Goal: Transaction & Acquisition: Purchase product/service

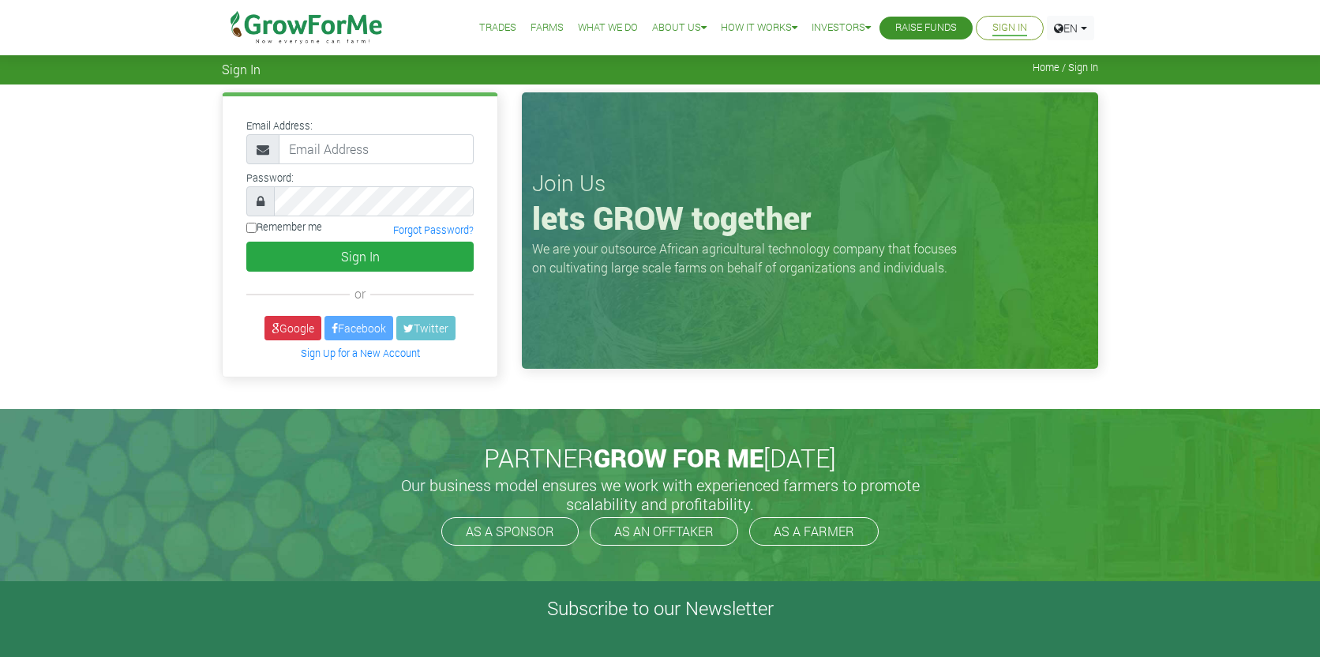
click at [1172, 325] on div "Email Address: Password: or" at bounding box center [660, 246] width 1320 height 324
click at [388, 152] on input "email" at bounding box center [376, 149] width 195 height 30
type input "jmnchasob2@gmail.com"
click at [255, 228] on input "Remember me" at bounding box center [251, 228] width 10 height 10
checkbox input "true"
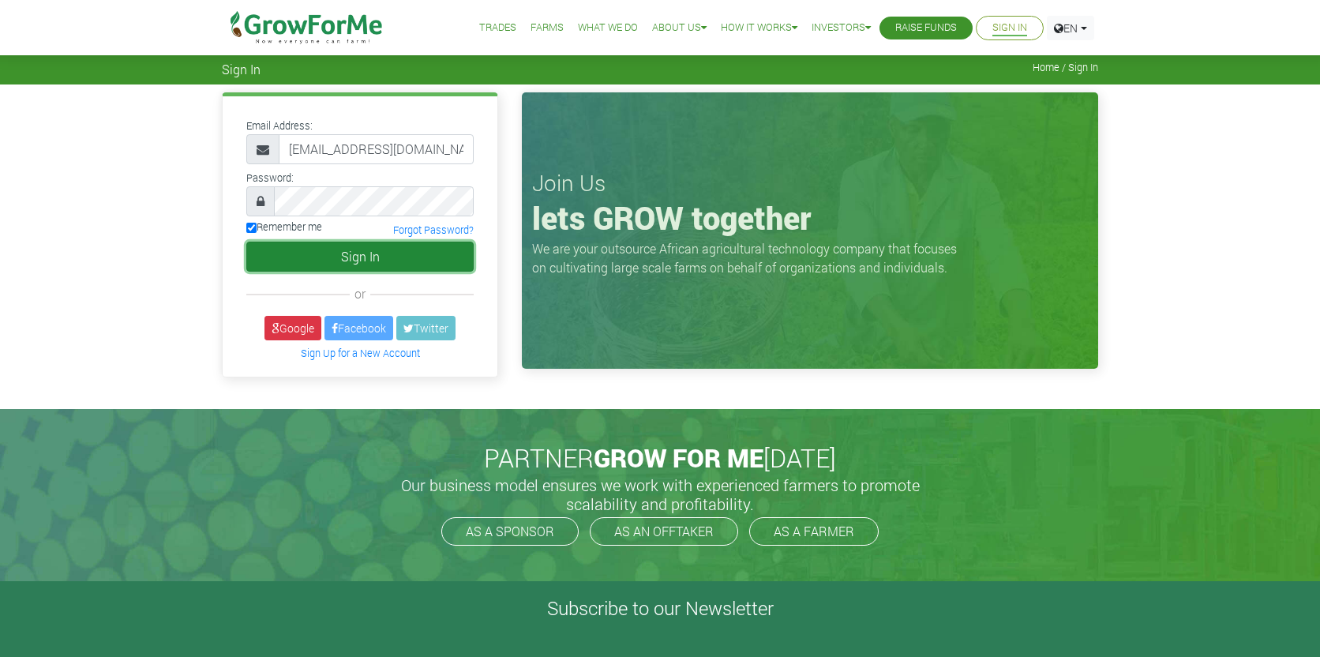
click at [338, 251] on button "Sign In" at bounding box center [359, 257] width 227 height 30
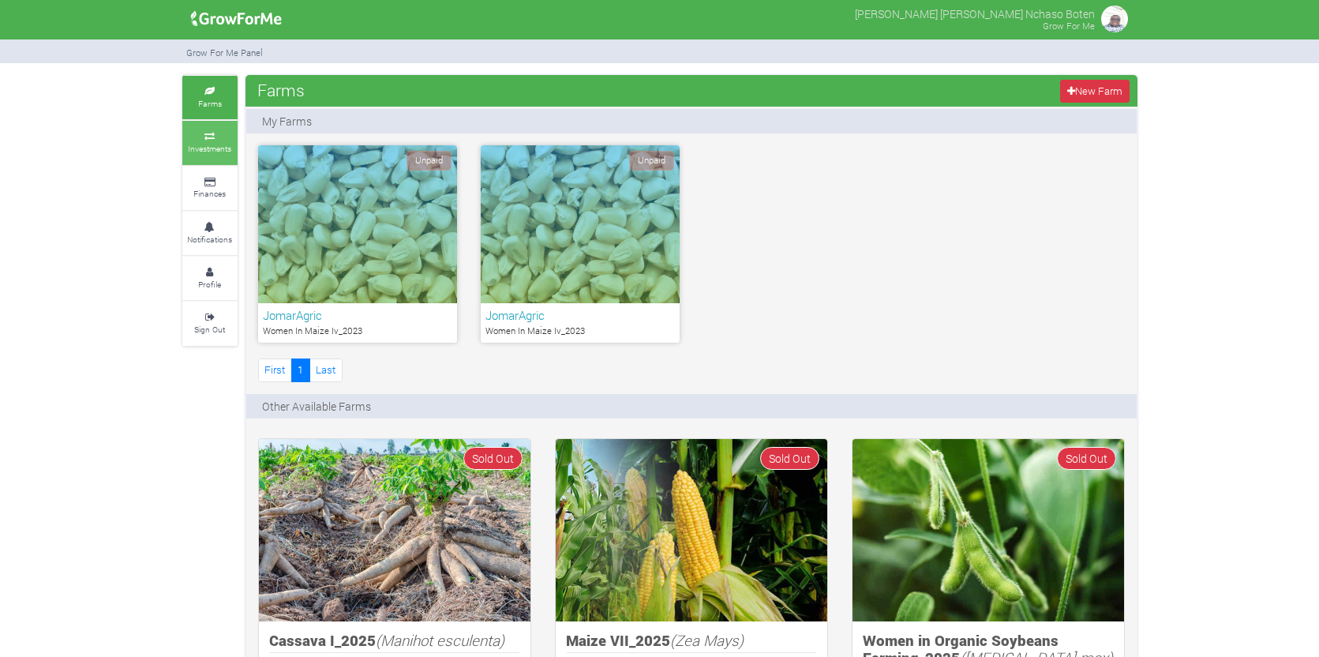
click at [208, 138] on icon at bounding box center [209, 137] width 47 height 8
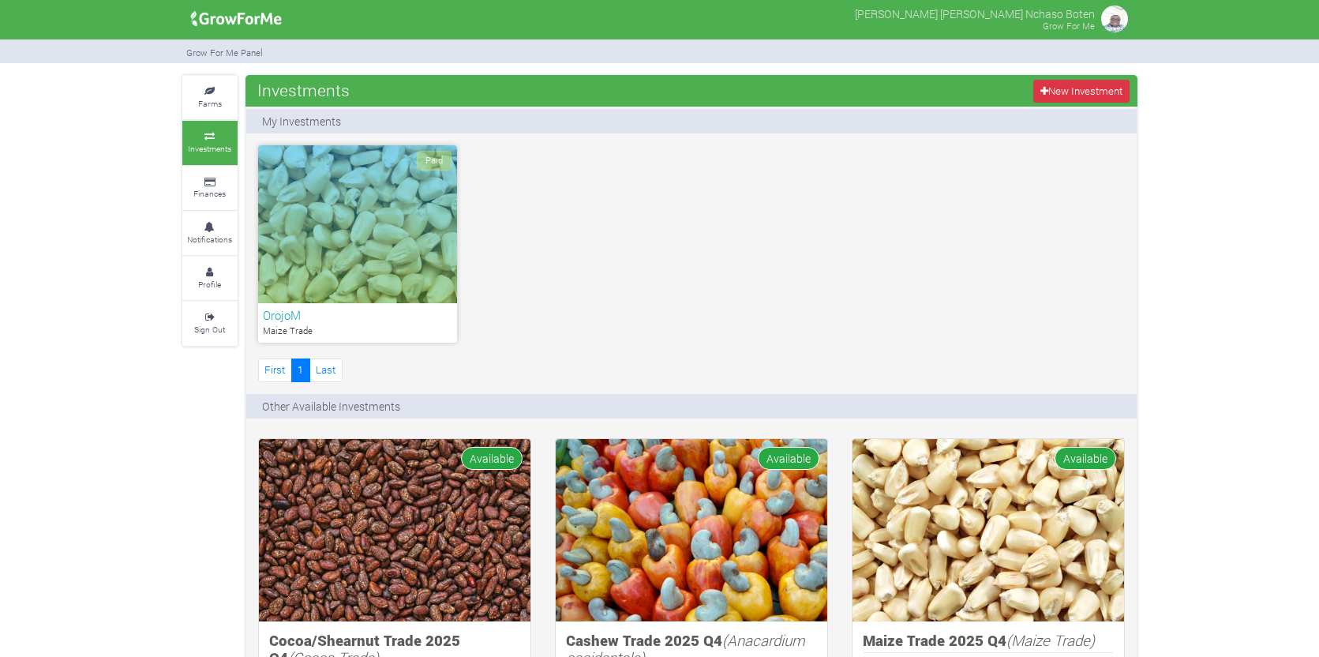
click at [362, 234] on div "Paid" at bounding box center [357, 224] width 199 height 158
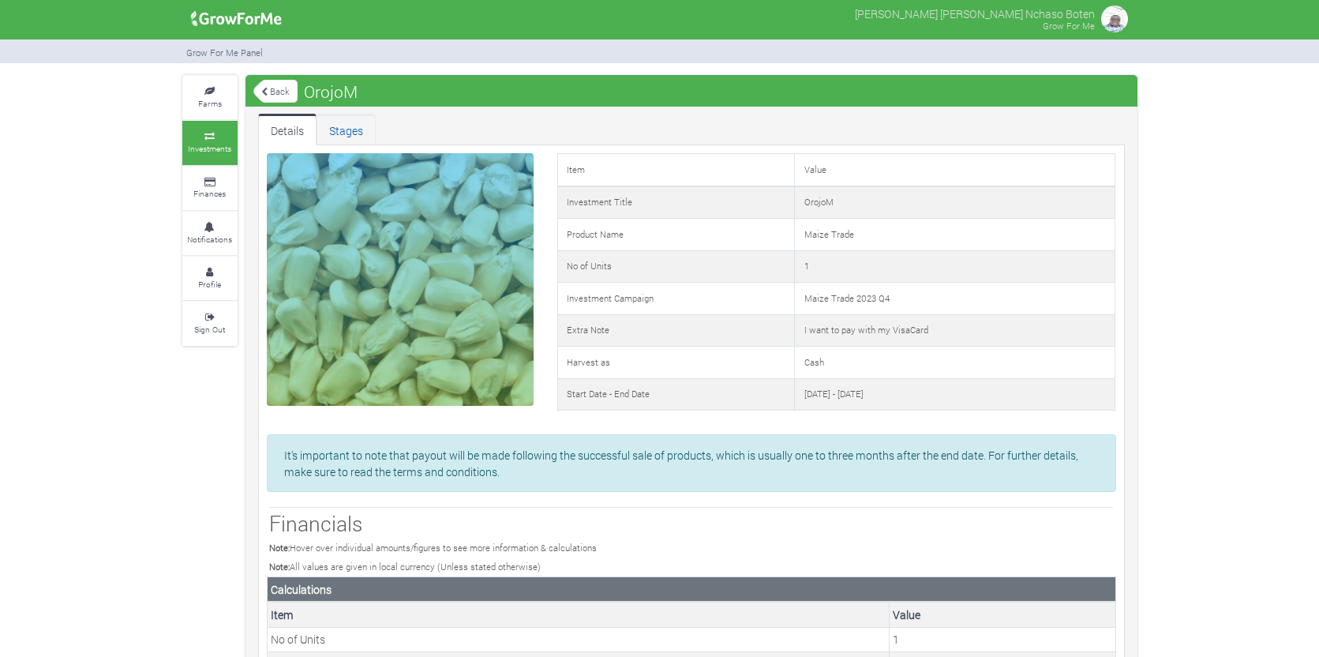
click at [343, 129] on link "Stages" at bounding box center [346, 130] width 59 height 32
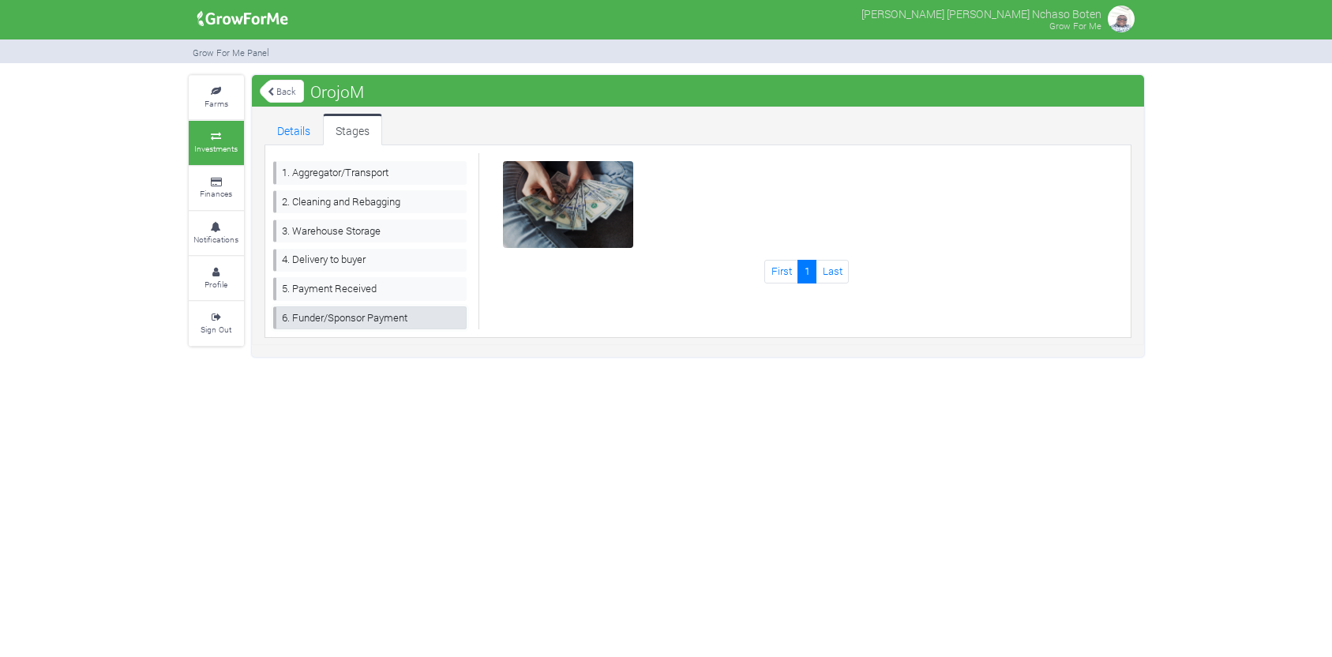
click at [322, 317] on link "6. Funder/Sponsor Payment" at bounding box center [370, 317] width 194 height 23
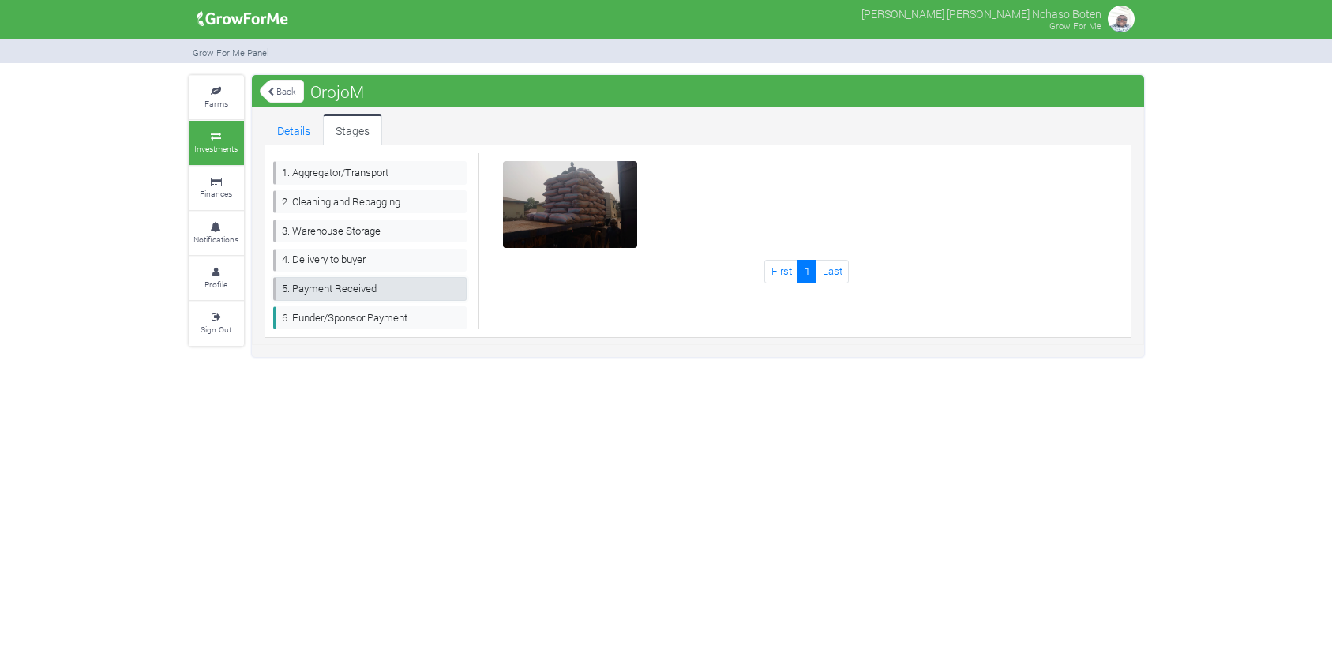
click at [364, 286] on link "5. Payment Received" at bounding box center [370, 288] width 194 height 23
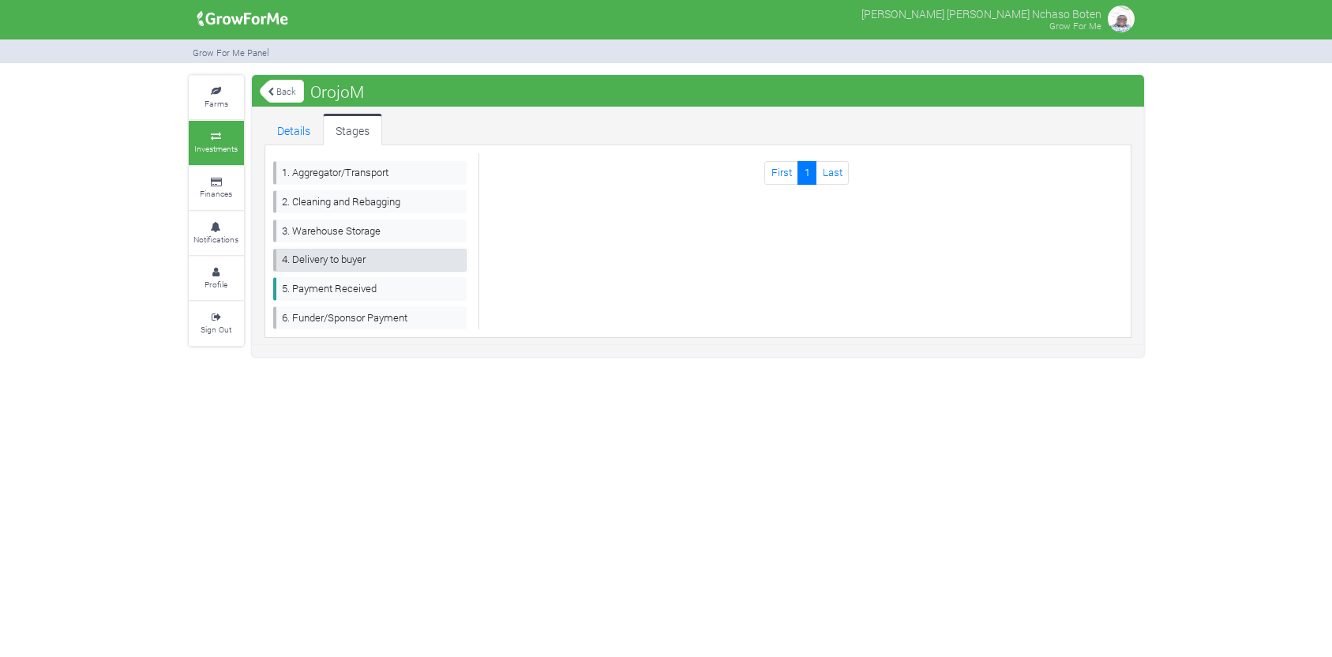
click at [347, 261] on link "4. Delivery to buyer" at bounding box center [370, 260] width 194 height 23
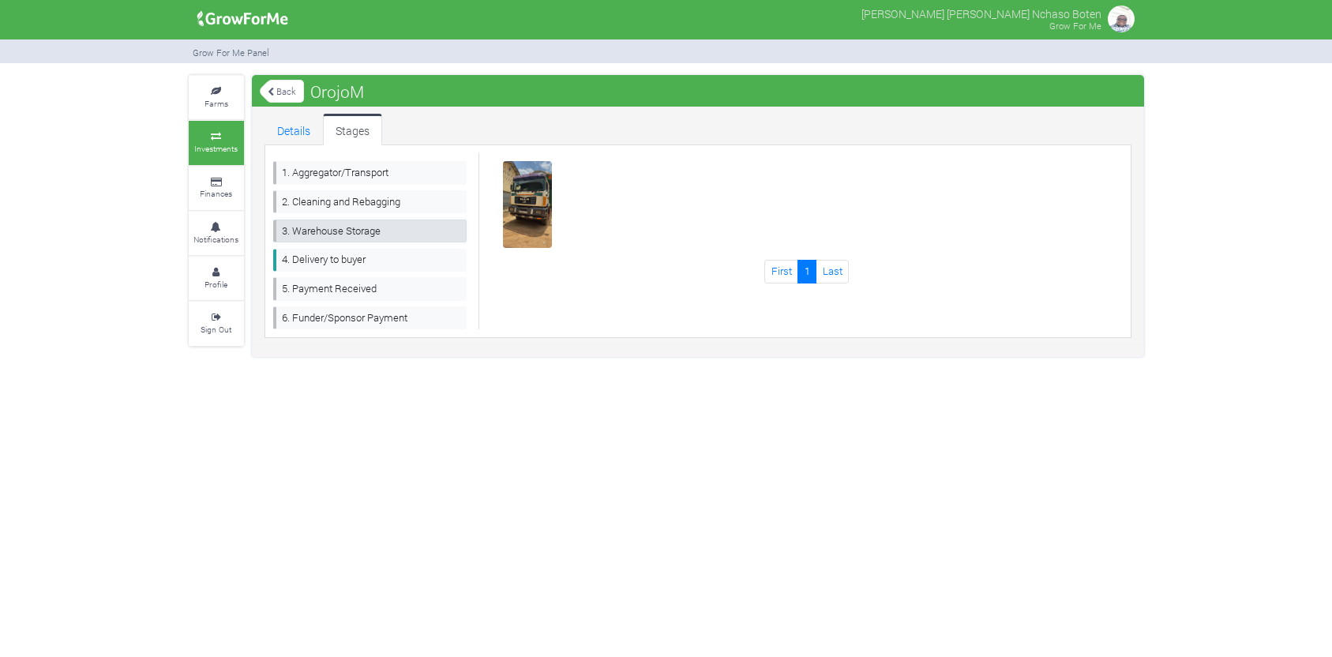
click at [353, 234] on link "3. Warehouse Storage" at bounding box center [370, 230] width 194 height 23
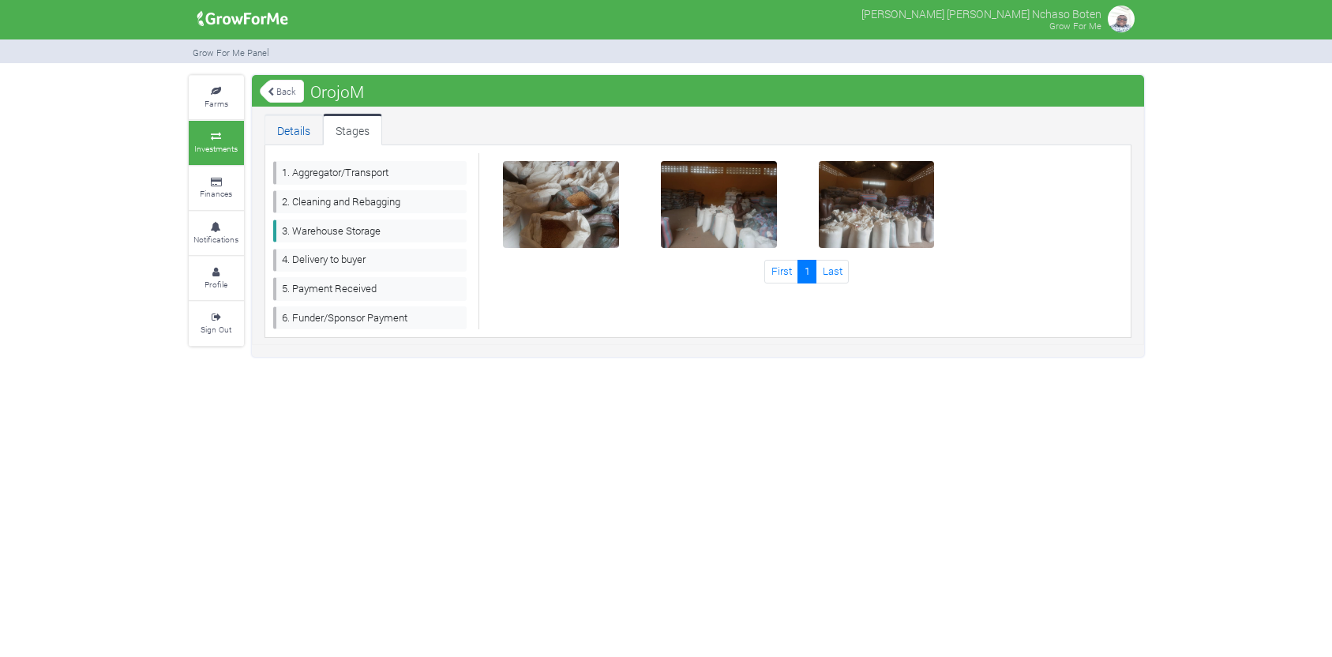
click at [296, 131] on link "Details" at bounding box center [293, 130] width 58 height 32
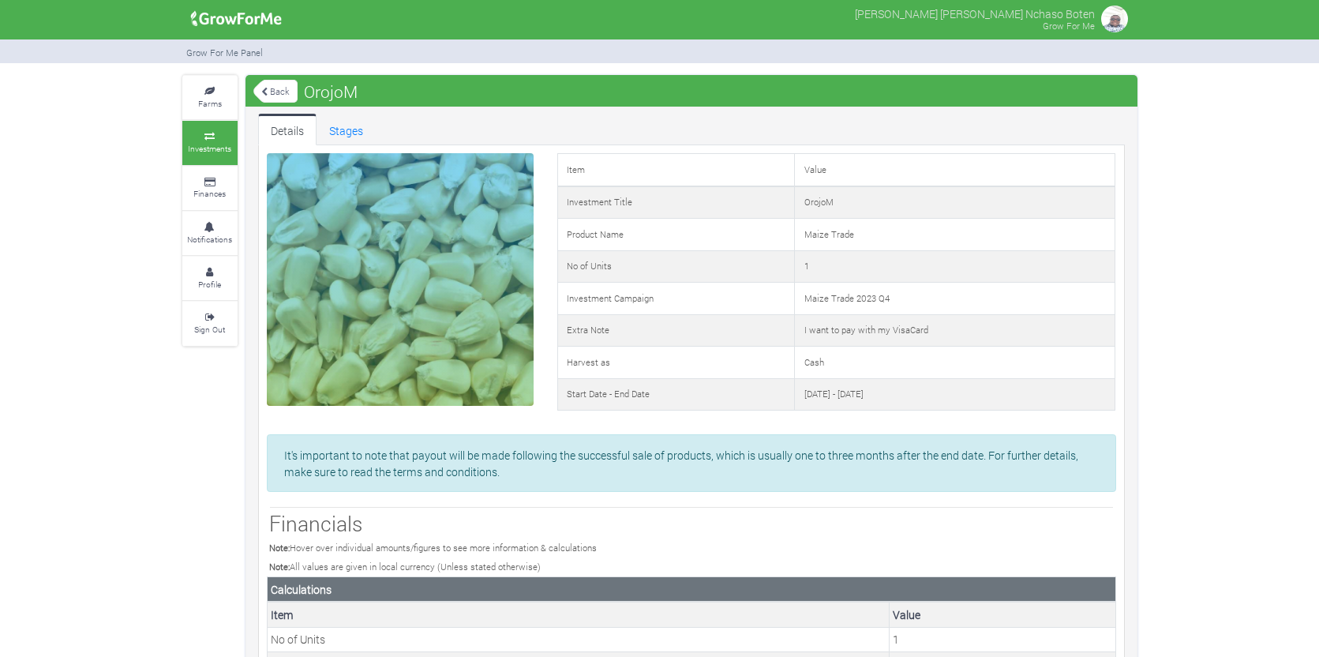
click at [270, 91] on link "Back" at bounding box center [275, 91] width 44 height 26
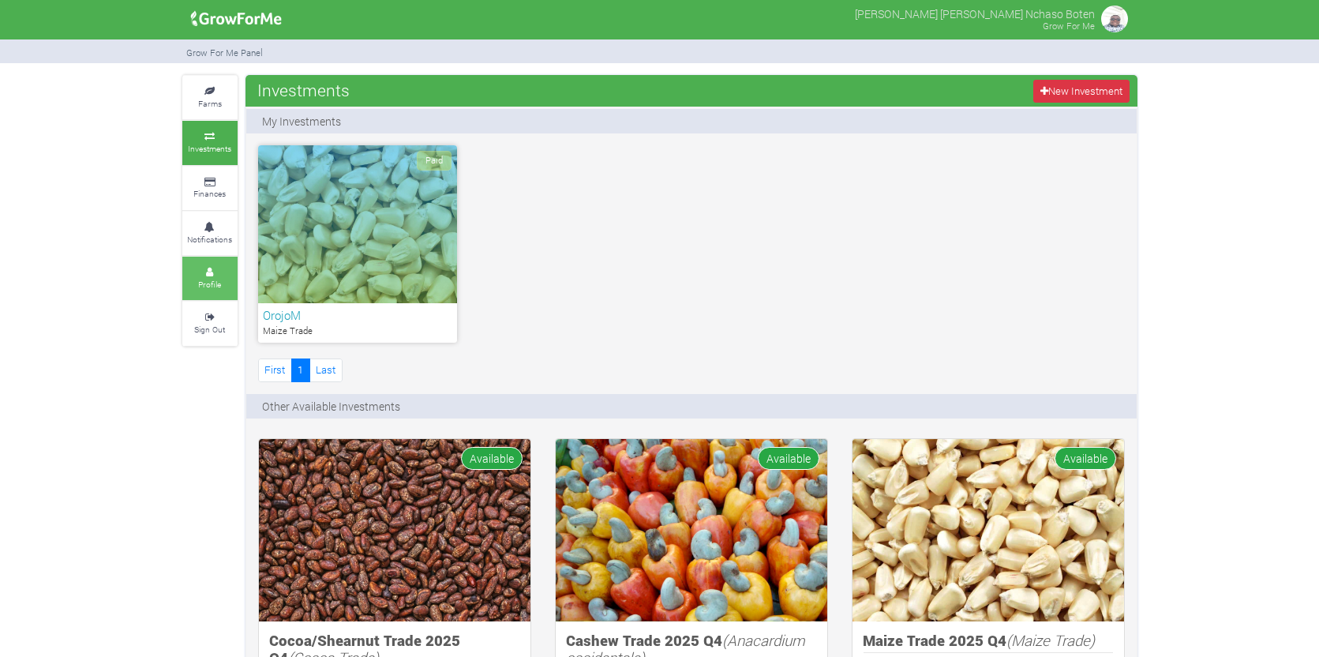
click at [208, 283] on small "Profile" at bounding box center [209, 284] width 23 height 11
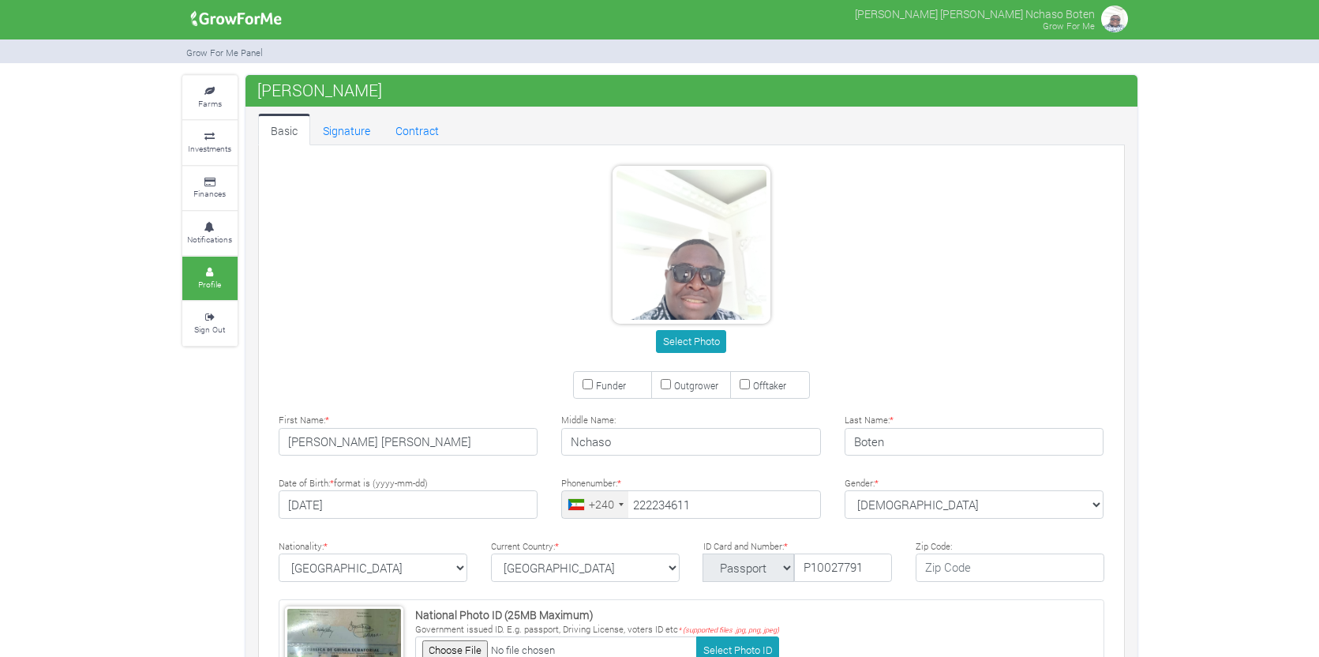
type input "222 234 611"
click at [352, 132] on link "Signature" at bounding box center [346, 130] width 73 height 32
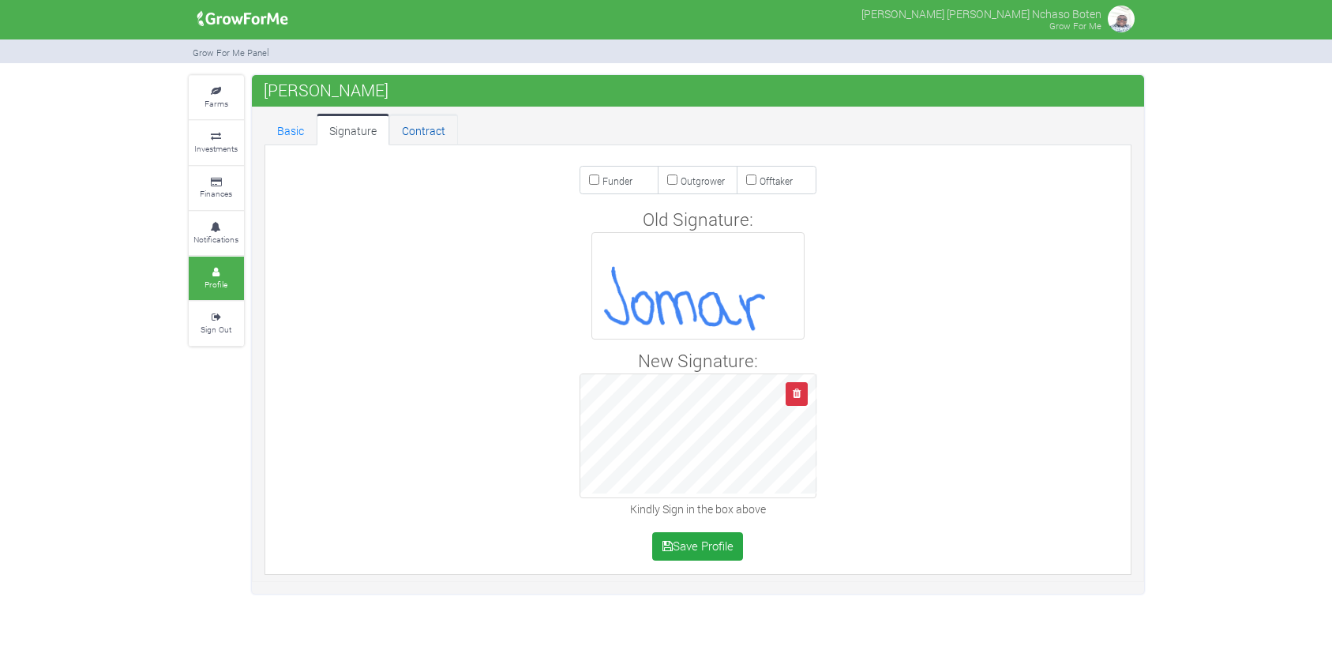
click at [419, 136] on link "Contract" at bounding box center [423, 130] width 69 height 32
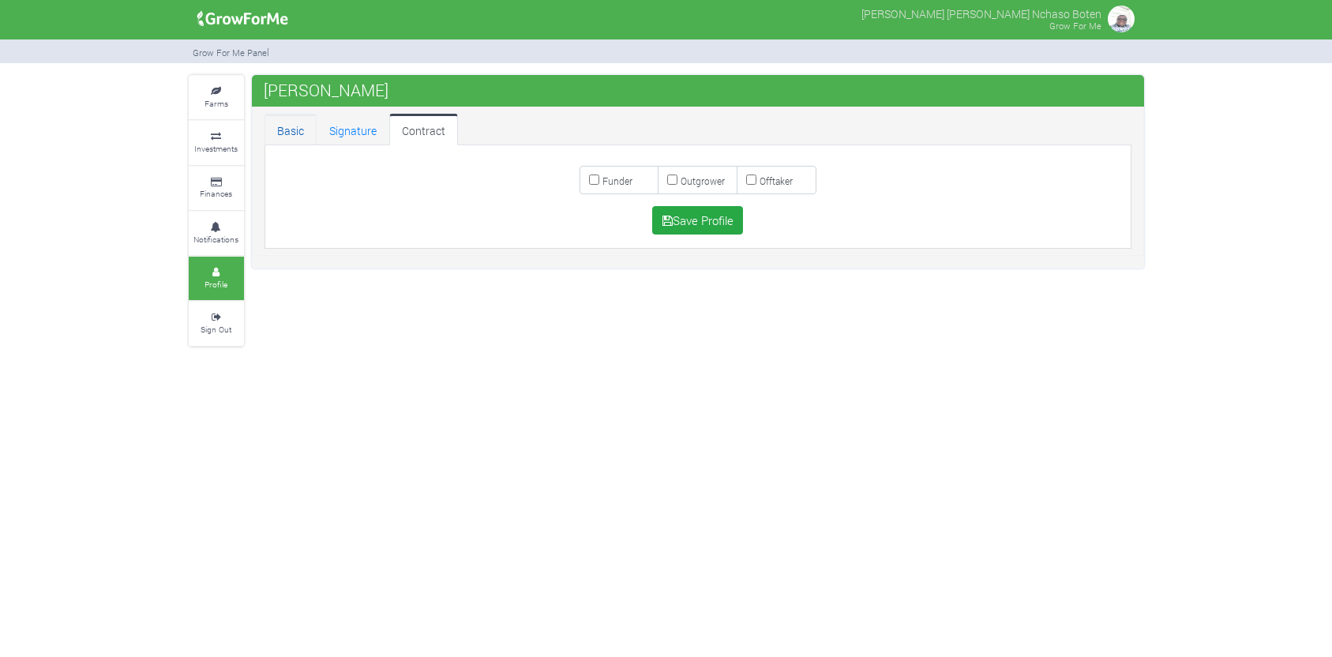
click at [287, 130] on link "Basic" at bounding box center [290, 130] width 52 height 32
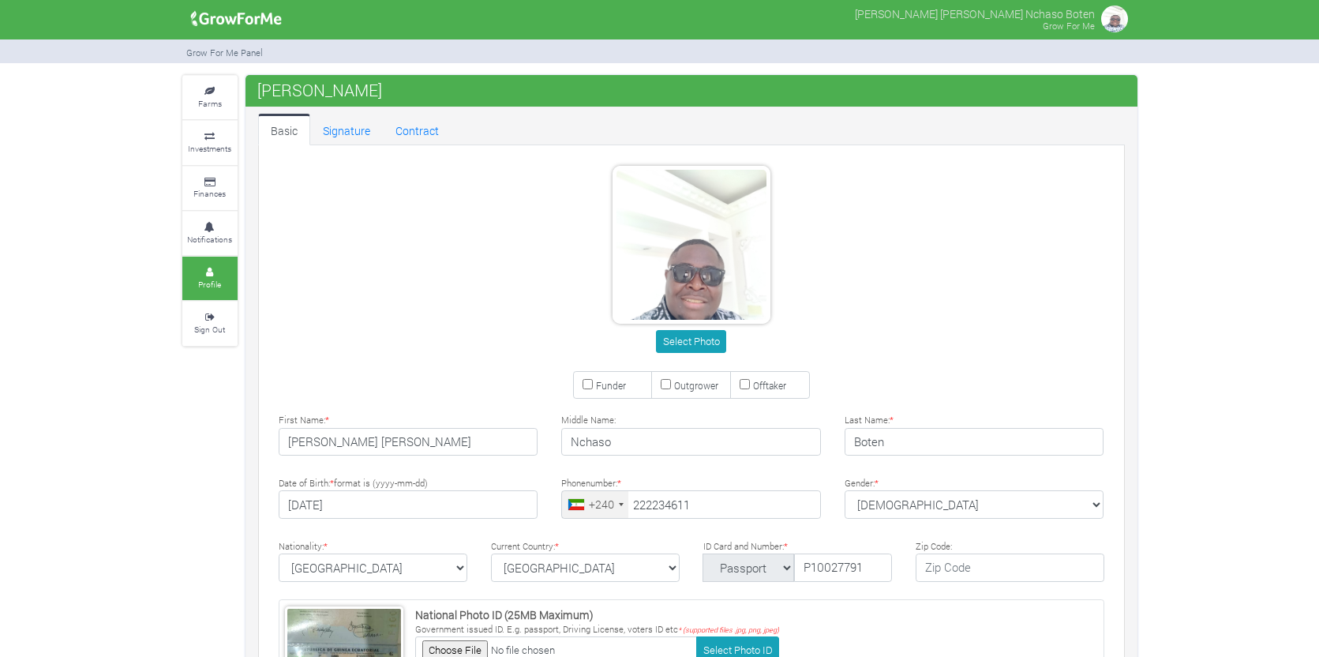
type input "222 234 611"
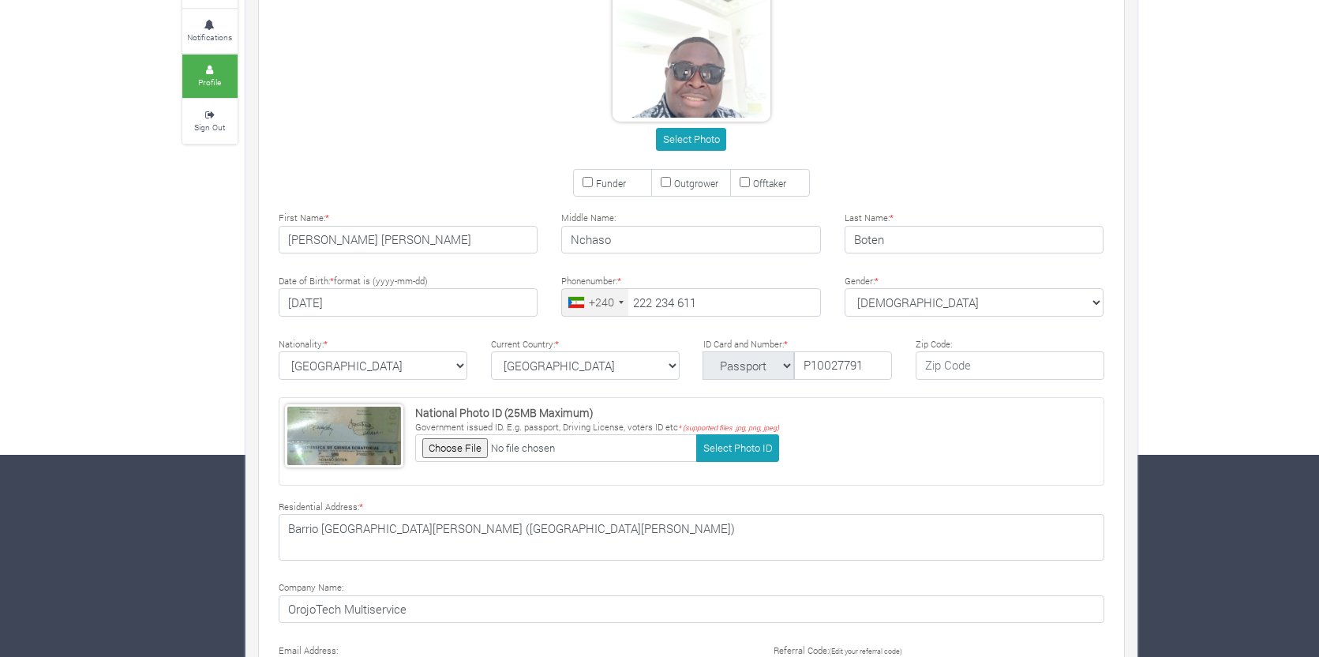
scroll to position [237, 0]
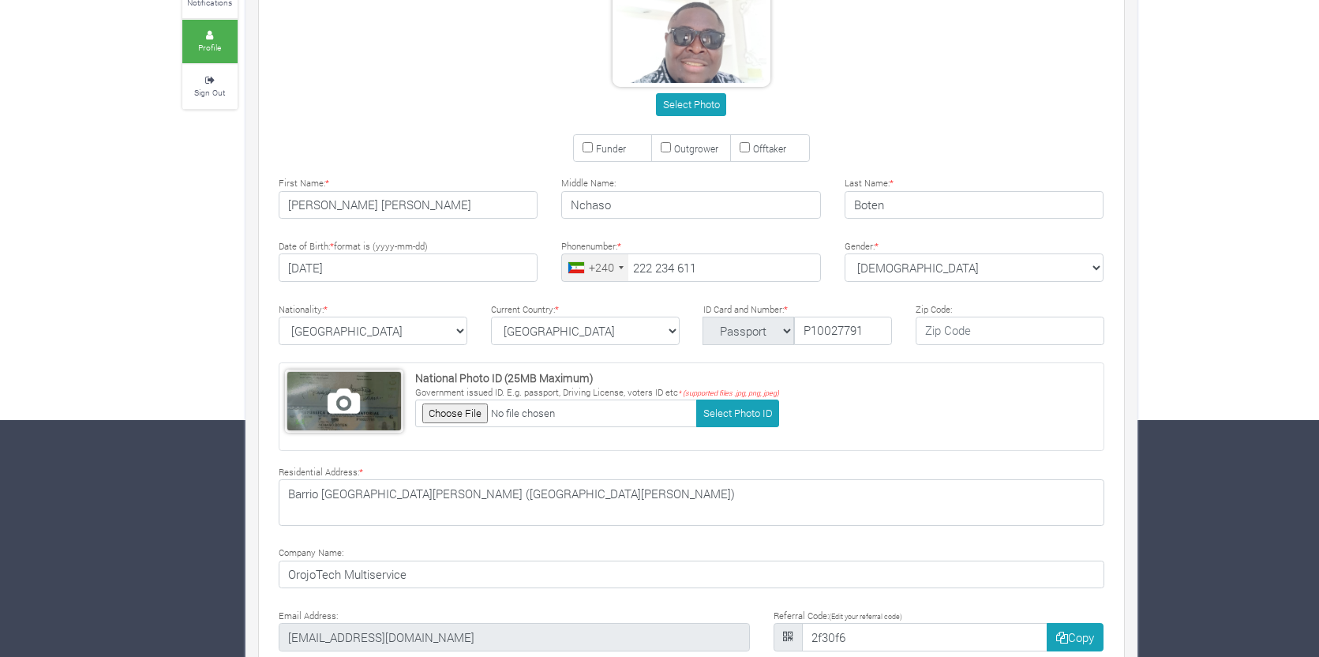
click at [342, 399] on span at bounding box center [344, 401] width 114 height 58
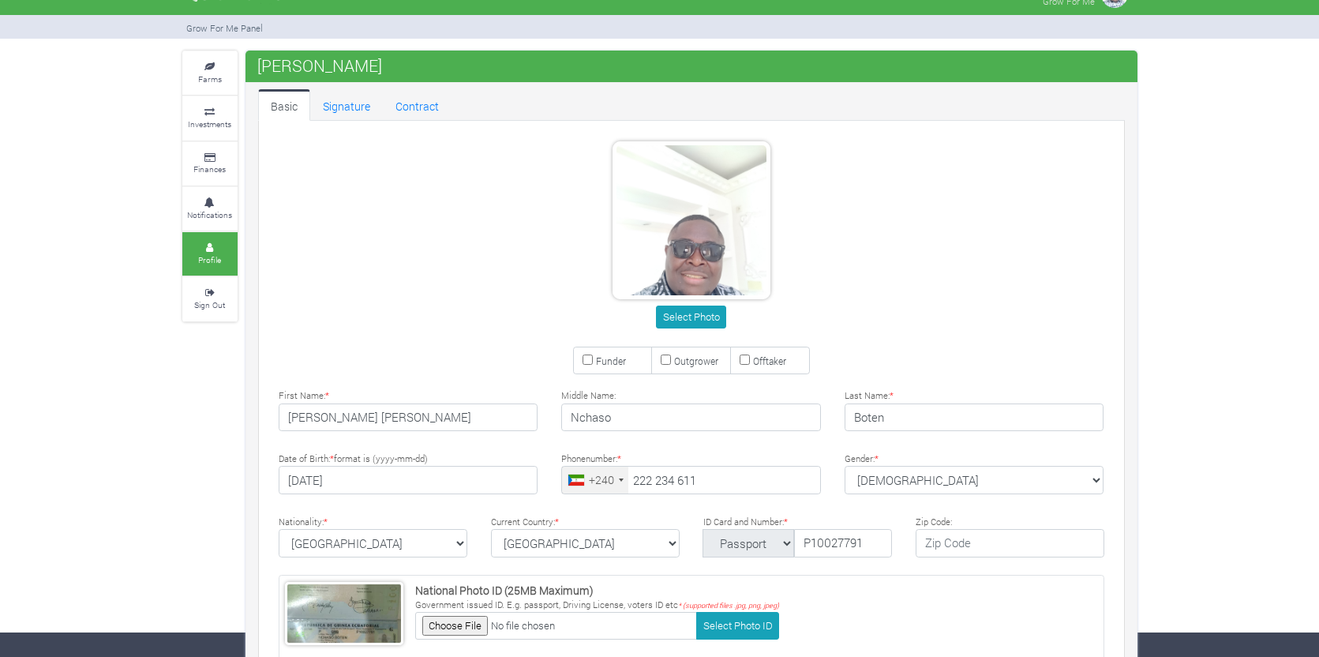
scroll to position [0, 0]
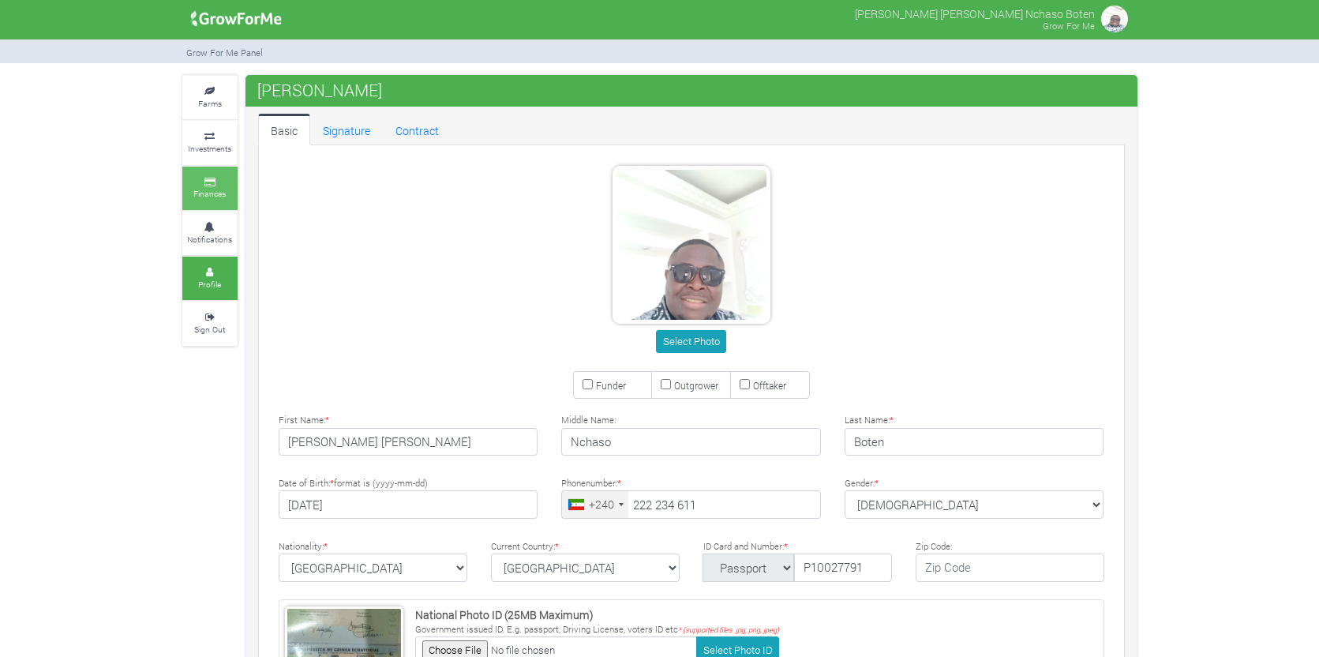
click at [216, 190] on small "Finances" at bounding box center [209, 193] width 32 height 11
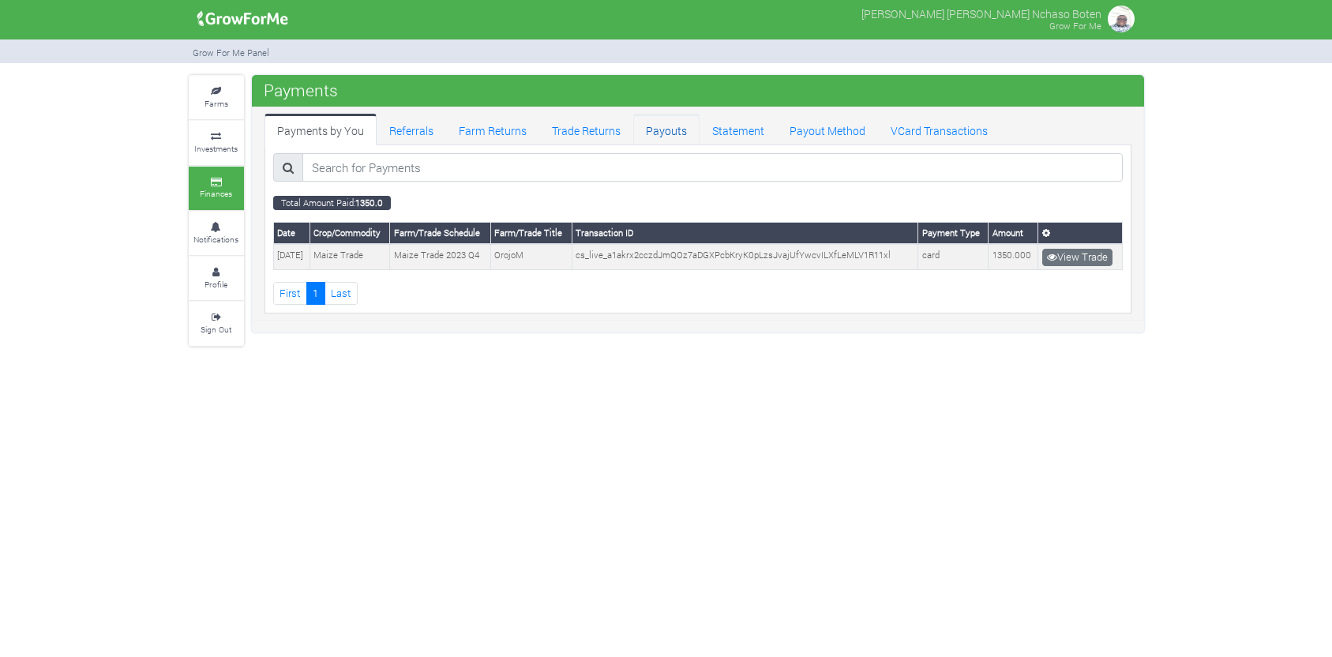
click at [655, 130] on link "Payouts" at bounding box center [666, 130] width 66 height 32
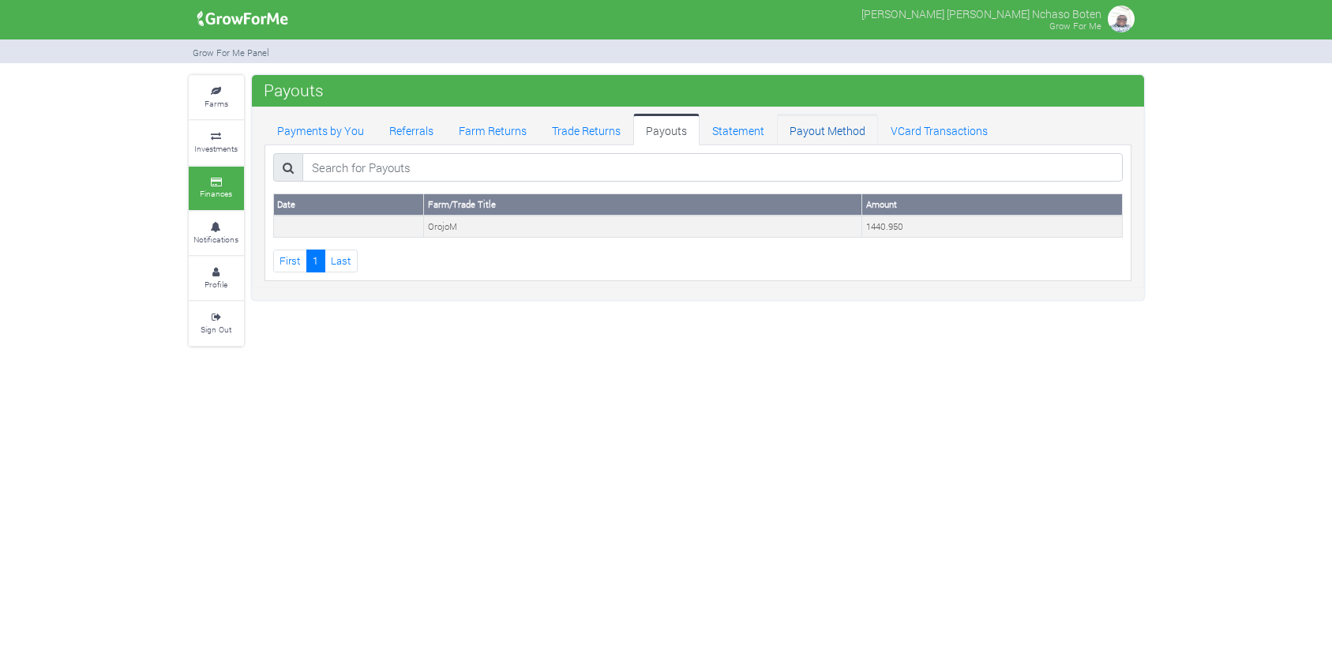
click at [821, 133] on link "Payout Method" at bounding box center [827, 130] width 101 height 32
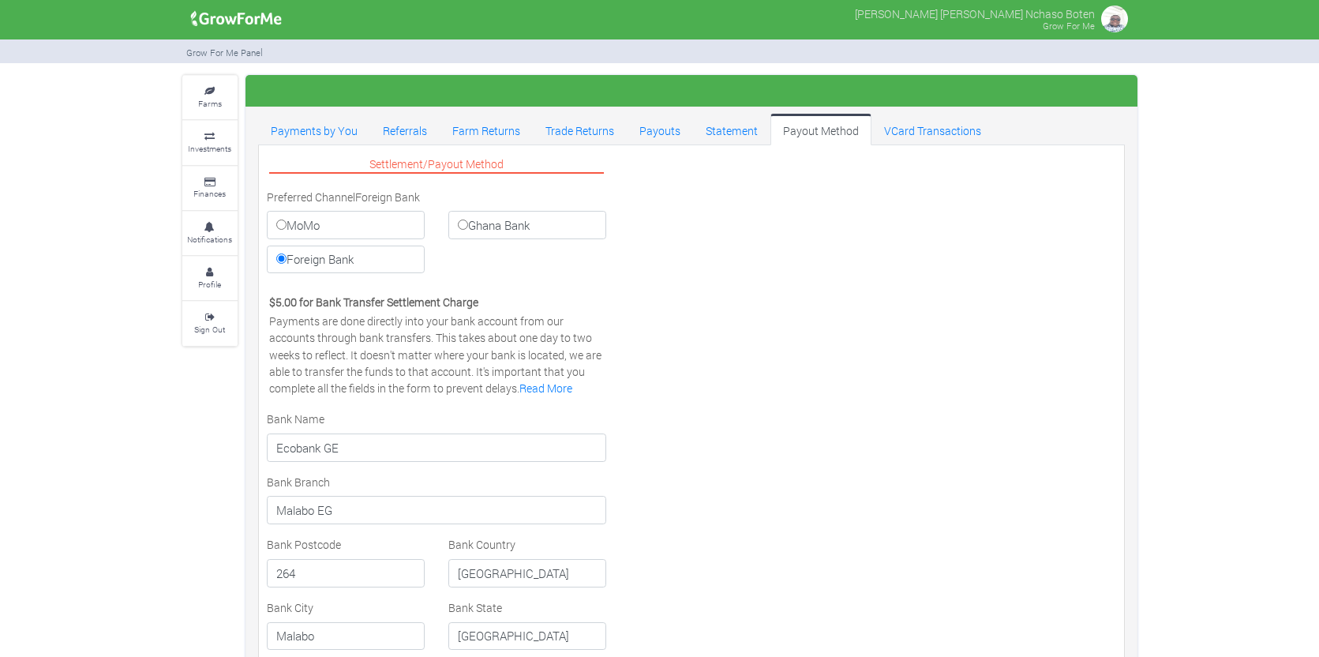
select select "XAF"
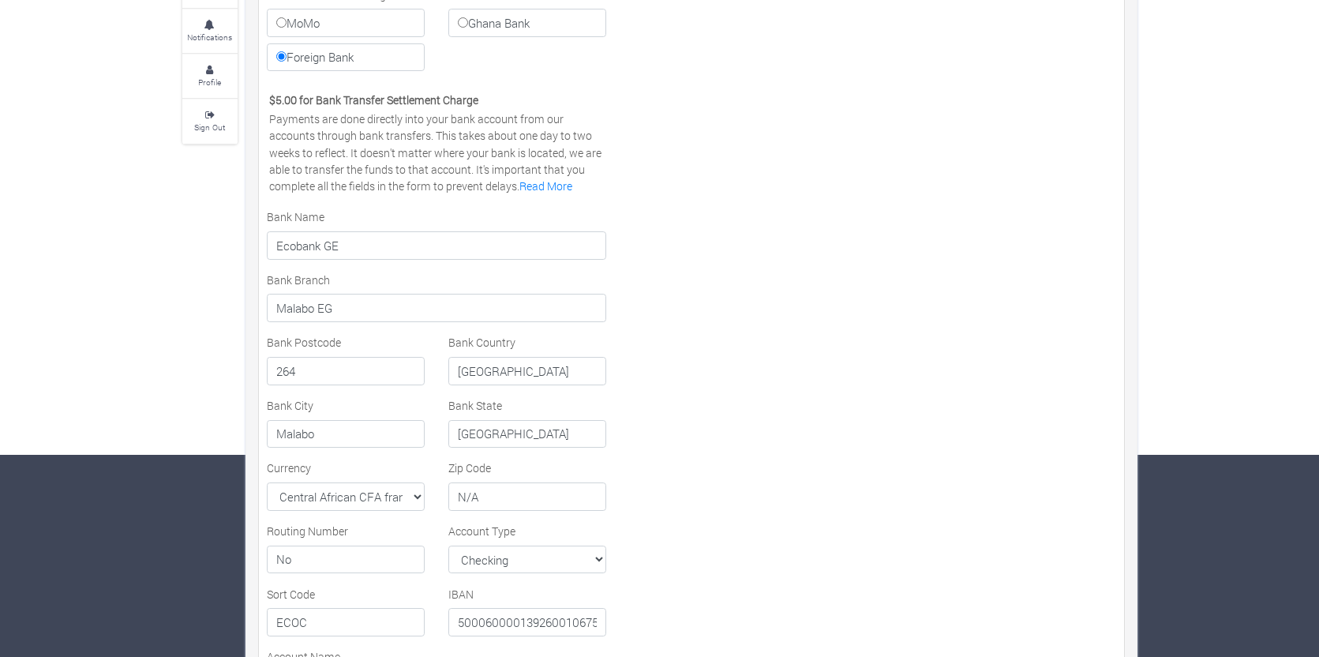
scroll to position [281, 0]
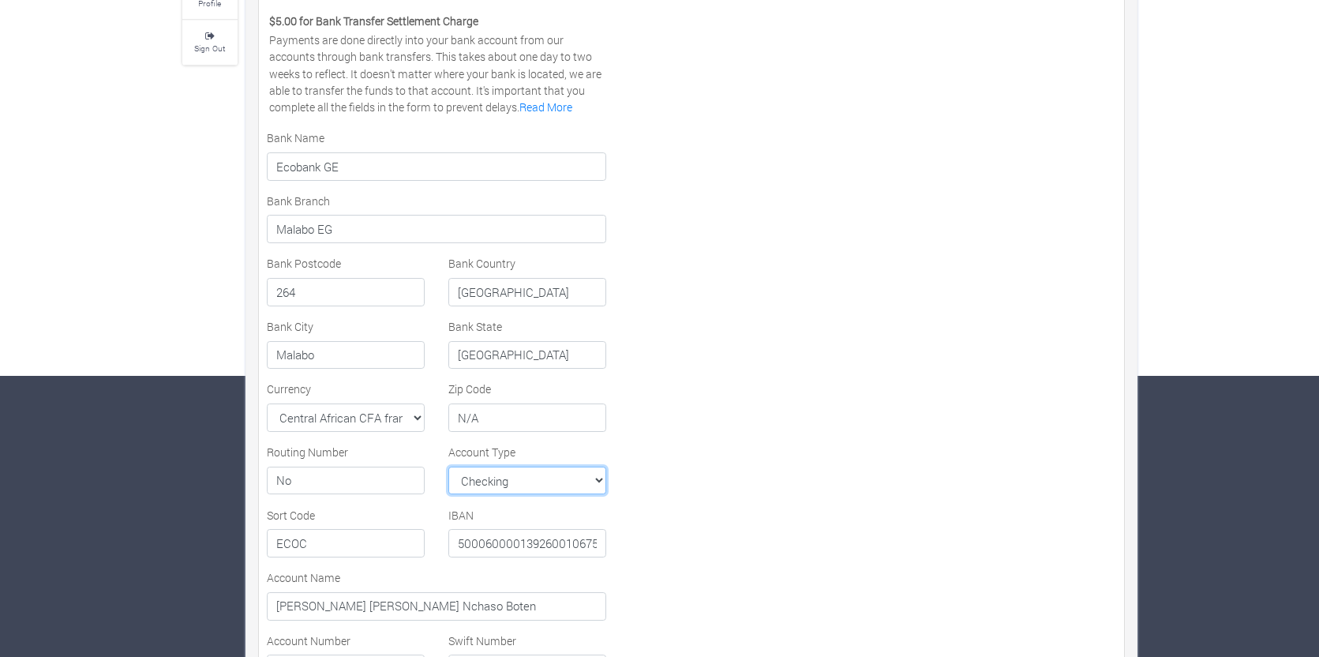
click at [599, 478] on select "Checking Savings MMA Checking MMA Savings" at bounding box center [527, 481] width 158 height 28
click at [725, 411] on div "Settlement/Payout Method Preferred Channel Foreign Bank MoMo Ghana Bank Foreign…" at bounding box center [691, 329] width 873 height 915
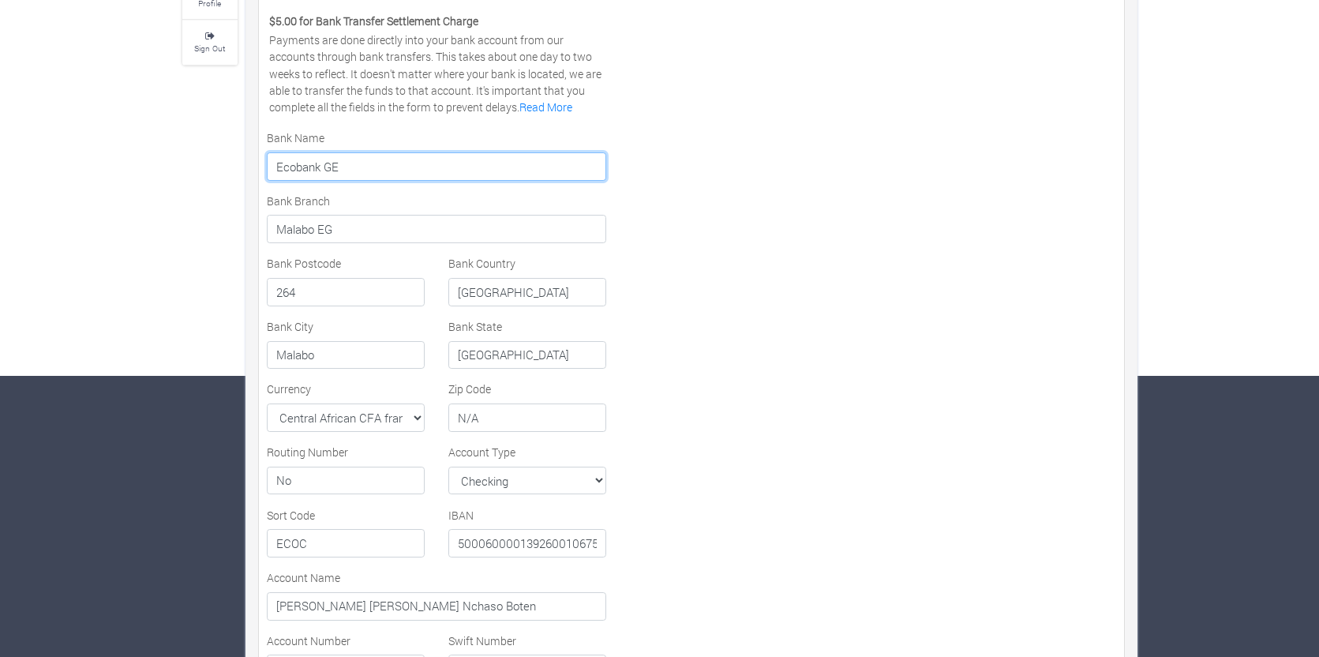
click at [350, 166] on input "Ecobank GE" at bounding box center [437, 166] width 340 height 28
drag, startPoint x: 354, startPoint y: 164, endPoint x: 261, endPoint y: 167, distance: 93.2
click at [261, 167] on div "Bank Name Ecobank GE" at bounding box center [437, 154] width 364 height 51
type input "United Bank of Africa (UBA)"
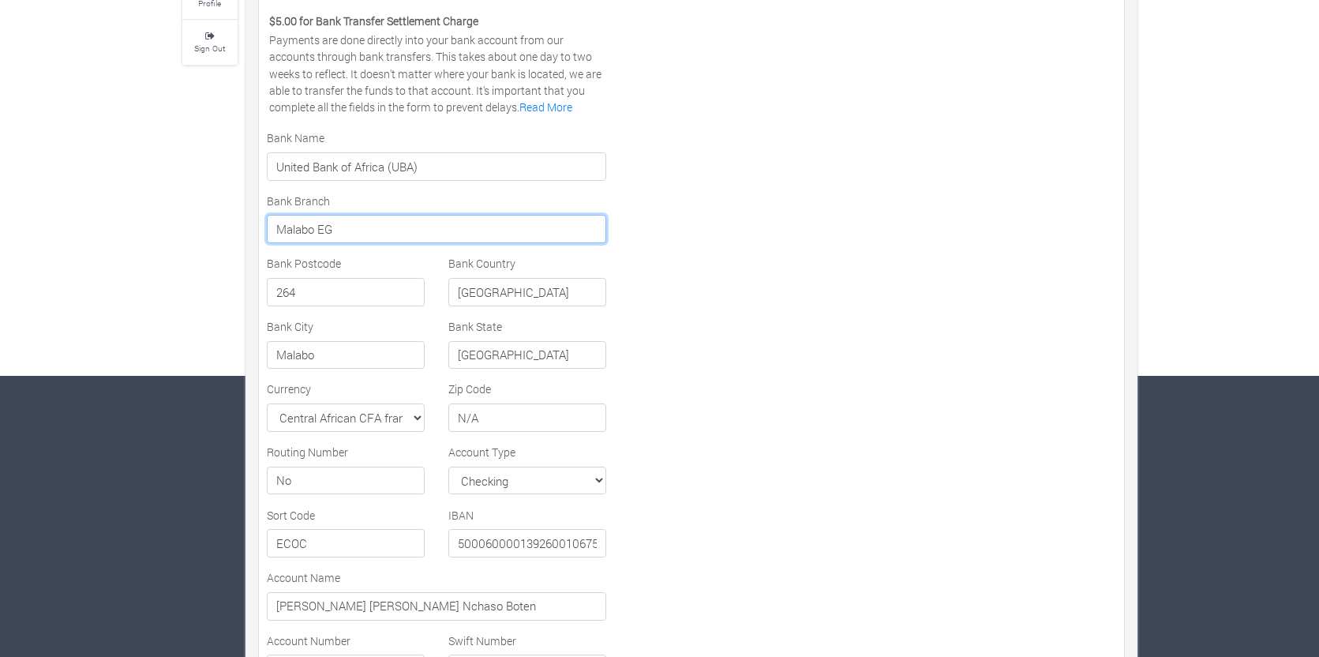
click at [351, 232] on input "Malabo EG" at bounding box center [437, 229] width 340 height 28
drag, startPoint x: 352, startPoint y: 227, endPoint x: 276, endPoint y: 232, distance: 76.7
click at [276, 232] on input "Malabo EG" at bounding box center [437, 229] width 340 height 28
type input "N"
type input "Uyo"
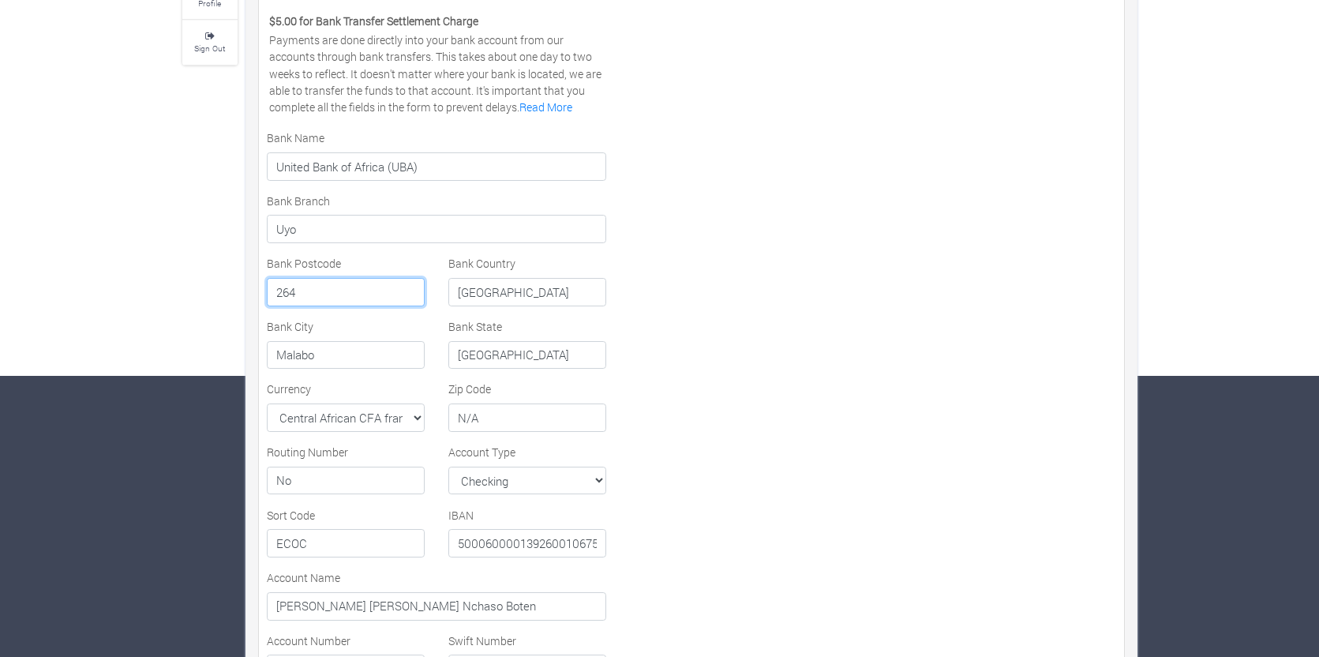
drag, startPoint x: 314, startPoint y: 288, endPoint x: 264, endPoint y: 288, distance: 50.5
click at [264, 288] on div "Bank Postcode 264" at bounding box center [346, 280] width 182 height 51
type input "na"
click at [557, 291] on input "Equatorial Guinea" at bounding box center [527, 292] width 158 height 28
drag, startPoint x: 557, startPoint y: 291, endPoint x: 456, endPoint y: 291, distance: 101.1
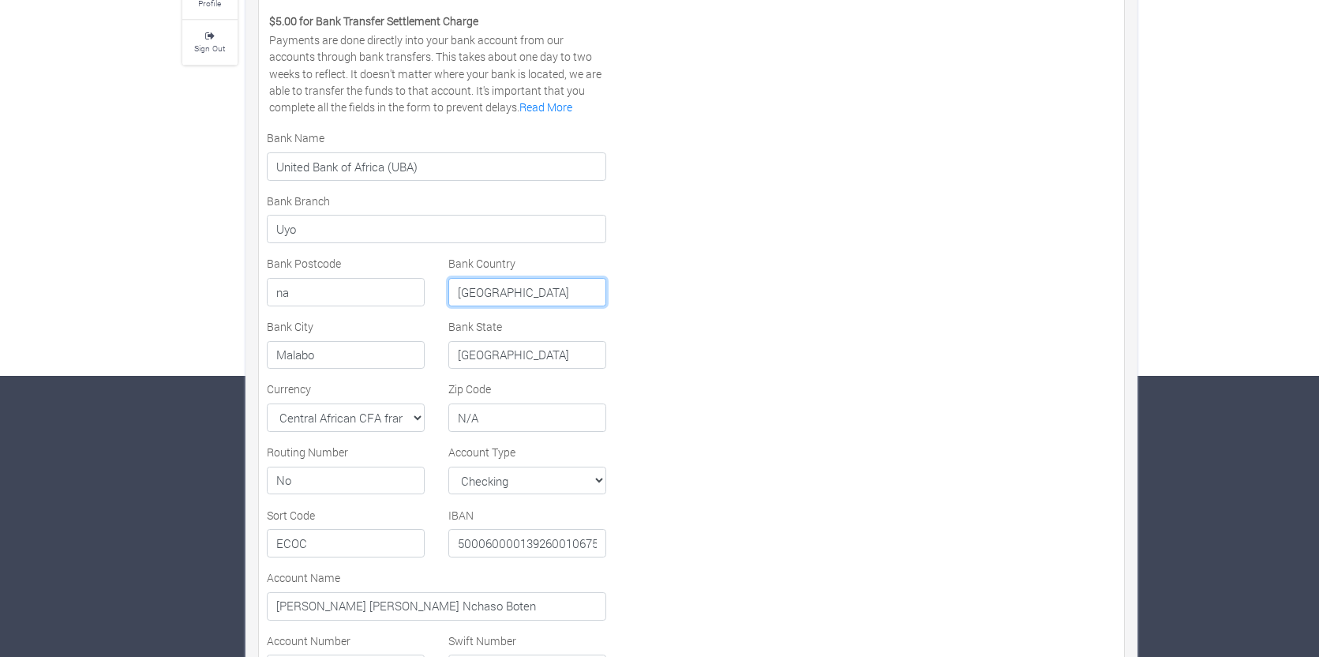
click at [456, 291] on input "Equatorial Guinea" at bounding box center [527, 292] width 158 height 28
type input "Nigeria"
drag, startPoint x: 350, startPoint y: 355, endPoint x: 269, endPoint y: 357, distance: 80.5
click at [269, 357] on input "Malabo" at bounding box center [346, 355] width 158 height 28
type input "Uyo"
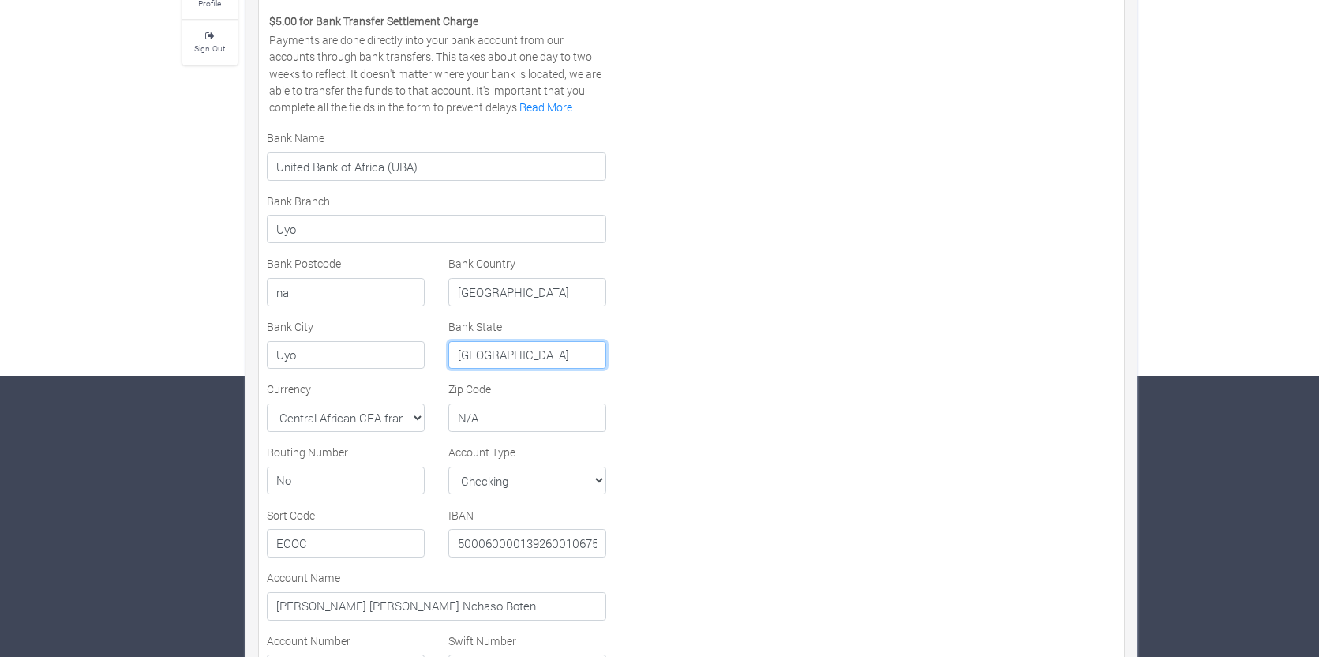
drag, startPoint x: 574, startPoint y: 353, endPoint x: 455, endPoint y: 355, distance: 119.2
click at [455, 355] on input "Equatorial Guinea" at bounding box center [527, 355] width 158 height 28
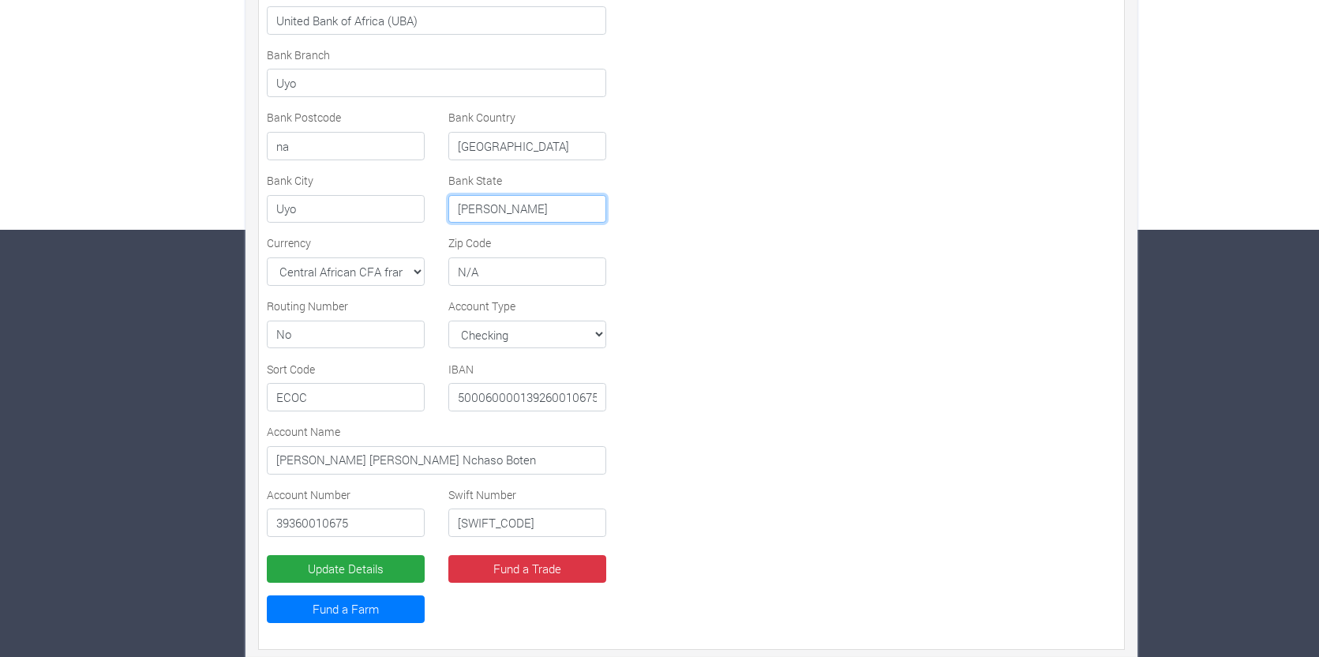
scroll to position [439, 0]
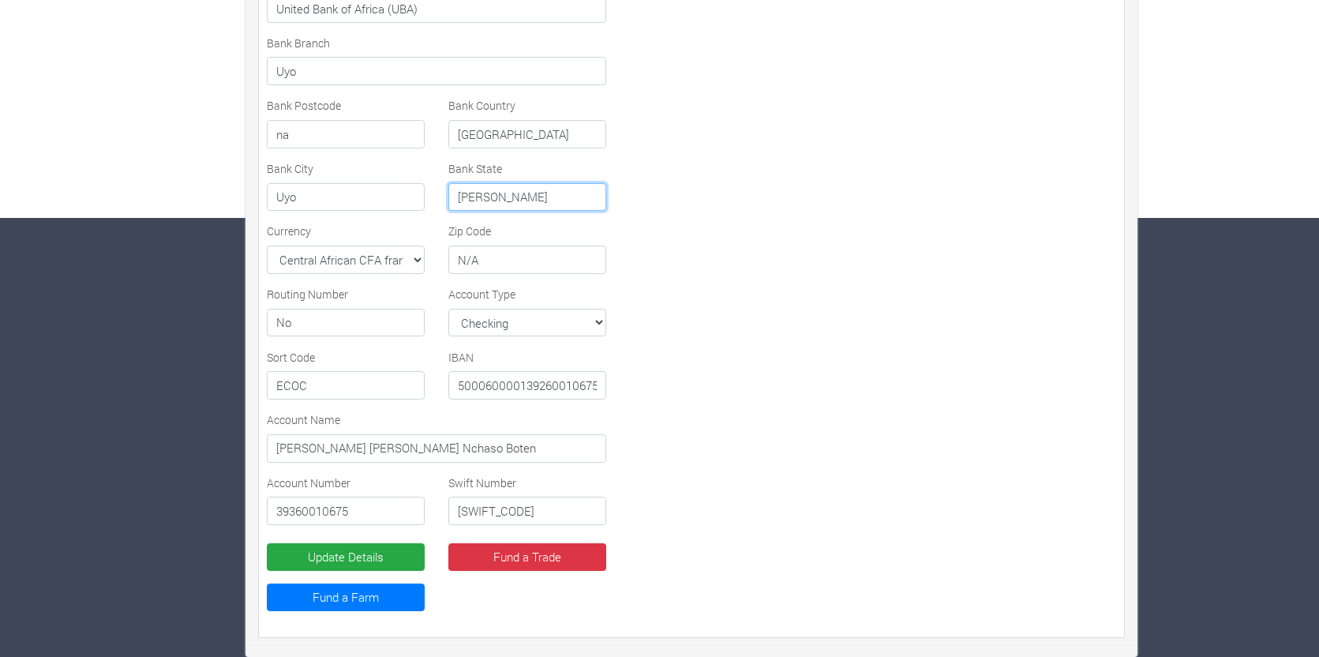
type input "Akwa Ibom"
click at [418, 265] on select "Select Currency AFN ALL DZD AOA ARS AMD AWG AUD AZN BHD BSD BDT BBD BYN BZD BMD…" at bounding box center [346, 260] width 158 height 28
click at [366, 256] on select "Select Currency AFN ALL DZD AOA ARS AMD AWG AUD AZN BHD BSD BDT BBD BYN BZD BMD…" at bounding box center [346, 260] width 158 height 28
click at [386, 259] on select "Select Currency AFN ALL DZD AOA ARS AMD AWG AUD AZN BHD BSD BDT BBD BYN BZD BMD…" at bounding box center [346, 260] width 158 height 28
select select "NGN"
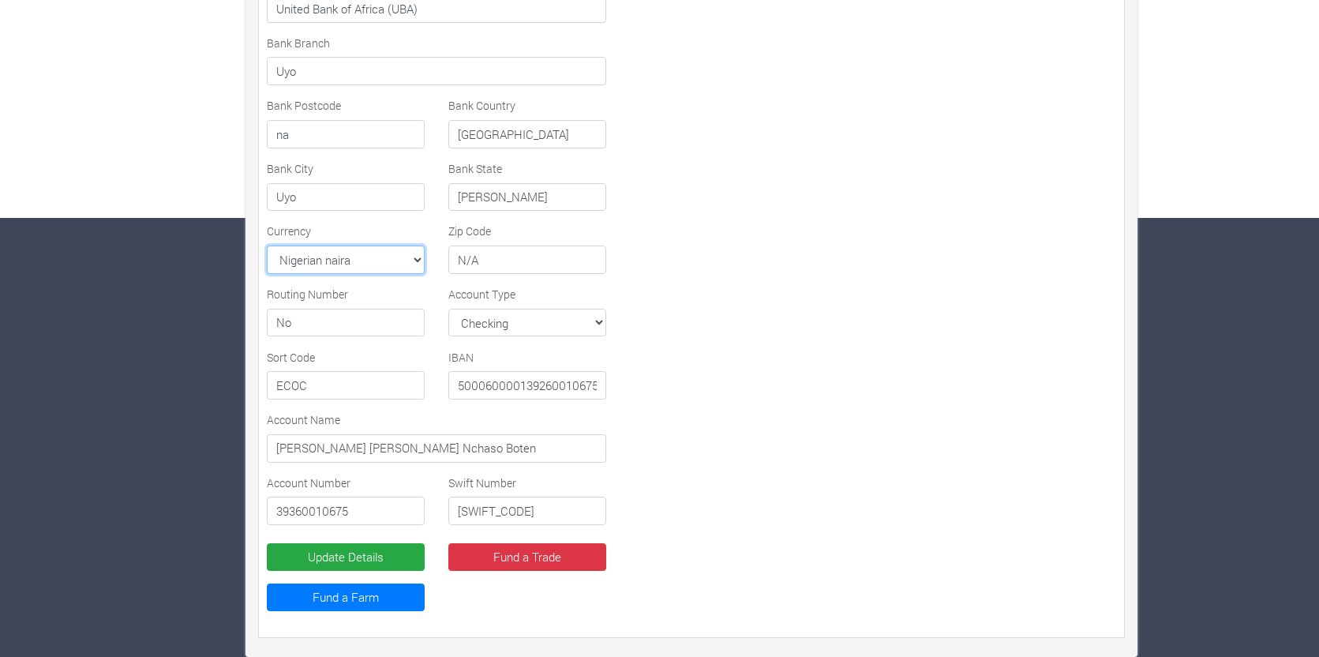
click at [267, 246] on select "Select Currency AFN ALL DZD AOA ARS AMD AWG AUD AZN BHD BSD BDT BBD BYN BZD BMD…" at bounding box center [346, 260] width 158 height 28
click at [601, 324] on select "Checking Savings MMA Checking MMA Savings" at bounding box center [527, 323] width 158 height 28
select select "Savings"
click at [448, 309] on select "Checking Savings MMA Checking MMA Savings" at bounding box center [527, 323] width 158 height 28
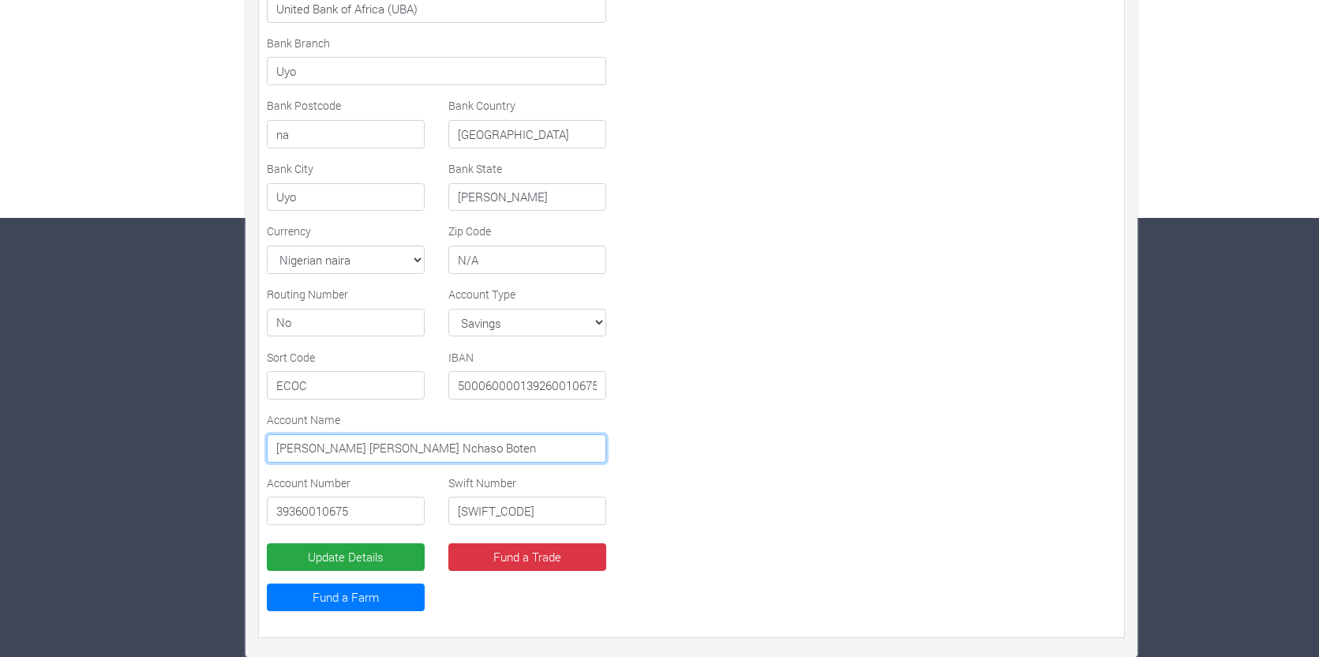
drag, startPoint x: 424, startPoint y: 448, endPoint x: 268, endPoint y: 450, distance: 155.6
click at [268, 450] on input "[PERSON_NAME] [PERSON_NAME] Nchaso Boten" at bounding box center [437, 448] width 340 height 28
type input "Jose Maria Nchaso Manuel Reyes Nchaso"
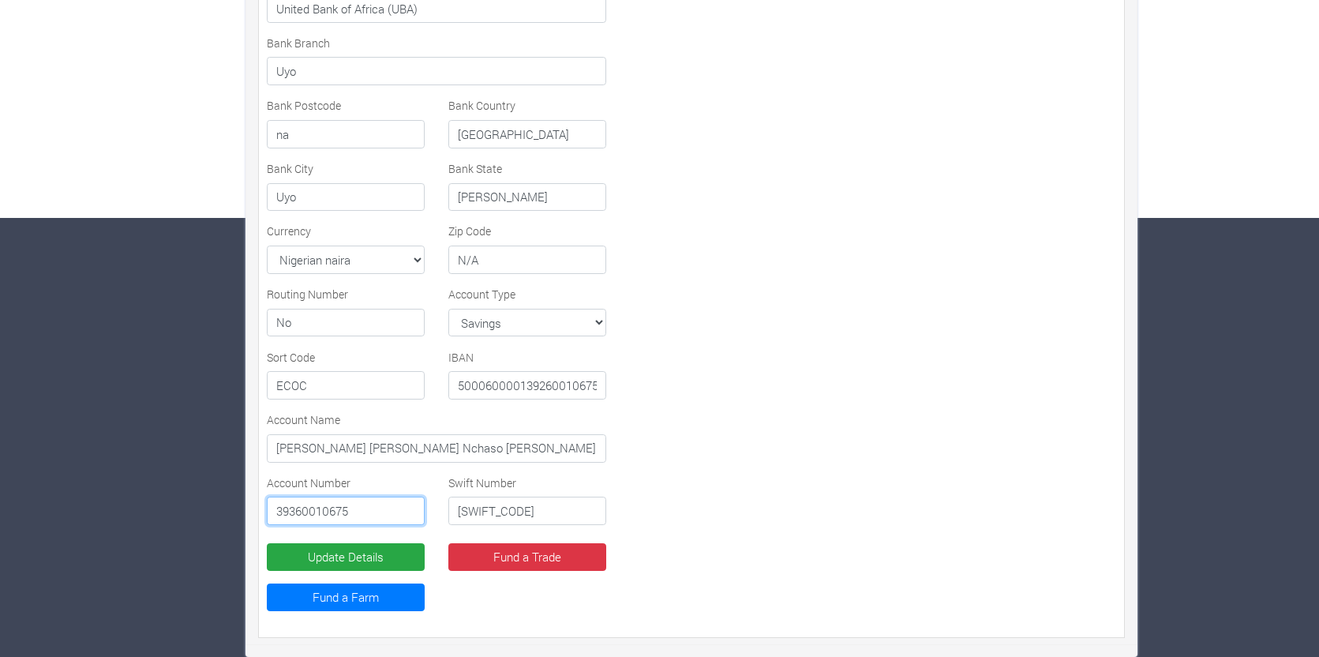
drag, startPoint x: 372, startPoint y: 509, endPoint x: 260, endPoint y: 516, distance: 112.3
click at [260, 516] on div "Account Number 39360010675" at bounding box center [346, 499] width 182 height 51
type input "2344289451"
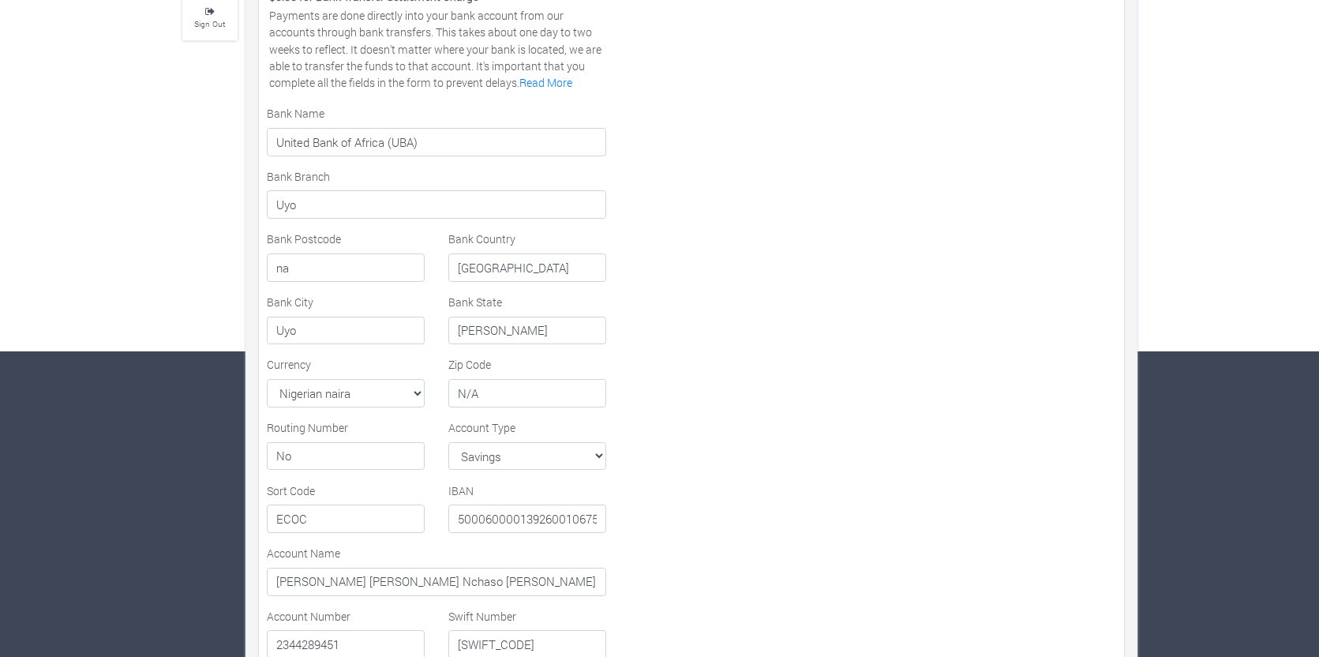
scroll to position [281, 0]
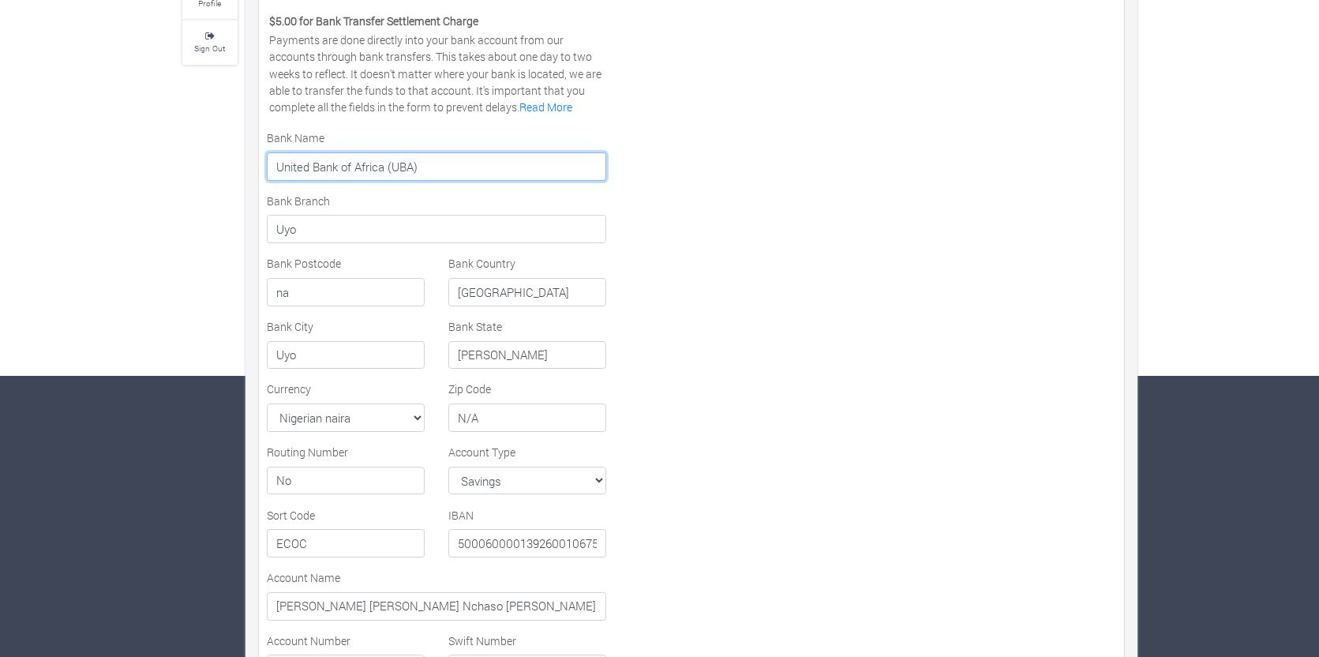
click at [351, 163] on input "United Bank of Africa (UBA)" at bounding box center [437, 166] width 340 height 28
click at [497, 166] on input "United Bank For Africa (UBA)" at bounding box center [437, 166] width 340 height 28
type input "United Bank For Africa (UBA)"
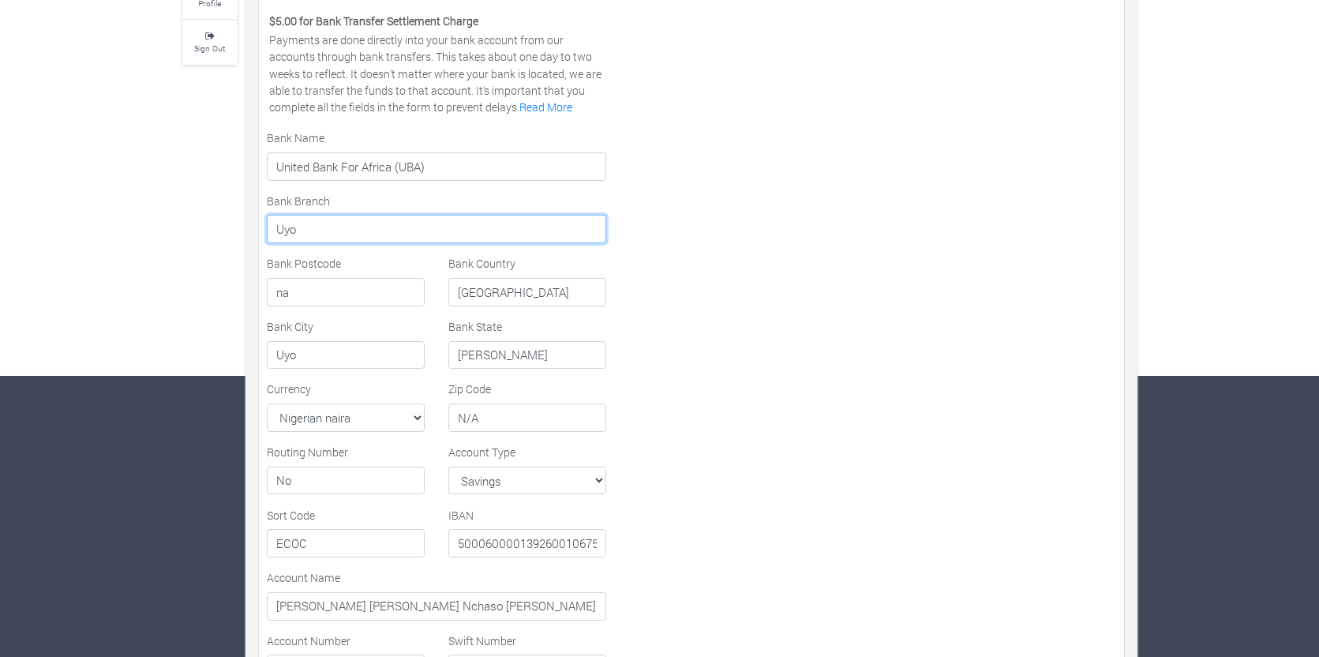
click at [478, 228] on input "Uyo" at bounding box center [437, 229] width 340 height 28
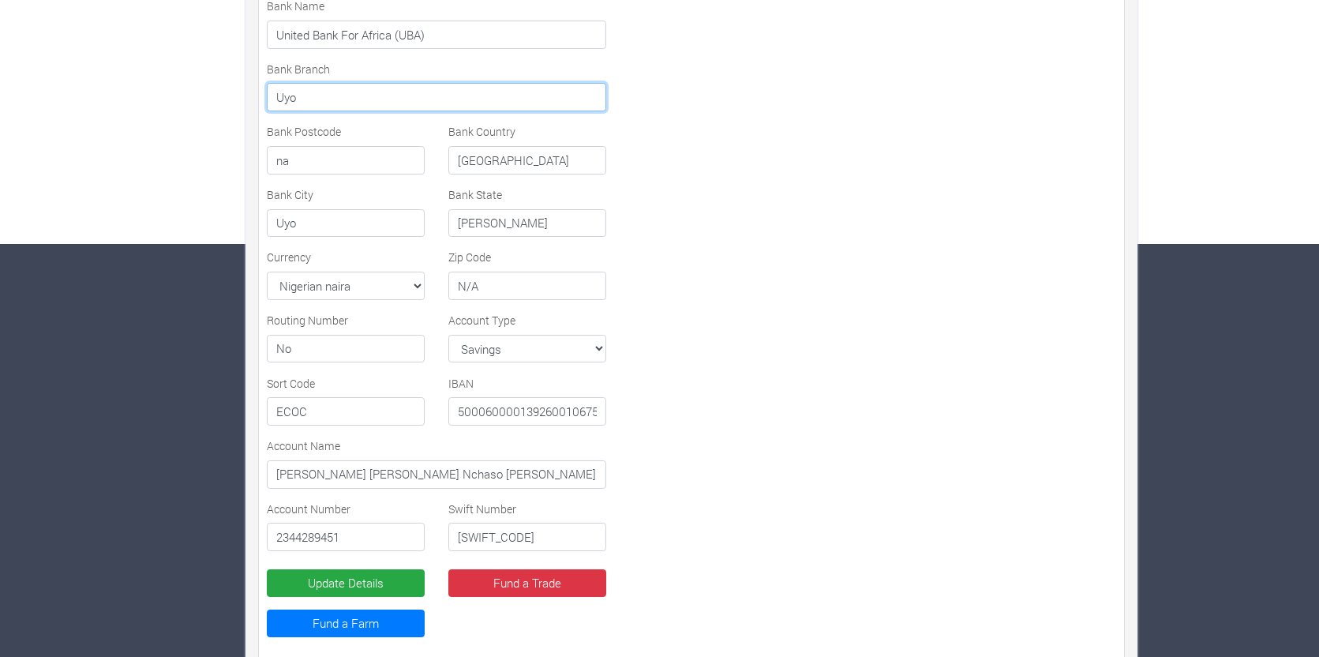
scroll to position [439, 0]
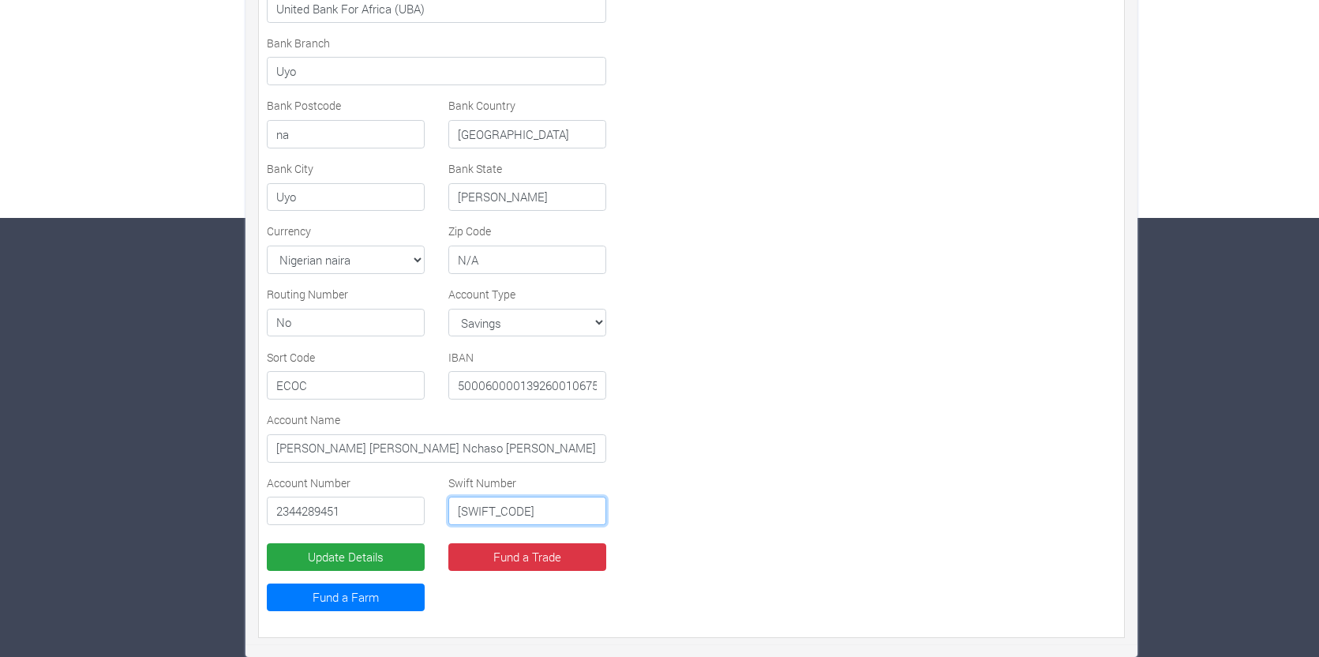
drag, startPoint x: 550, startPoint y: 511, endPoint x: 456, endPoint y: 511, distance: 94.7
click at [456, 511] on input "ECOCGQGQXXX" at bounding box center [527, 511] width 158 height 28
type input "UNAFNGLA024"
drag, startPoint x: 296, startPoint y: 387, endPoint x: 277, endPoint y: 388, distance: 19.0
click at [277, 388] on input "ECOC" at bounding box center [346, 385] width 158 height 28
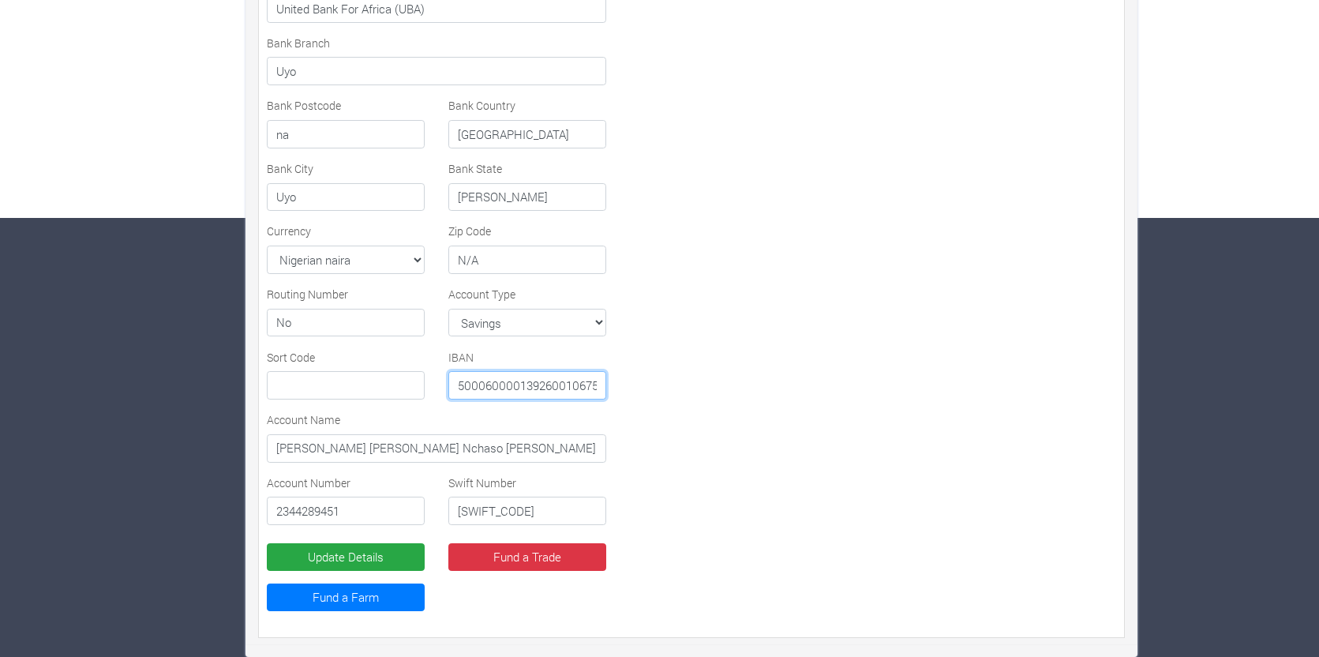
scroll to position [0, 16]
drag, startPoint x: 456, startPoint y: 388, endPoint x: 607, endPoint y: 383, distance: 151.7
click at [607, 383] on div "IBAN 50006000013926001067526" at bounding box center [528, 374] width 182 height 51
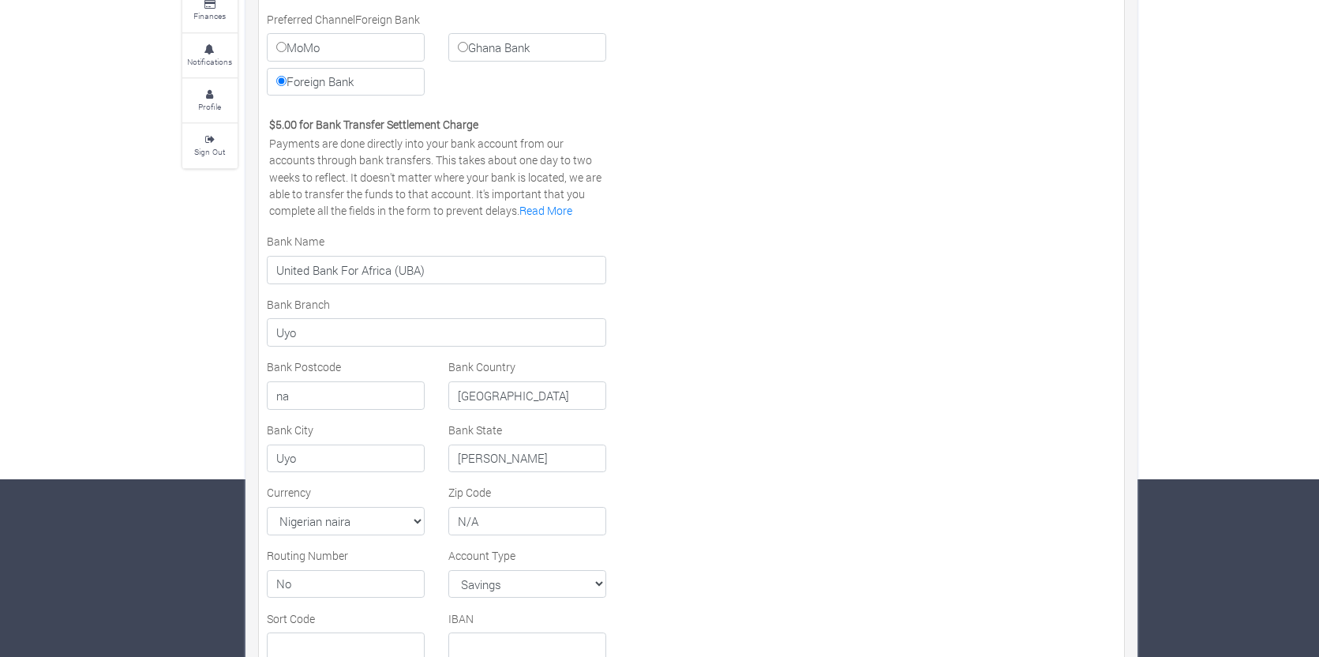
scroll to position [202, 0]
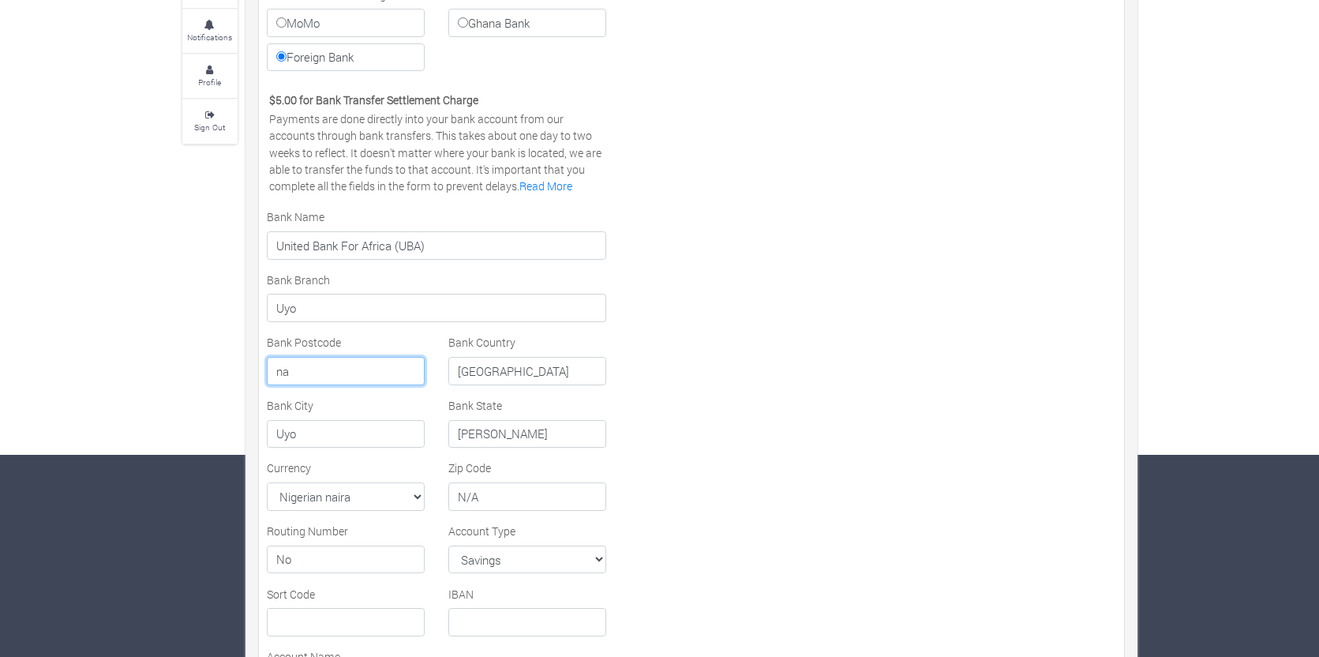
drag, startPoint x: 305, startPoint y: 372, endPoint x: 265, endPoint y: 373, distance: 39.5
click at [265, 373] on div "Bank Postcode na" at bounding box center [346, 359] width 182 height 51
type input "520102"
click at [176, 334] on div "Farms Investments Finances Notifications Profile Sign Out MoMo" at bounding box center [660, 383] width 979 height 1021
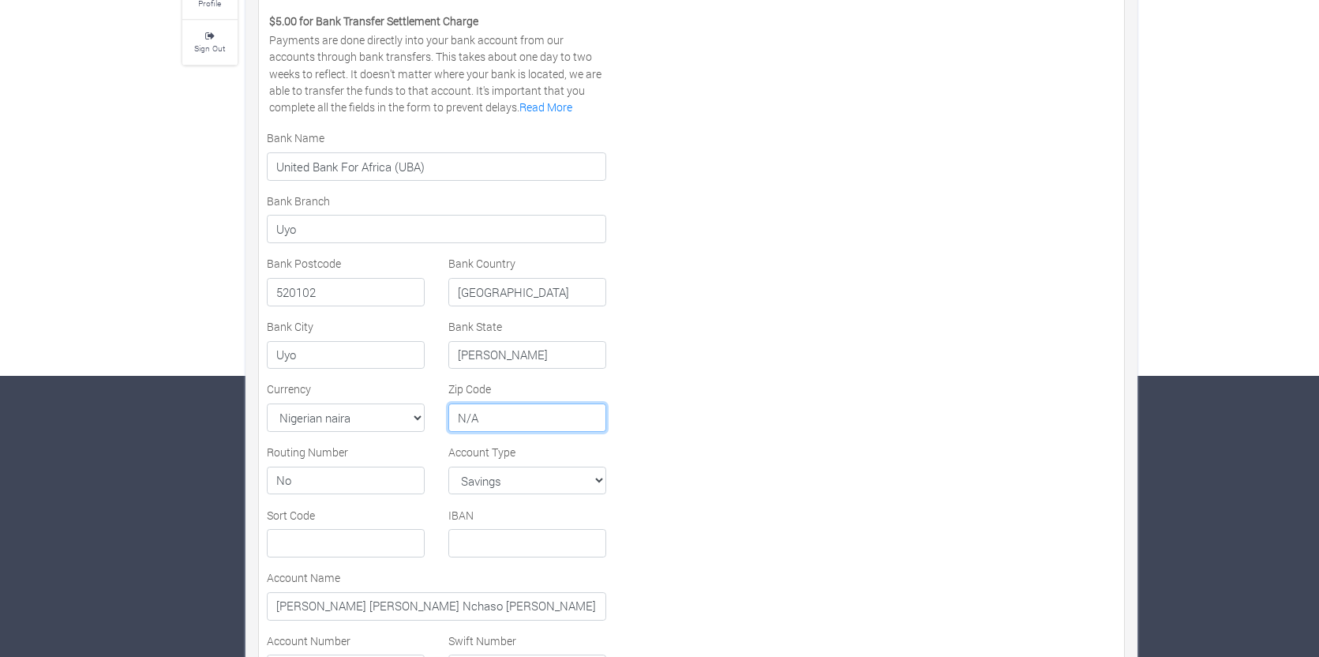
drag, startPoint x: 500, startPoint y: 418, endPoint x: 441, endPoint y: 418, distance: 58.4
click at [441, 418] on div "Zip Code N/A" at bounding box center [528, 406] width 182 height 51
type input "650110"
click at [775, 415] on div "Settlement/Payout Method Preferred Channel Foreign Bank MoMo Ghana Bank Foreign…" at bounding box center [691, 329] width 873 height 915
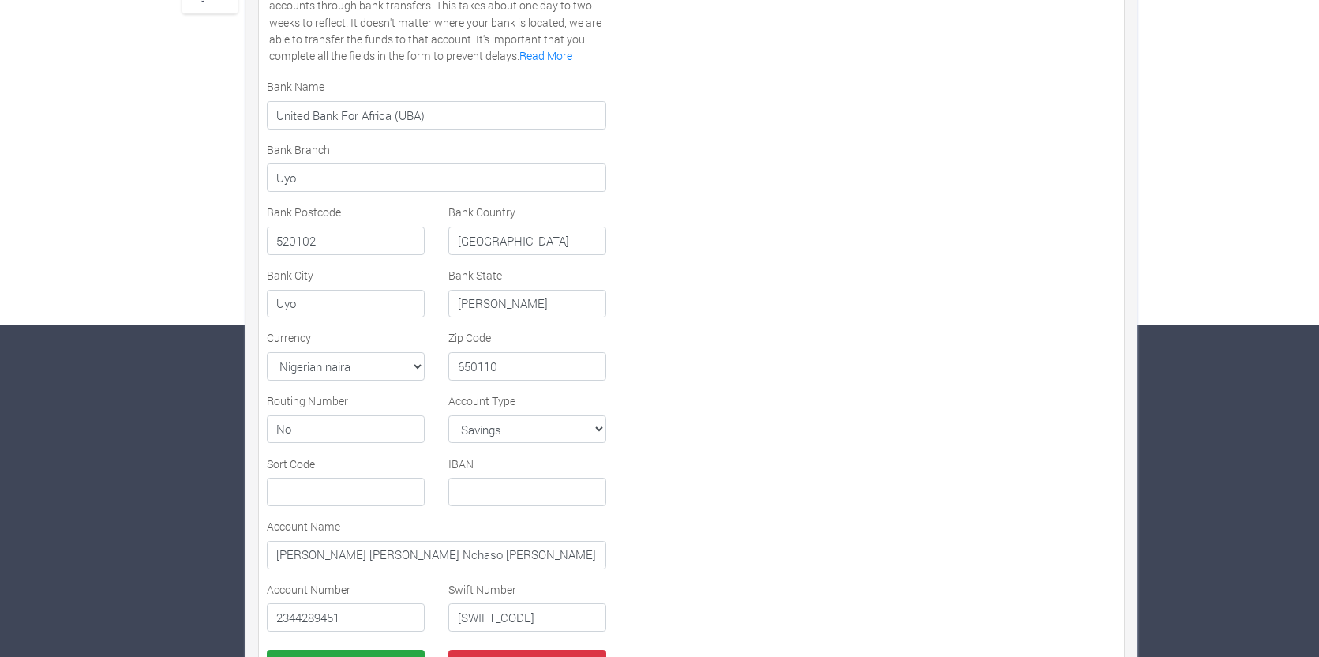
scroll to position [360, 0]
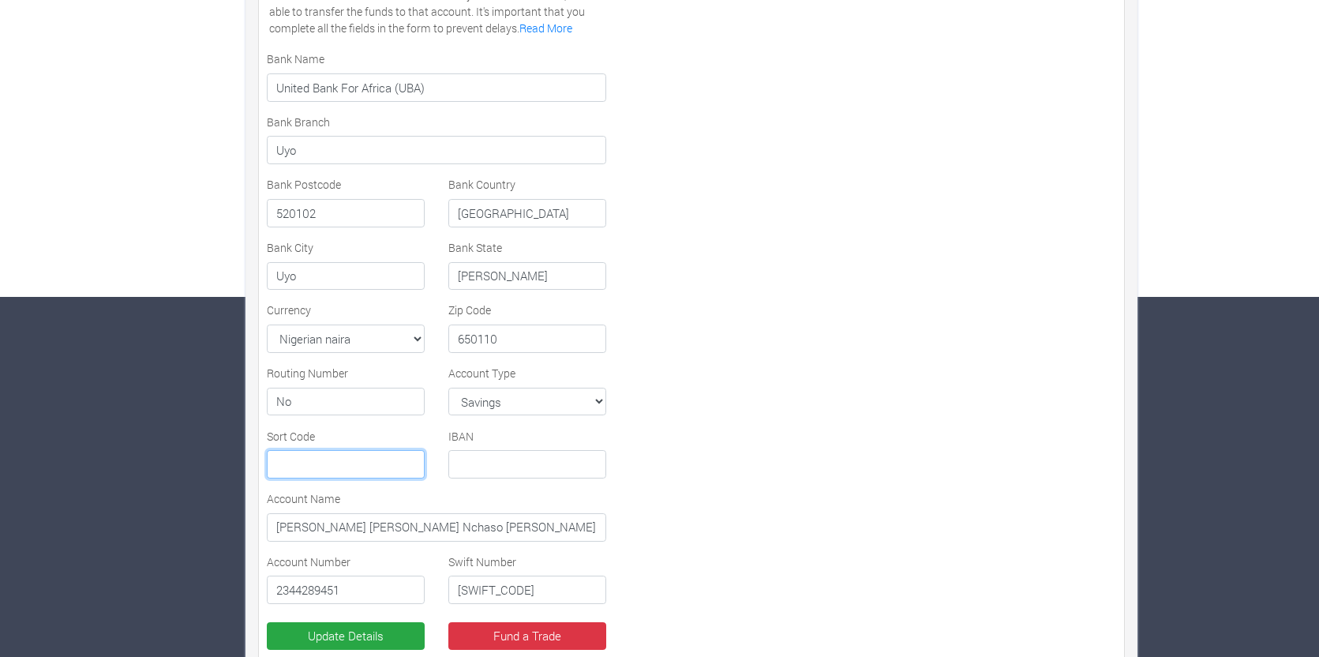
click at [294, 463] on input "text" at bounding box center [346, 464] width 158 height 28
type input "na"
click at [482, 466] on input "text" at bounding box center [527, 464] width 158 height 28
type input "na"
click at [504, 489] on div "Settlement/Payout Method Preferred Channel Foreign Bank MoMo Ghana Bank Foreign…" at bounding box center [437, 250] width 364 height 915
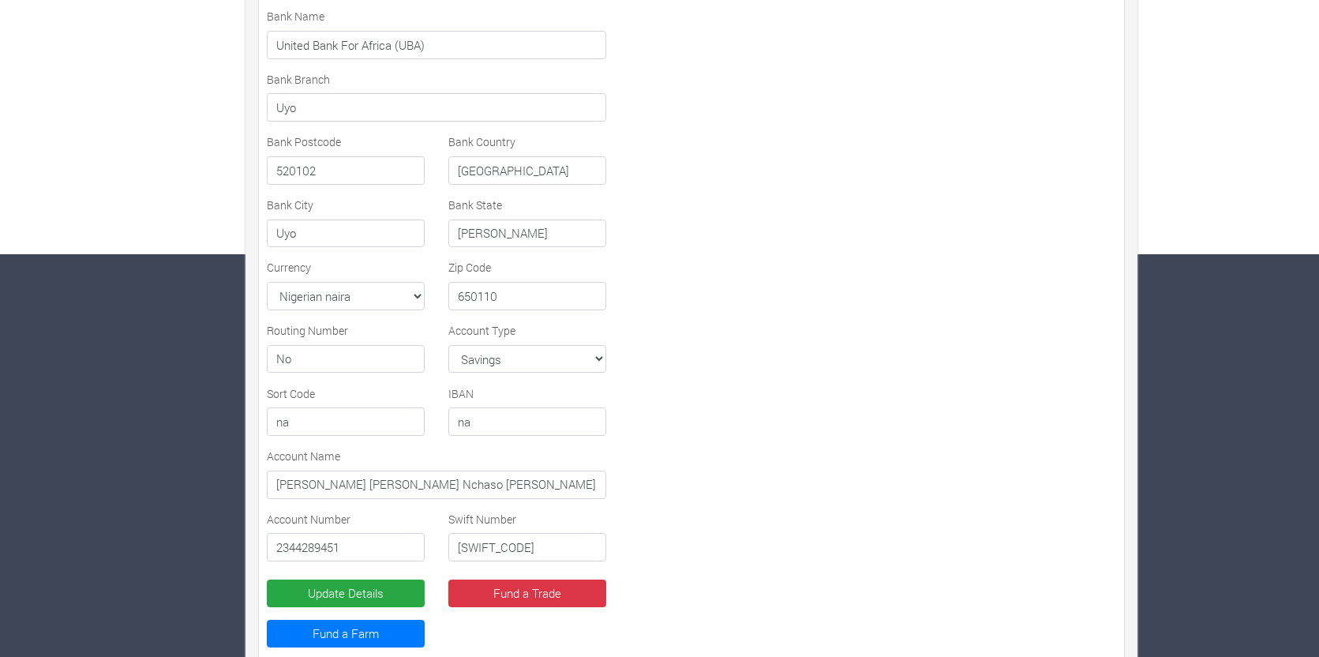
scroll to position [439, 0]
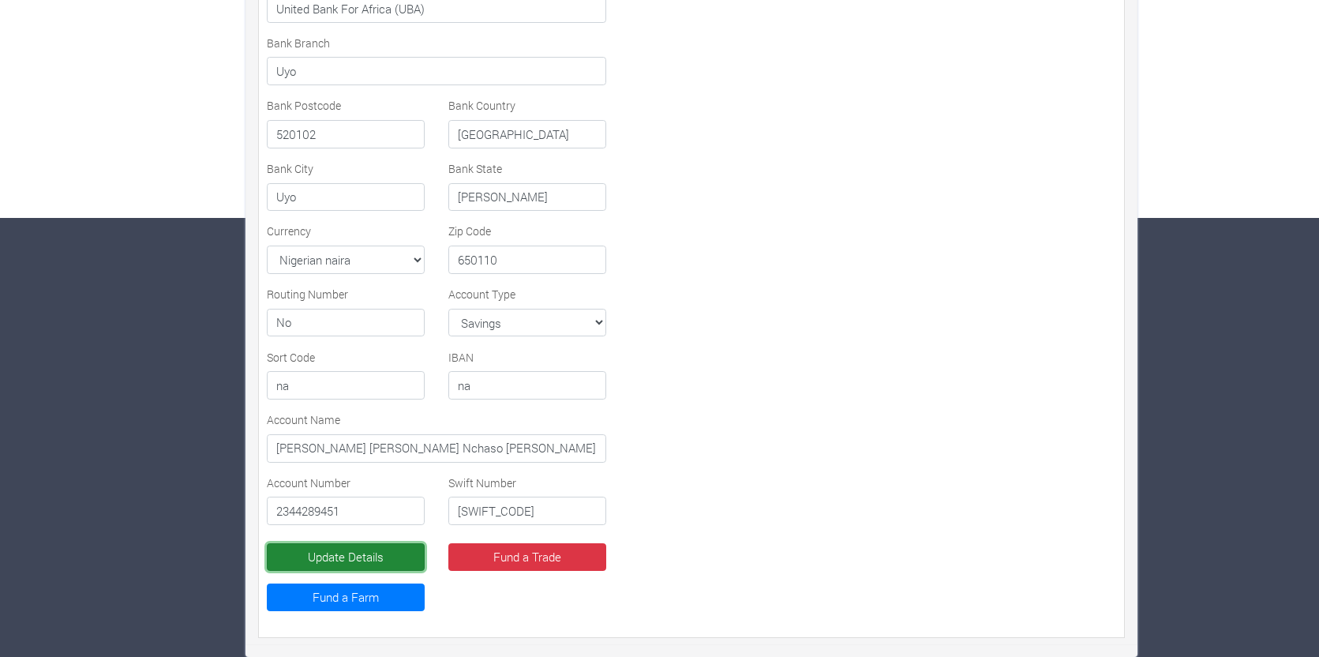
click at [365, 558] on button "Update Details" at bounding box center [346, 557] width 158 height 28
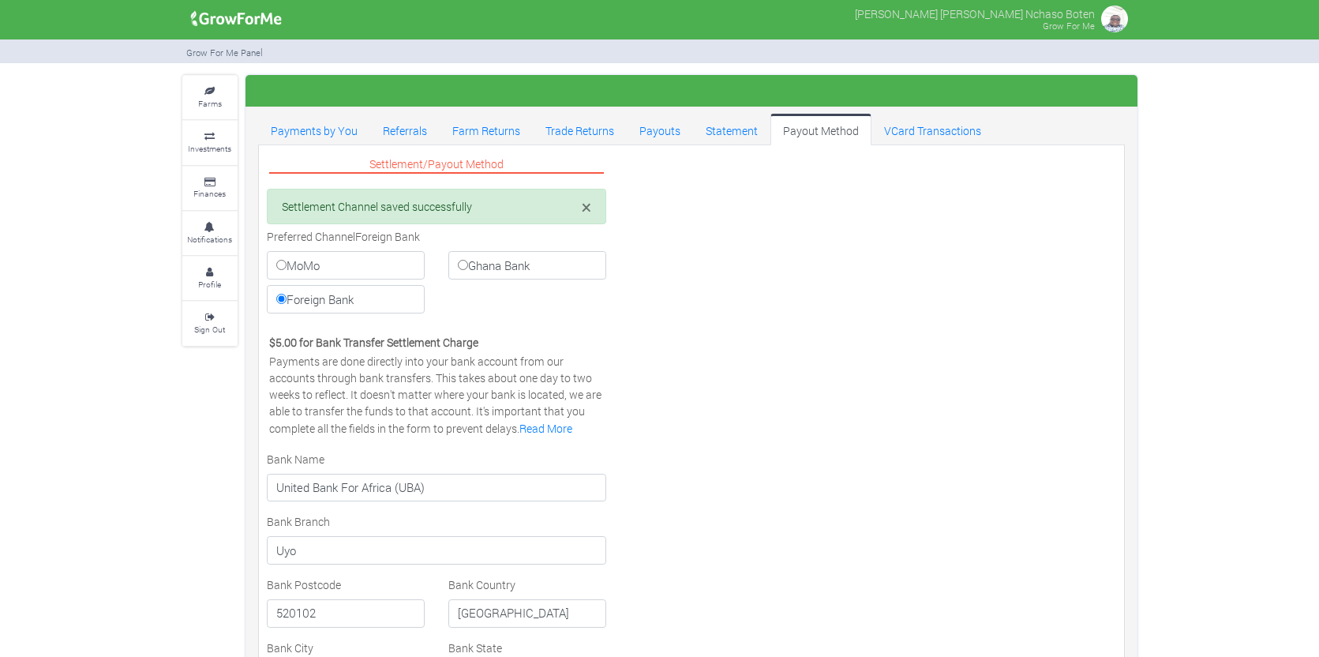
select select "NGN"
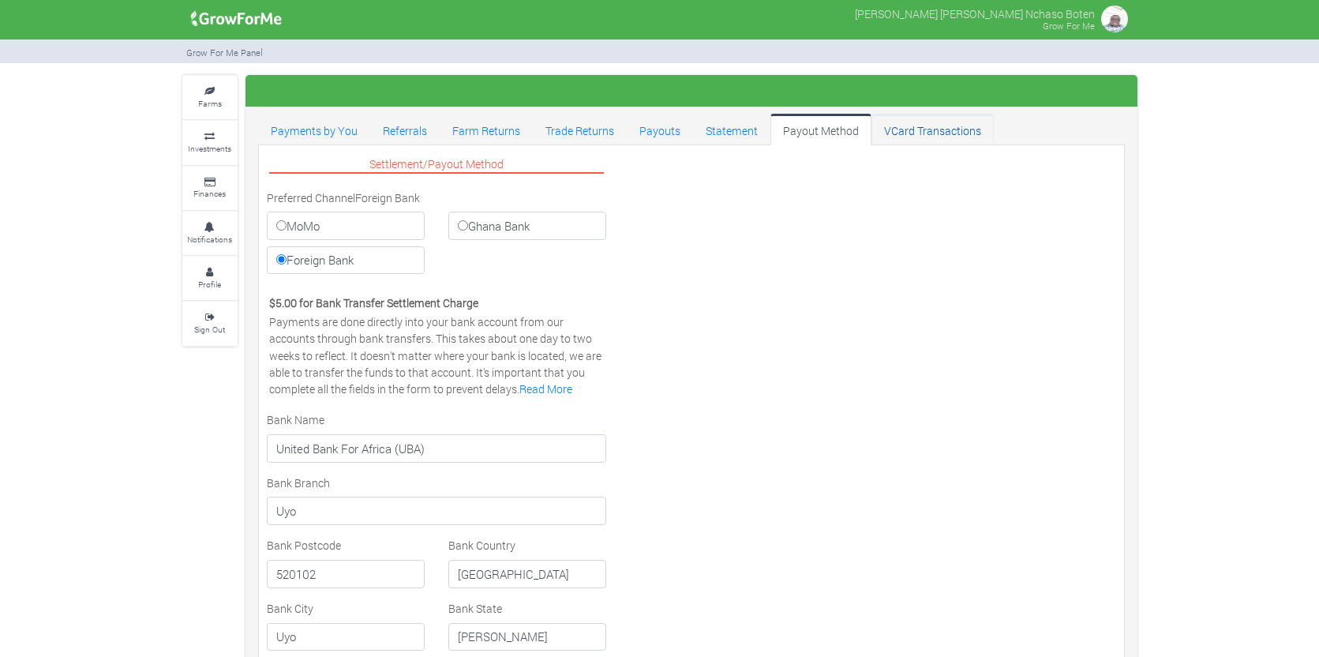
click at [909, 136] on link "VCard Transactions" at bounding box center [933, 130] width 122 height 32
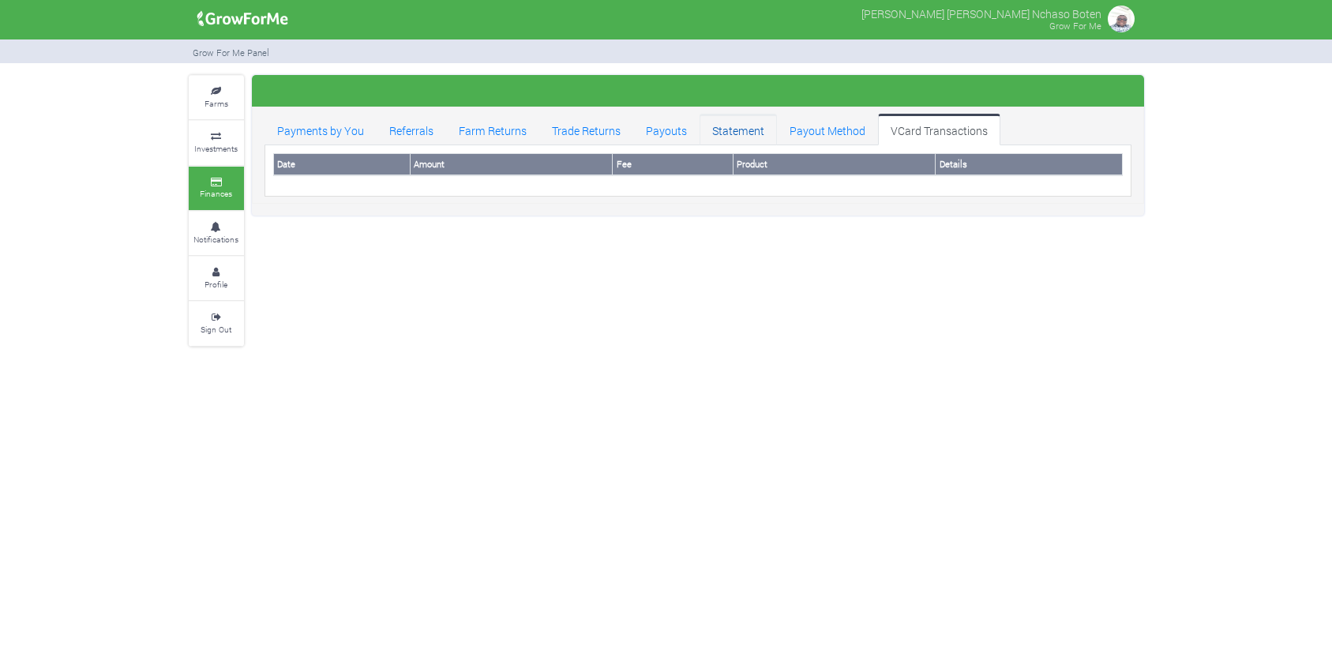
click at [735, 133] on link "Statement" at bounding box center [738, 130] width 77 height 32
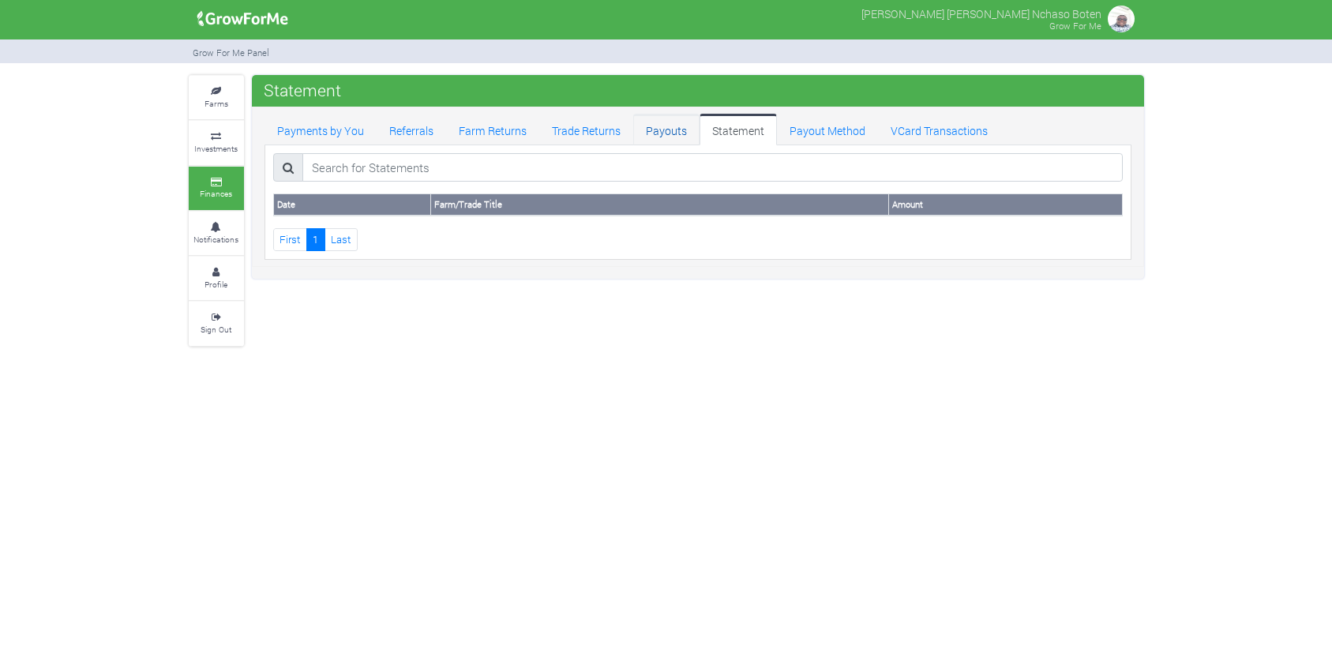
click at [665, 132] on link "Payouts" at bounding box center [666, 130] width 66 height 32
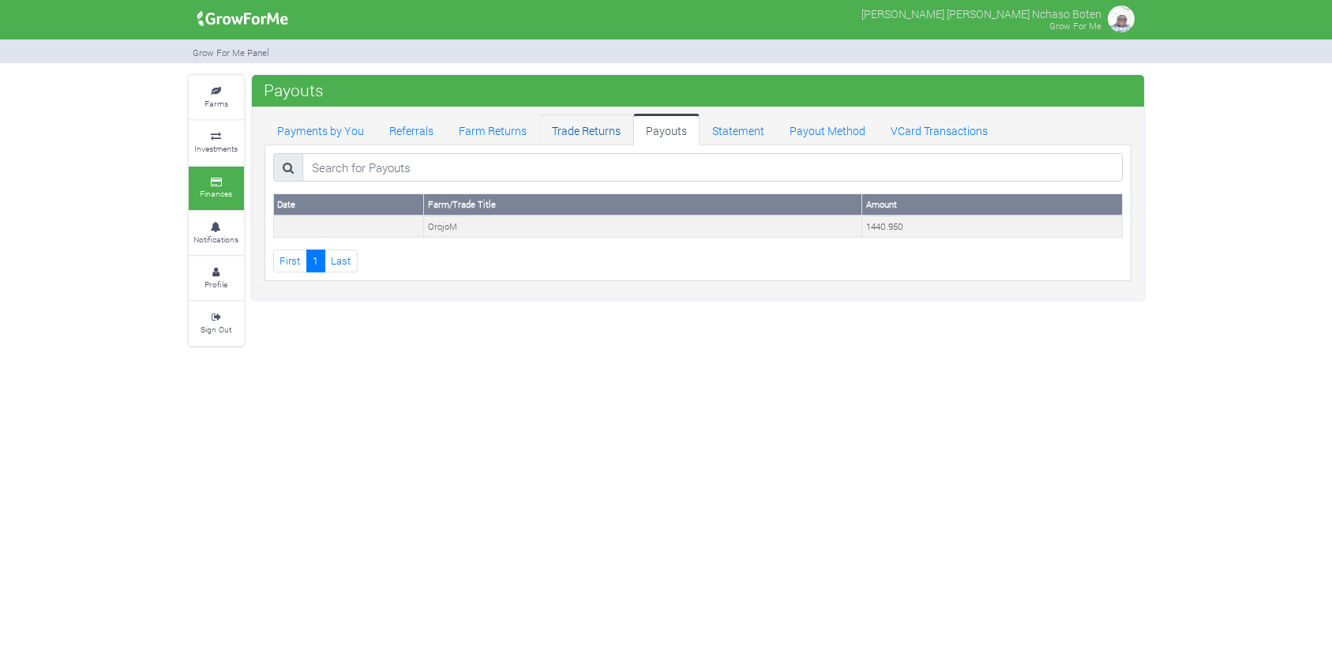
click at [572, 131] on link "Trade Returns" at bounding box center [586, 130] width 94 height 32
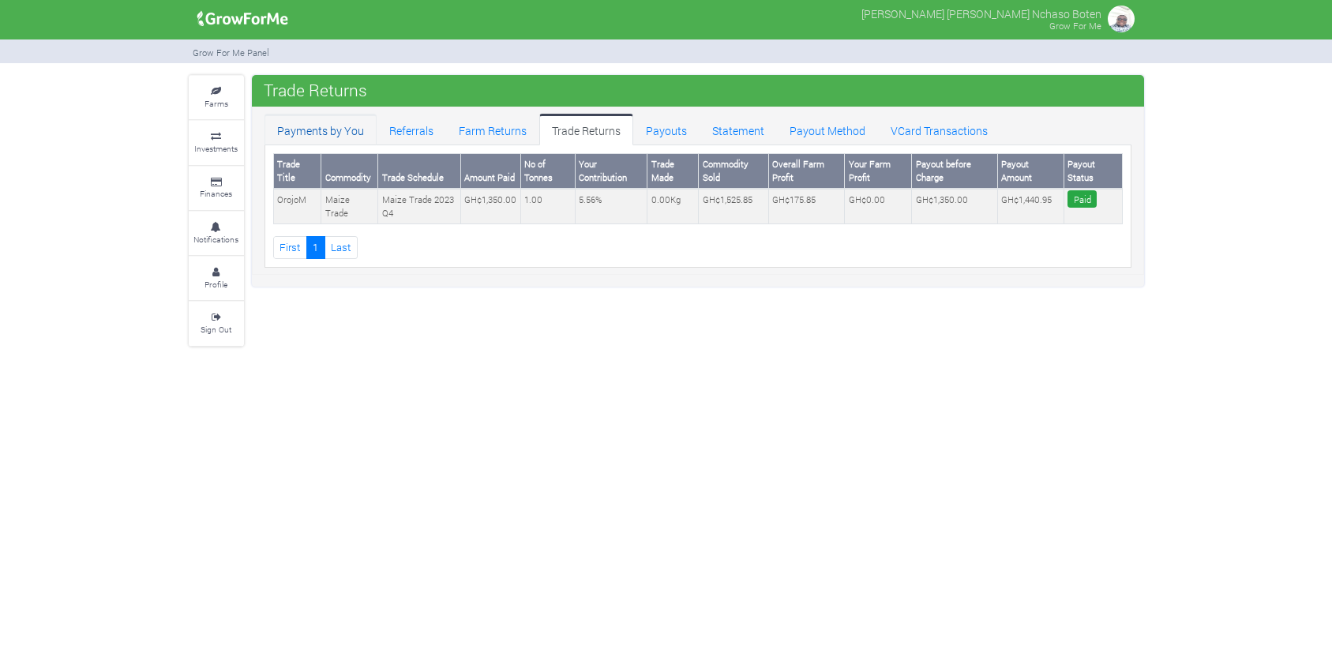
click at [314, 133] on link "Payments by You" at bounding box center [320, 130] width 112 height 32
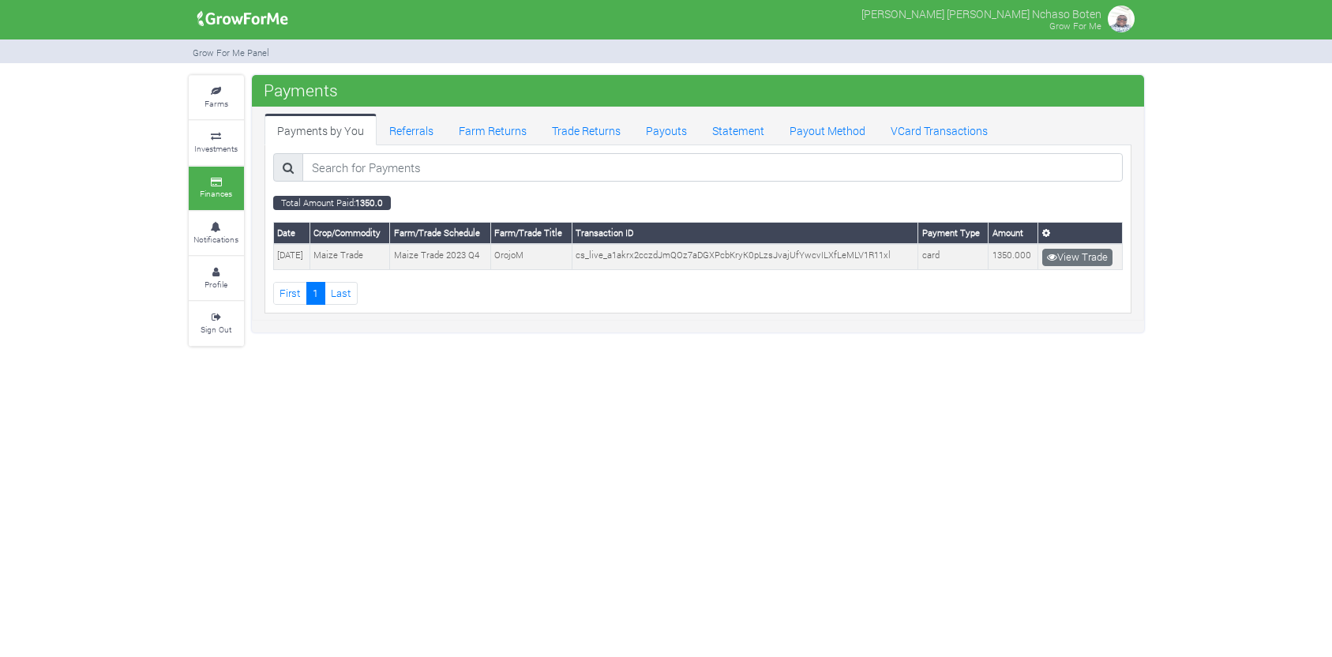
click at [219, 145] on small "Investments" at bounding box center [215, 148] width 43 height 11
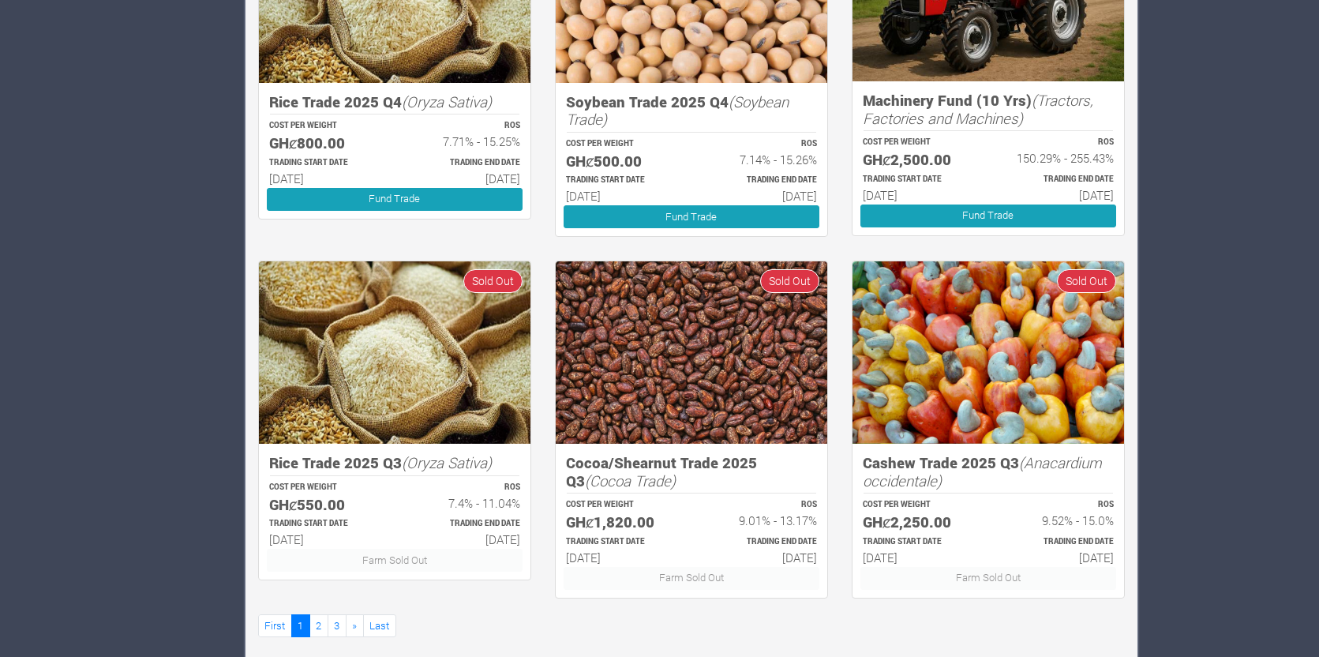
scroll to position [915, 0]
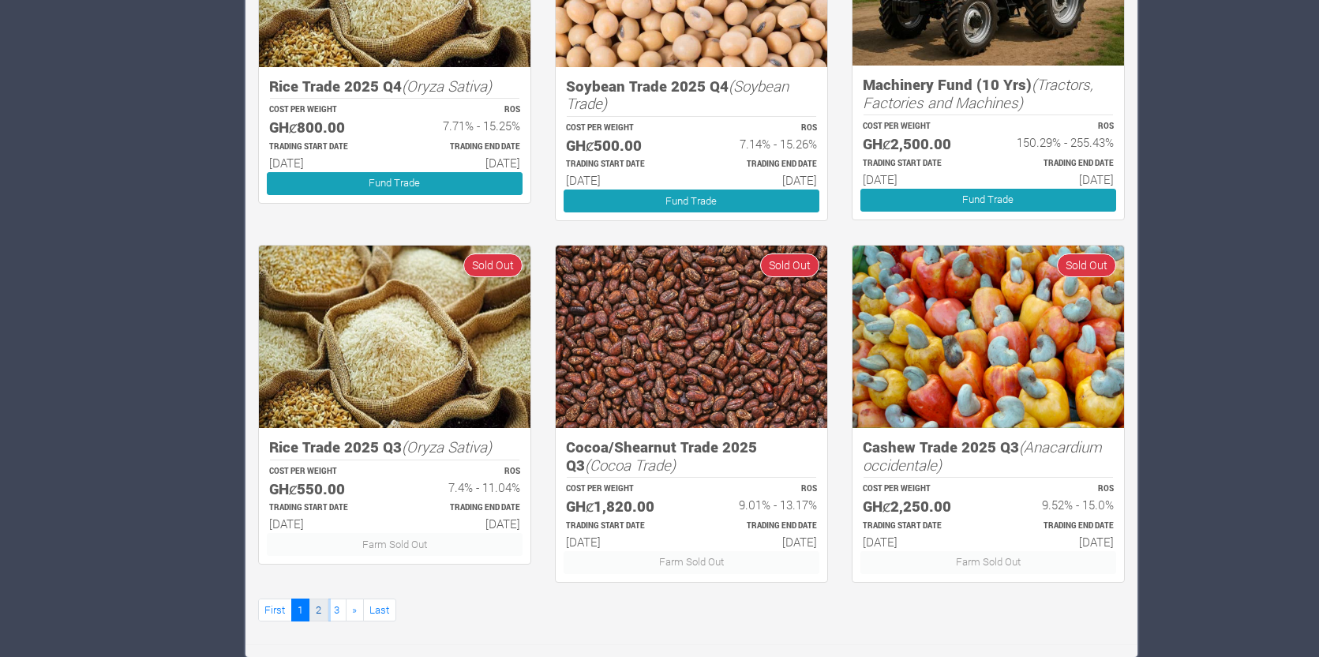
click at [317, 606] on link "2" at bounding box center [318, 609] width 19 height 23
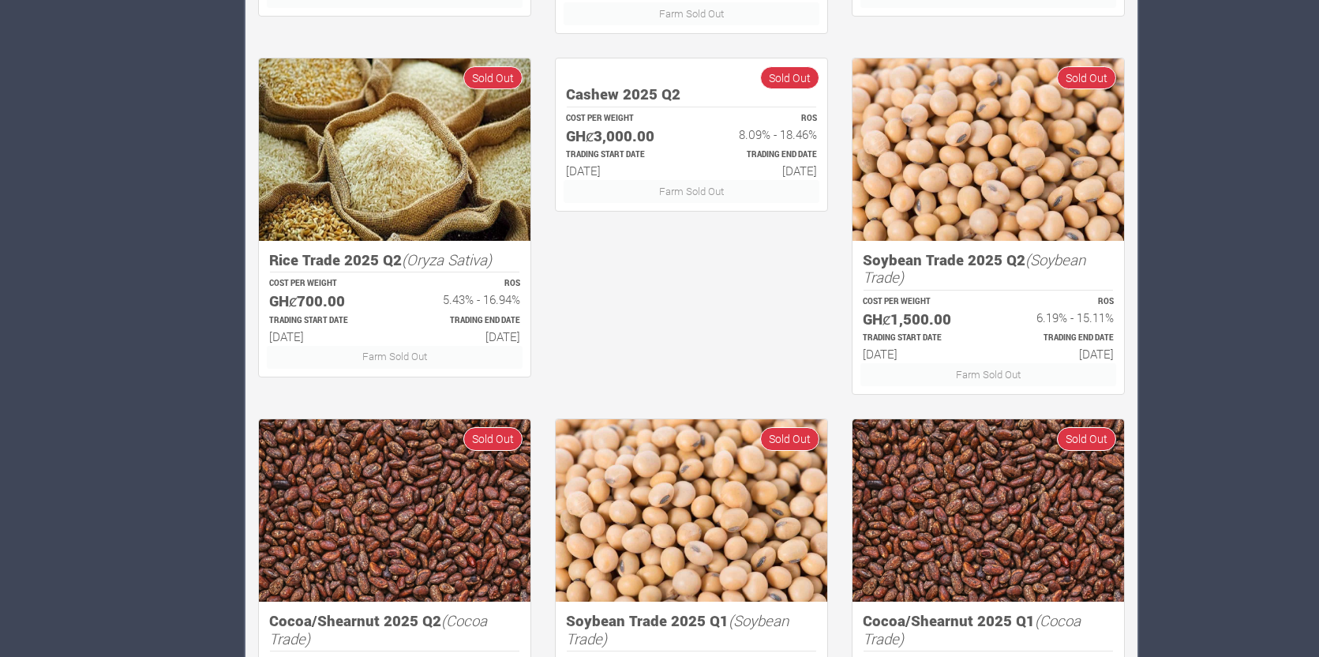
scroll to position [915, 0]
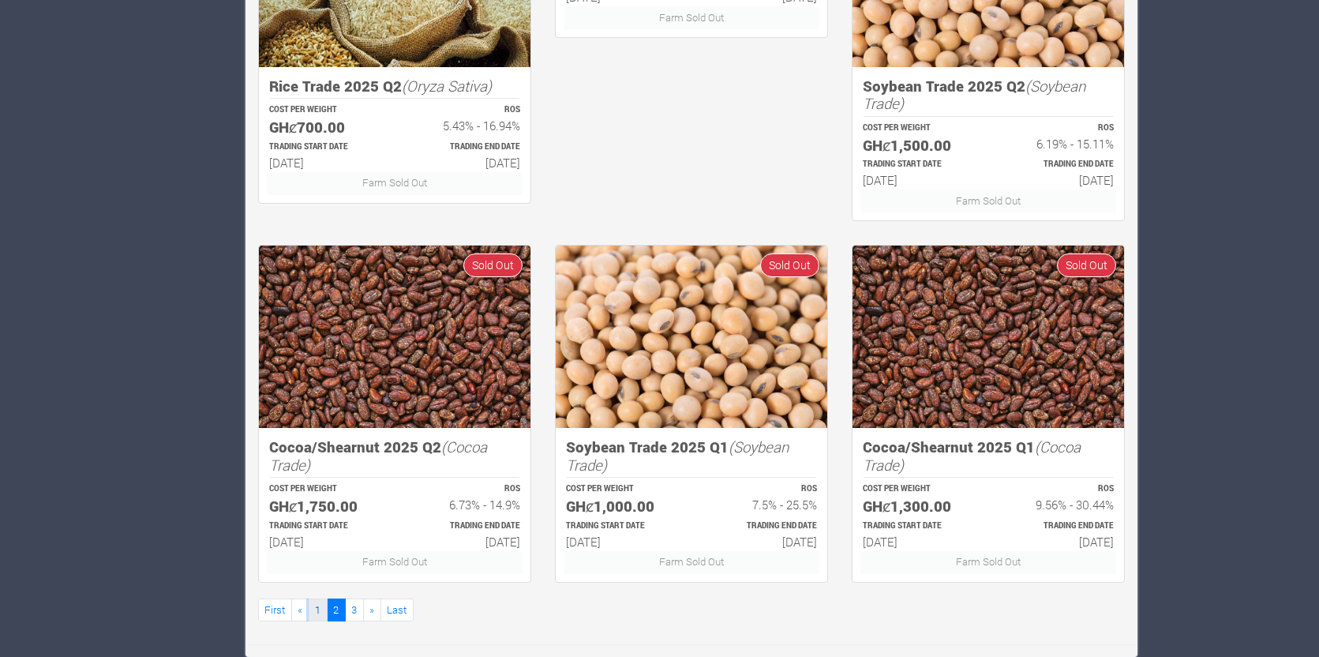
click at [317, 610] on link "1" at bounding box center [318, 609] width 19 height 23
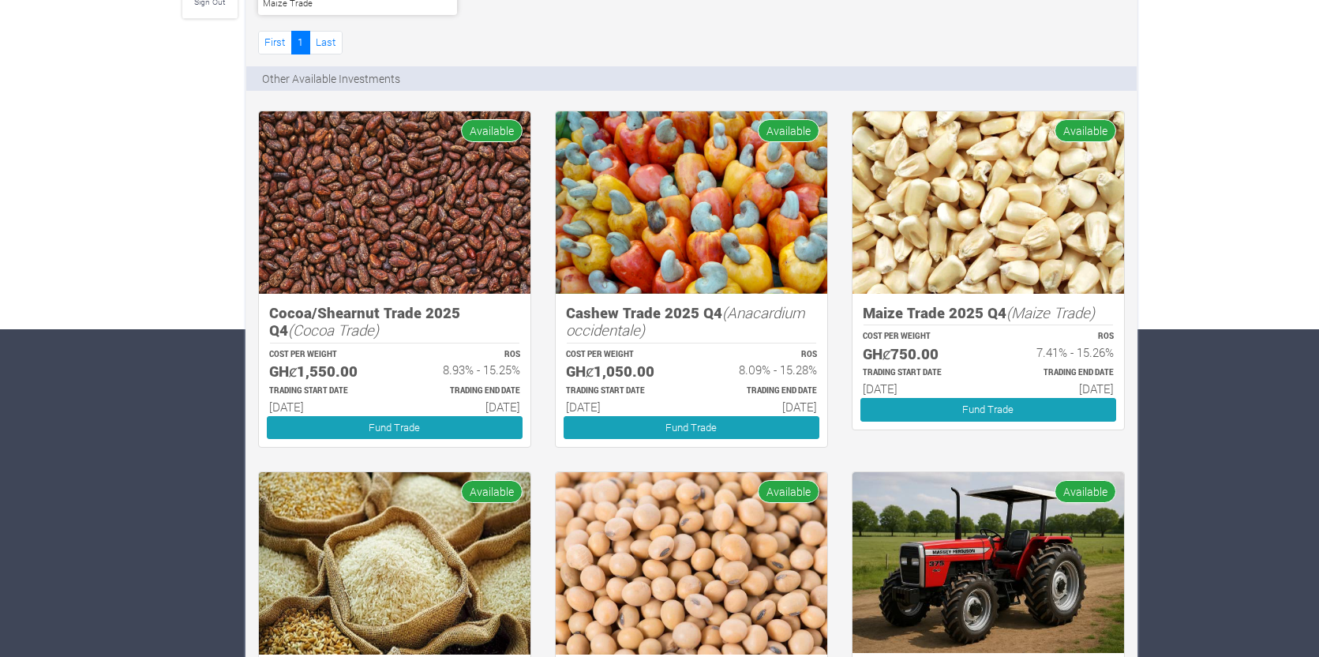
scroll to position [316, 0]
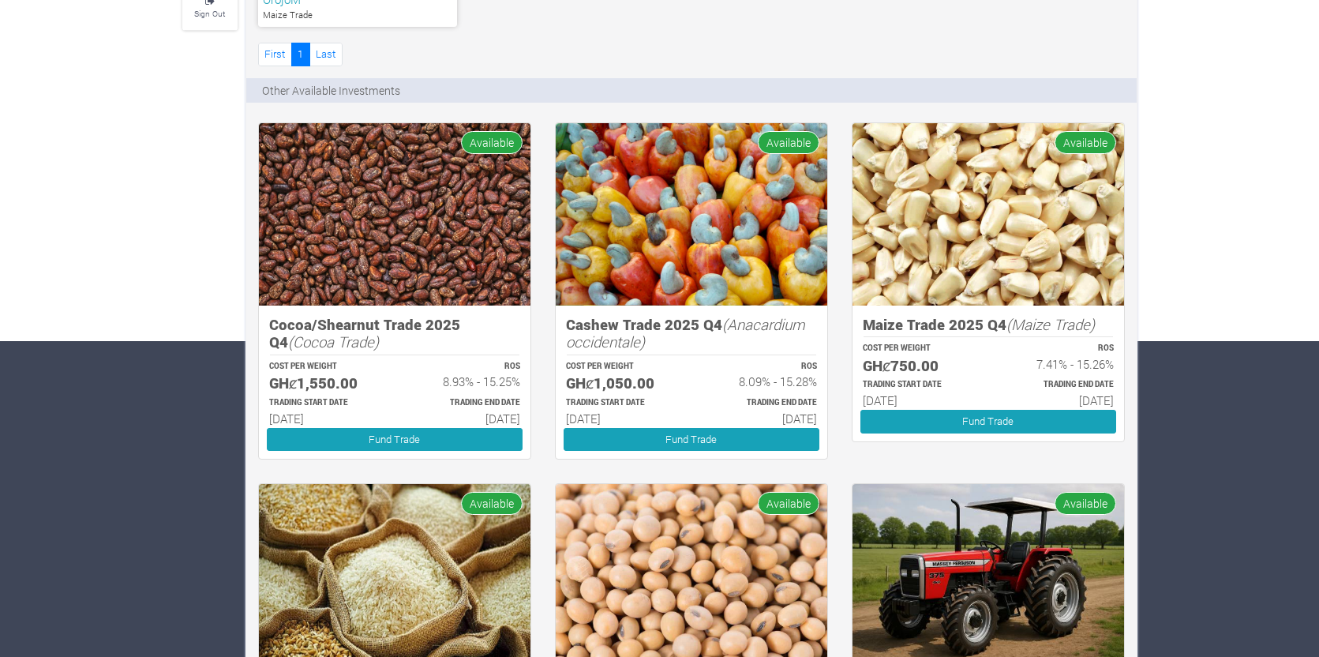
click at [726, 239] on img at bounding box center [692, 214] width 272 height 182
click at [706, 441] on link "Fund Trade" at bounding box center [692, 439] width 256 height 23
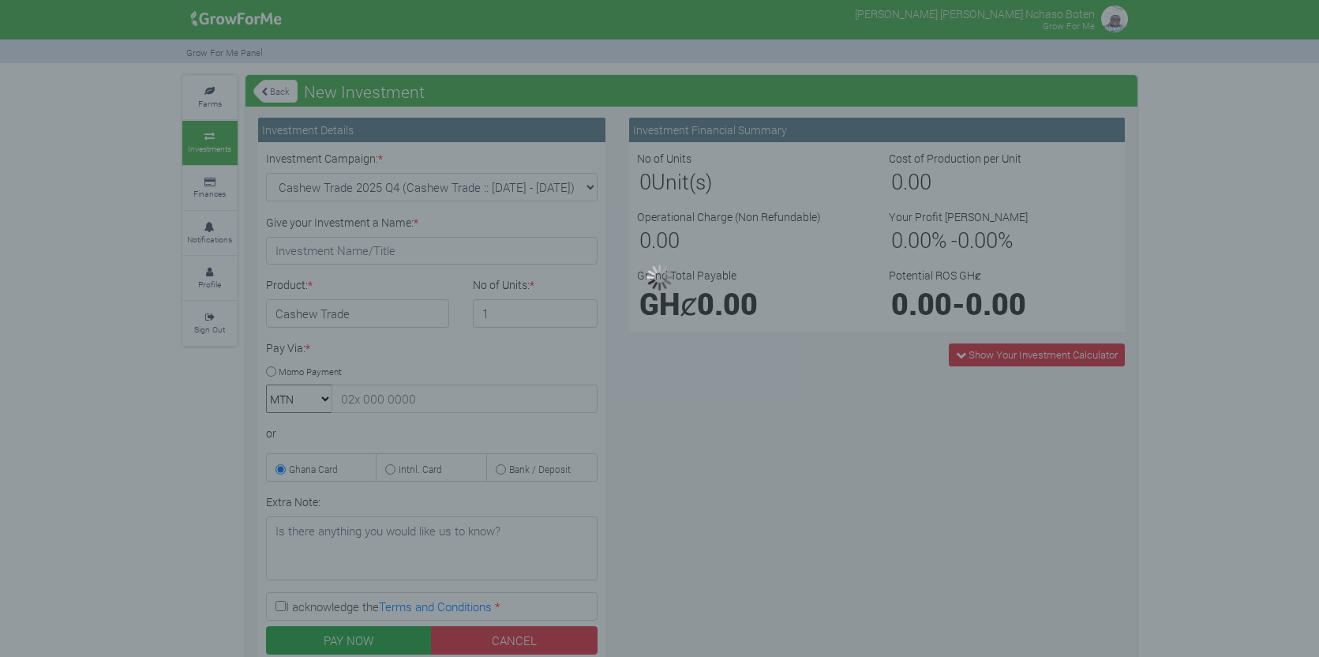
type input "1"
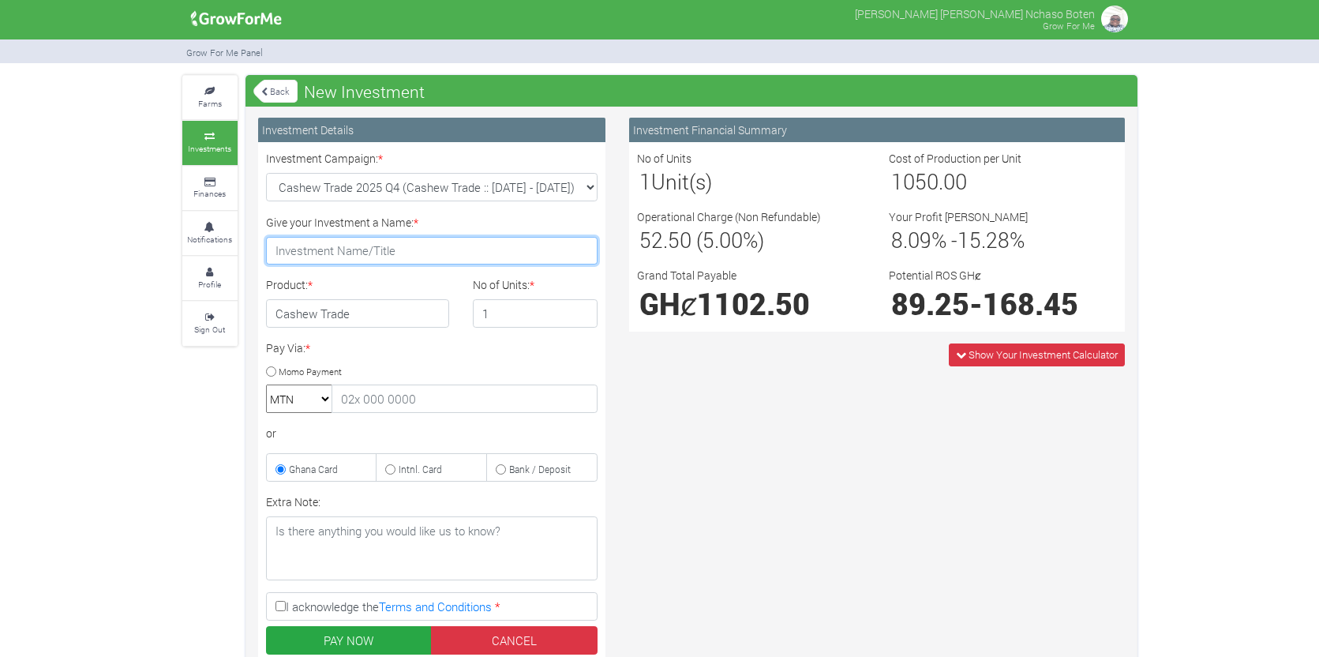
click at [431, 252] on input "Give your Investment a Name: *" at bounding box center [432, 251] width 332 height 28
type input "C"
type input "Segunda Inversion 2025"
drag, startPoint x: 502, startPoint y: 314, endPoint x: 486, endPoint y: 315, distance: 15.8
click at [486, 315] on input "1" at bounding box center [535, 313] width 125 height 28
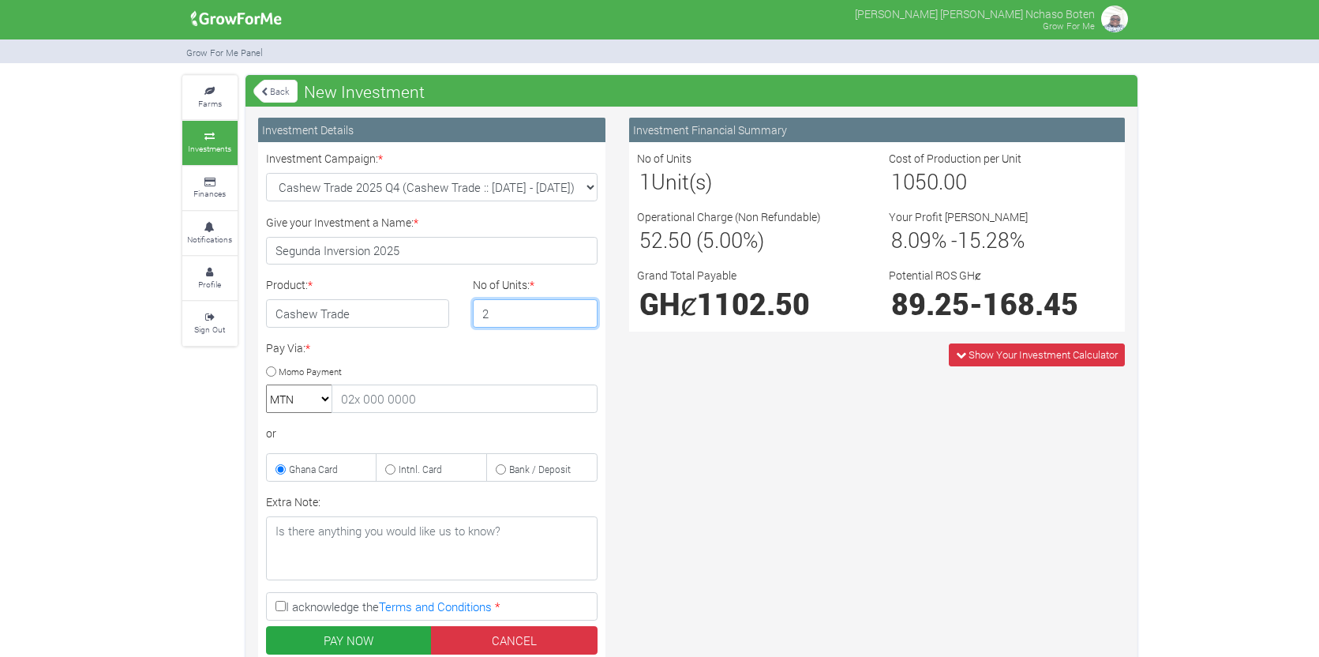
click at [583, 309] on input "2" at bounding box center [535, 313] width 125 height 28
type input "3"
click at [583, 309] on input "3" at bounding box center [535, 313] width 125 height 28
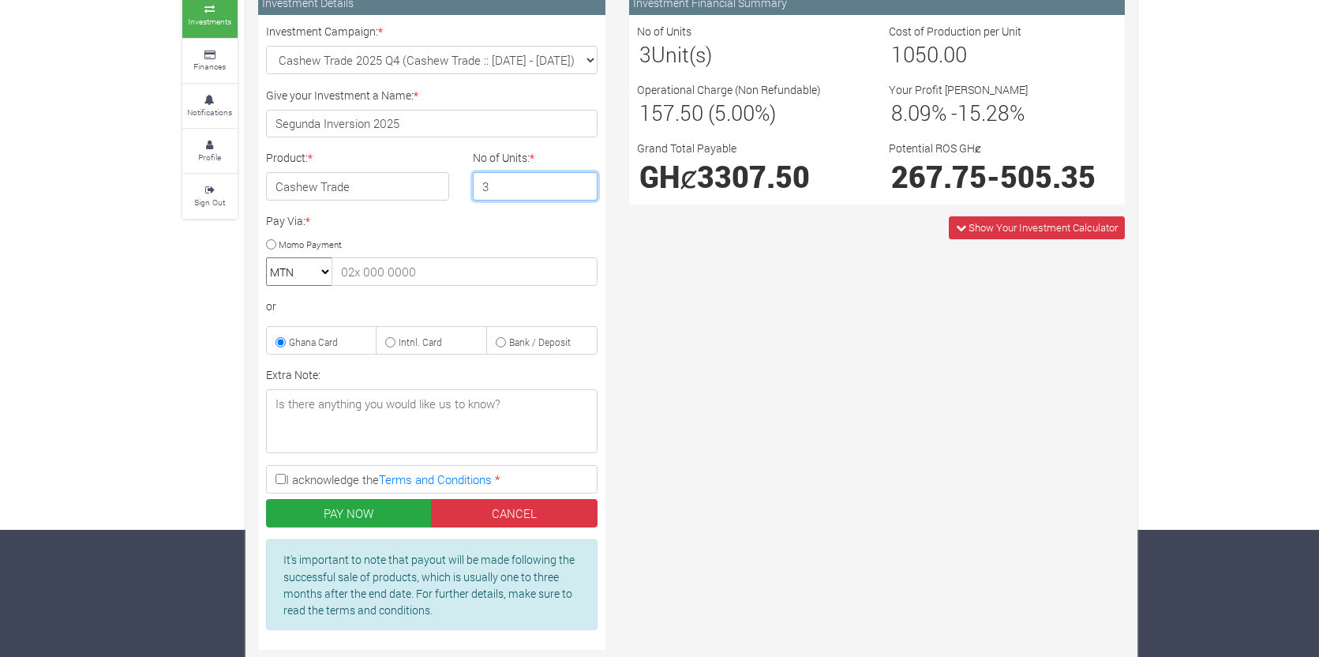
scroll to position [158, 0]
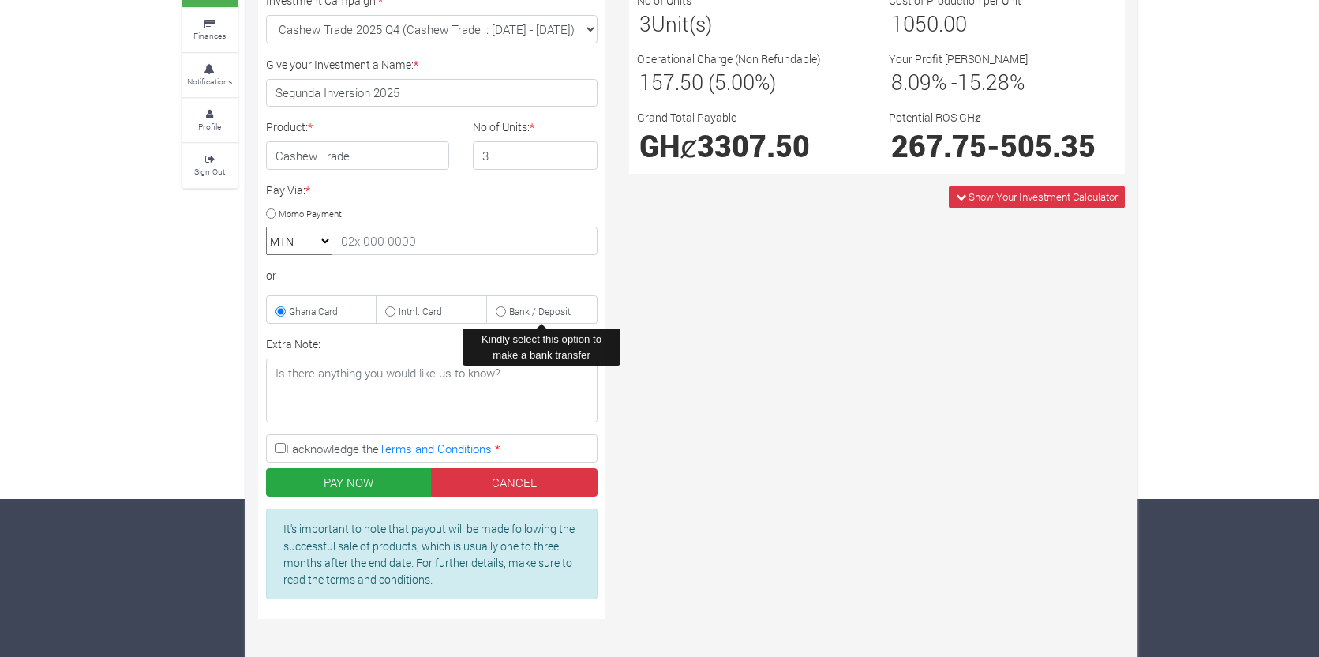
click at [504, 313] on input "Bank / Deposit" at bounding box center [501, 311] width 10 height 10
radio input "true"
click at [644, 420] on div "Investment Financial Summary No of Units 3 Unit(s) Cost of Production per Unit …" at bounding box center [877, 295] width 520 height 671
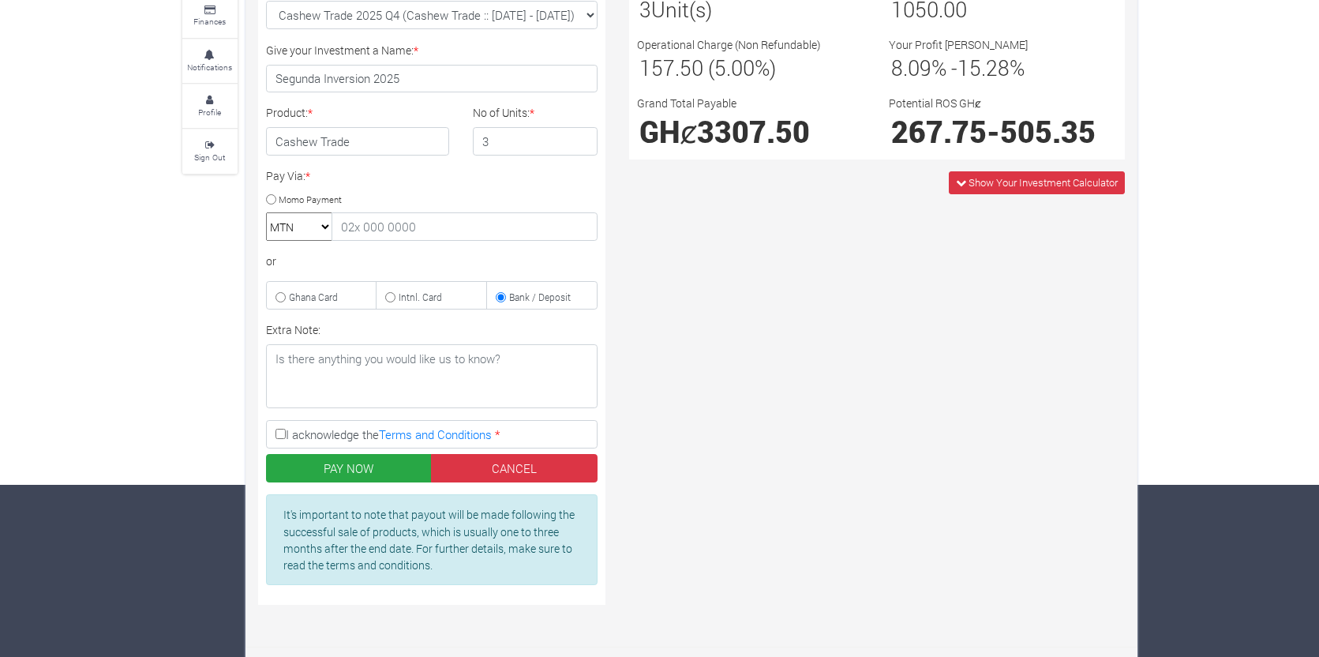
scroll to position [175, 0]
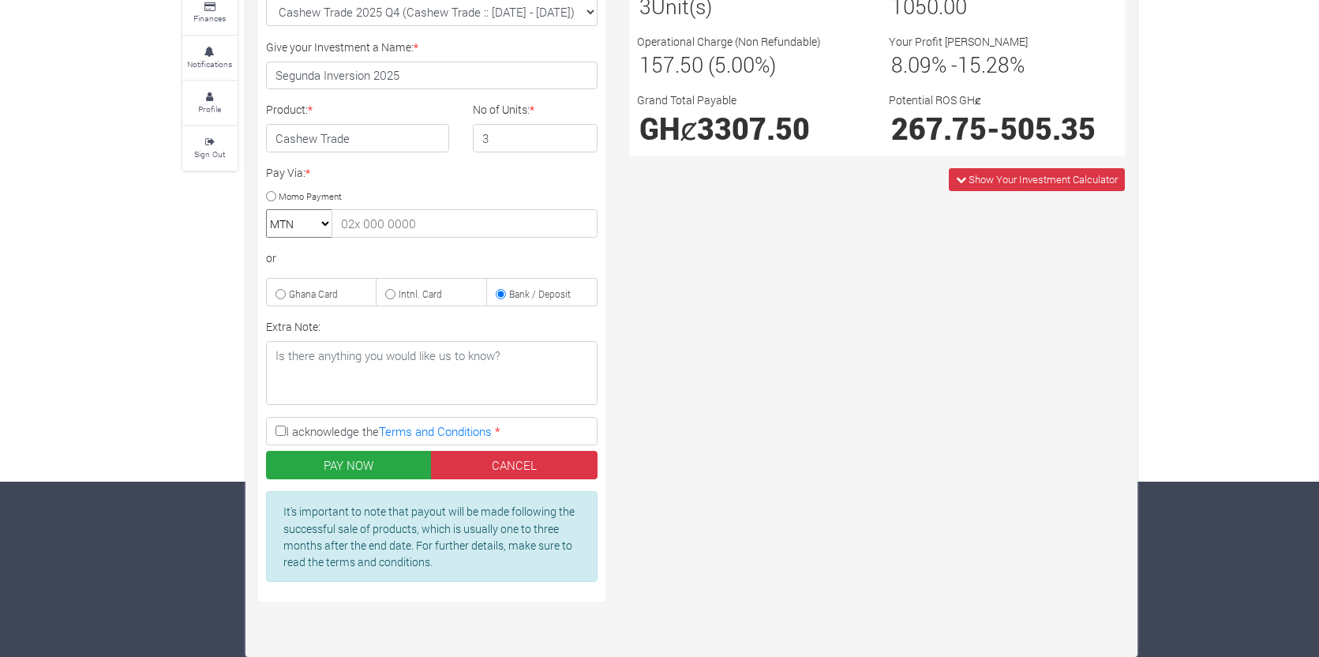
click at [391, 295] on input "Intnl. Card" at bounding box center [390, 294] width 10 height 10
radio input "true"
click at [359, 362] on textarea "Extra Note:" at bounding box center [432, 373] width 332 height 64
click at [280, 431] on input "I acknowledge the Terms and Conditions *" at bounding box center [281, 431] width 10 height 10
checkbox input "true"
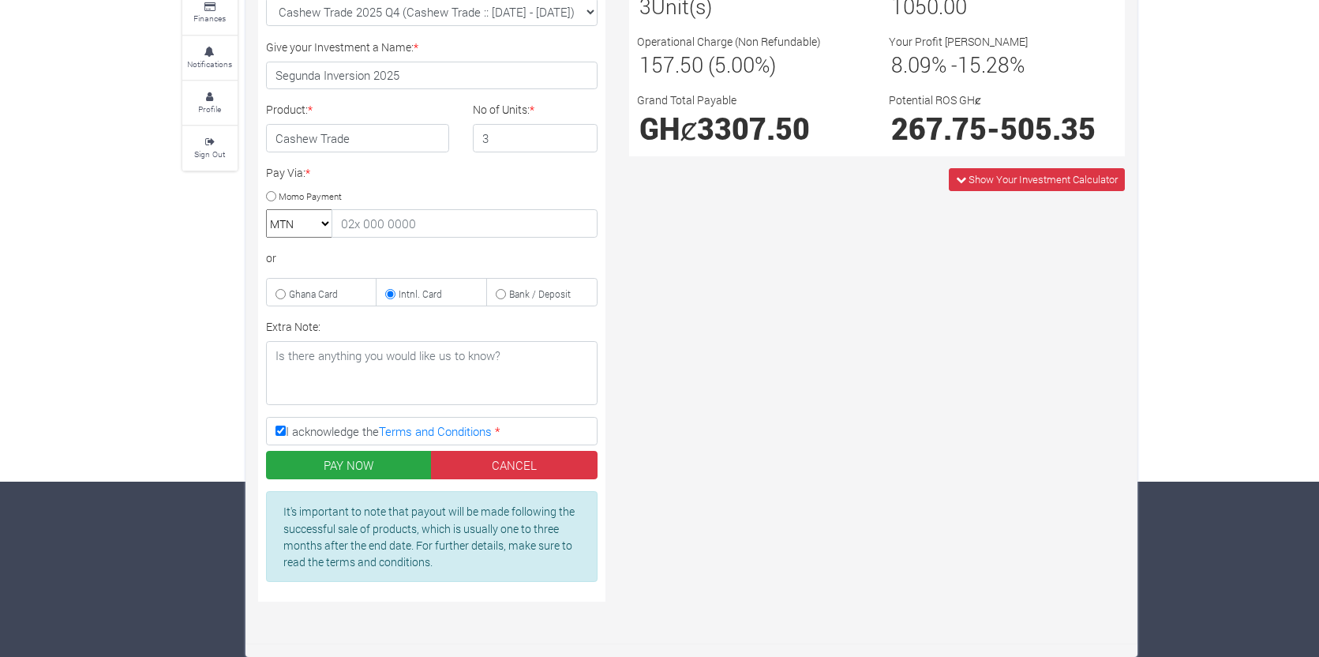
click at [325, 222] on select "MTN Telecel Airtel Tigo" at bounding box center [299, 223] width 66 height 28
click at [193, 248] on div "Farms Investments Finances Notifications Profile Sign Out Back New Investment *…" at bounding box center [660, 278] width 979 height 756
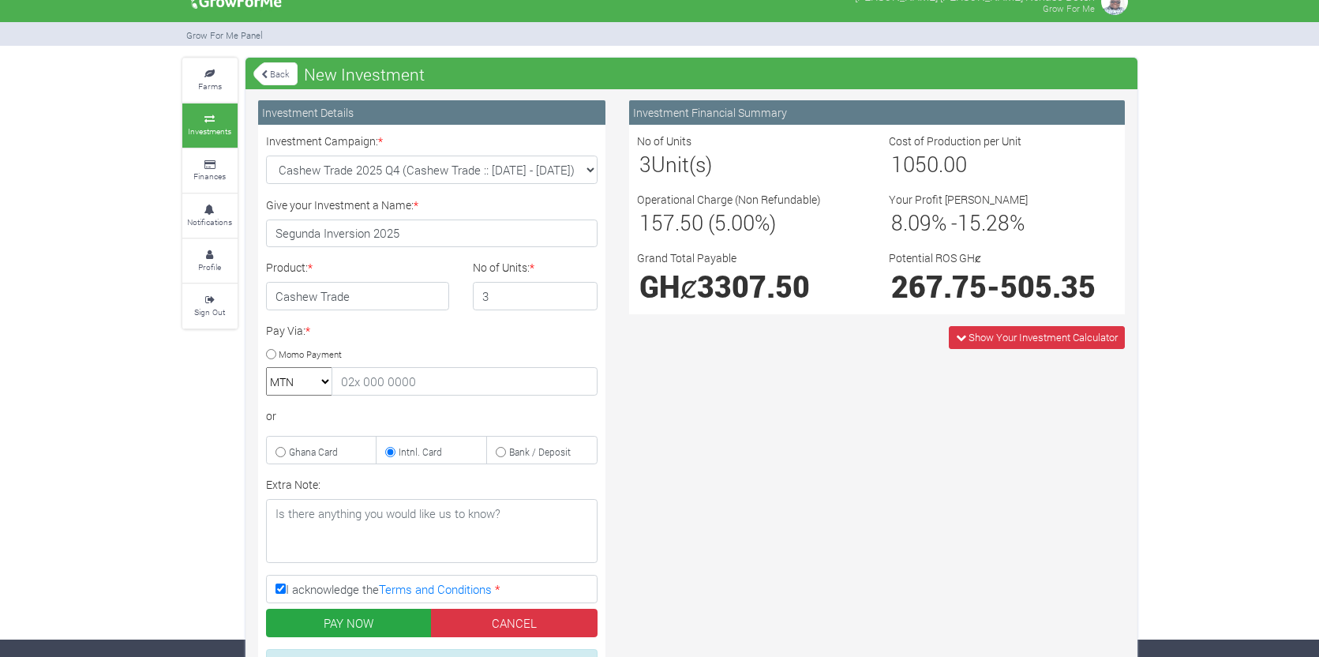
scroll to position [0, 0]
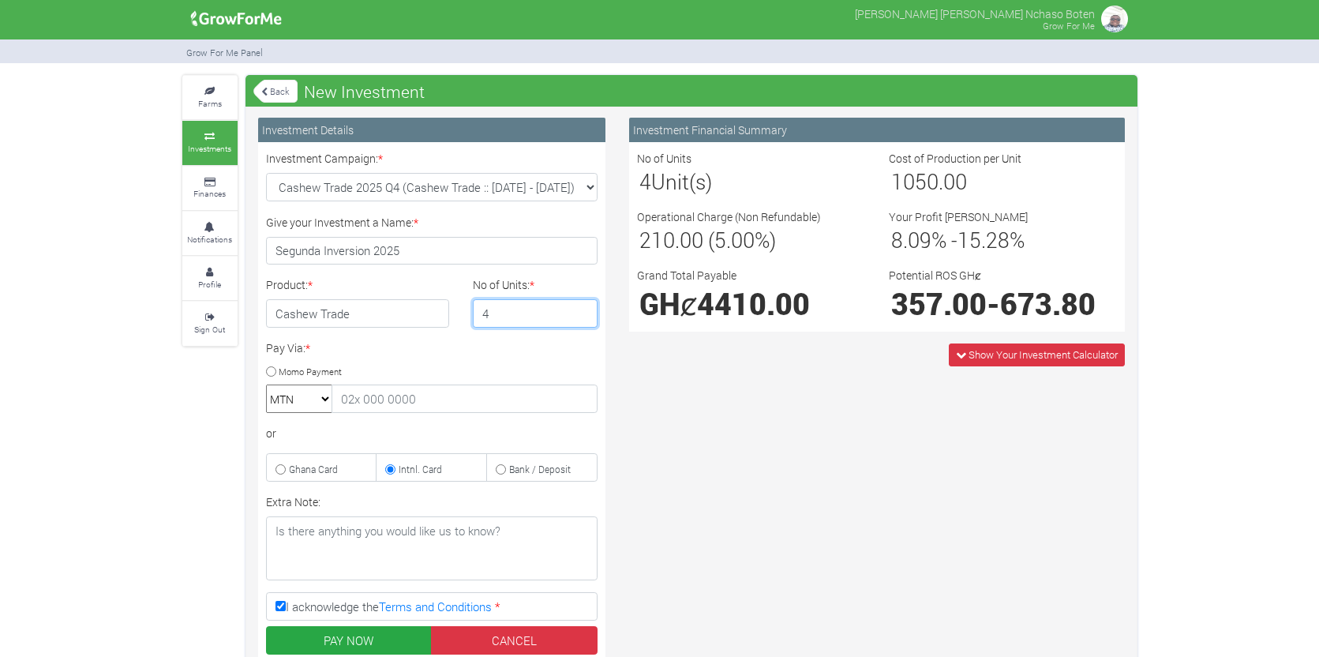
click at [580, 308] on input "4" at bounding box center [535, 313] width 125 height 28
click at [580, 308] on input "5" at bounding box center [535, 313] width 125 height 28
click at [580, 308] on input "6" at bounding box center [535, 313] width 125 height 28
click at [580, 308] on input "7" at bounding box center [535, 313] width 125 height 28
click at [580, 308] on input "8" at bounding box center [535, 313] width 125 height 28
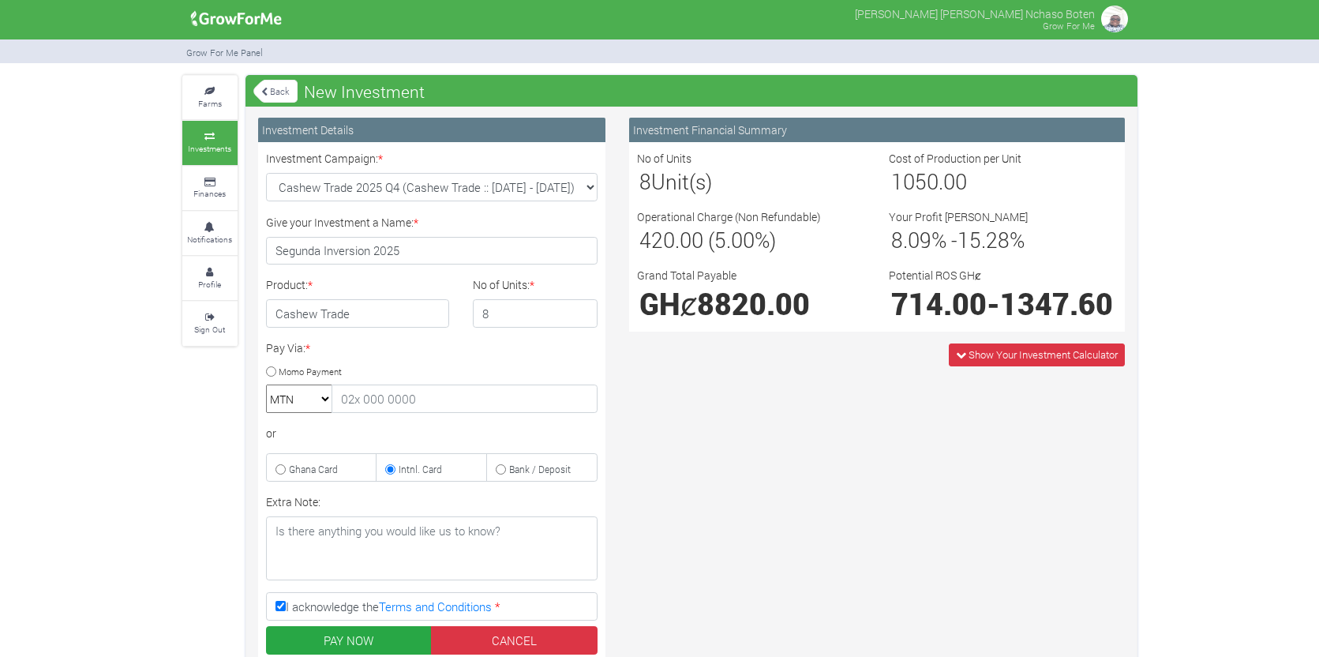
click at [50, 501] on div "Farms Investments Finances Notifications Profile Sign Out Back New Investment" at bounding box center [659, 453] width 1319 height 756
click at [583, 319] on input "7" at bounding box center [535, 313] width 125 height 28
click at [583, 319] on input "6" at bounding box center [535, 313] width 125 height 28
click at [583, 319] on input "5" at bounding box center [535, 313] width 125 height 28
click at [583, 319] on input "4" at bounding box center [535, 313] width 125 height 28
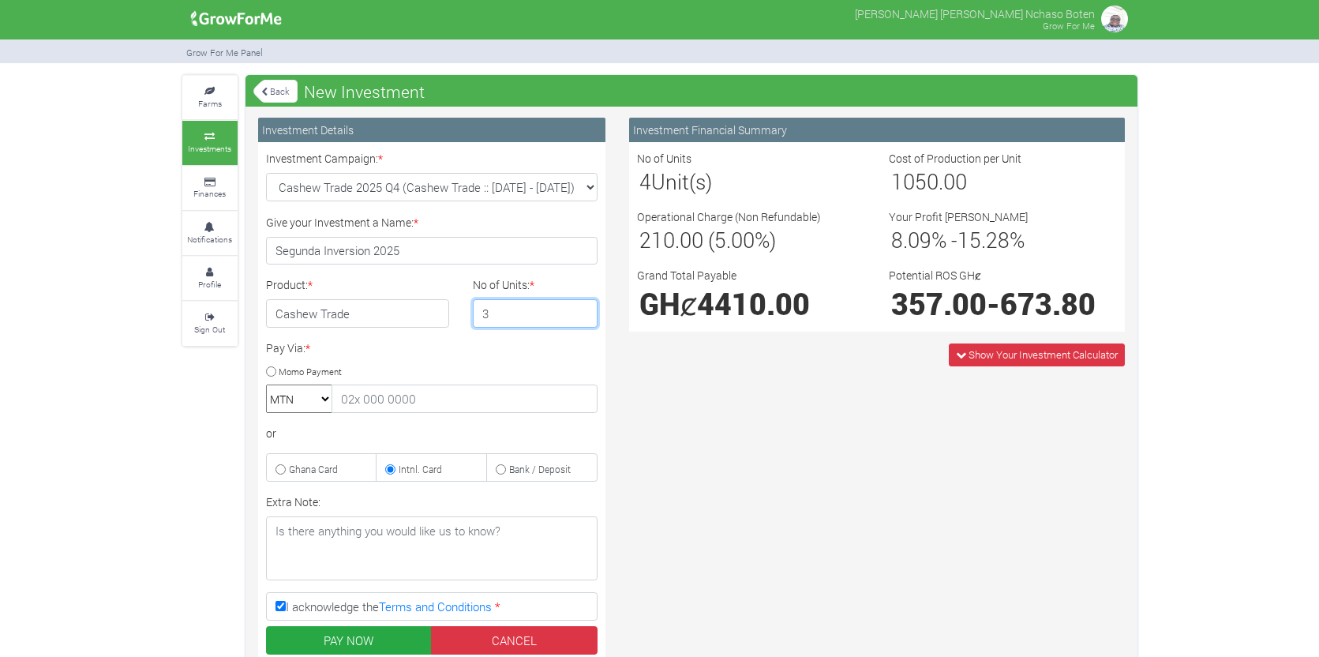
click at [583, 319] on input "3" at bounding box center [535, 313] width 125 height 28
type input "2"
click at [583, 319] on input "2" at bounding box center [535, 313] width 125 height 28
click at [351, 634] on button "PAY NOW" at bounding box center [349, 640] width 167 height 28
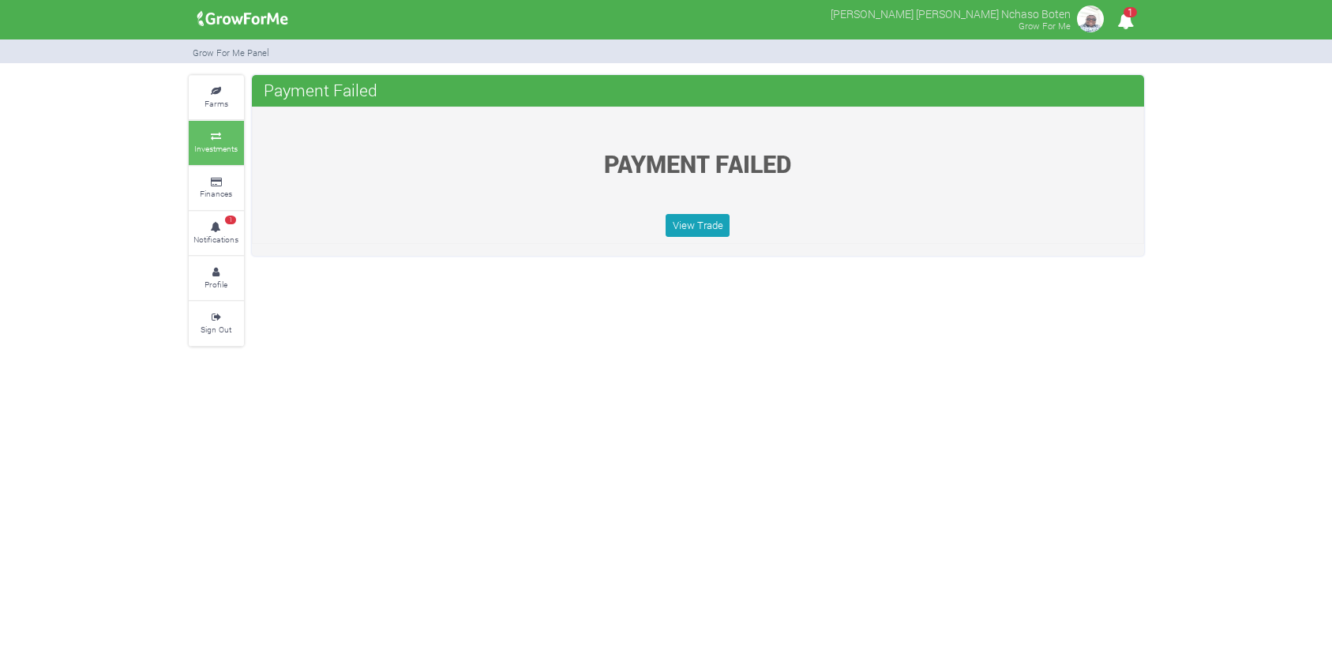
click at [229, 146] on small "Investments" at bounding box center [215, 148] width 43 height 11
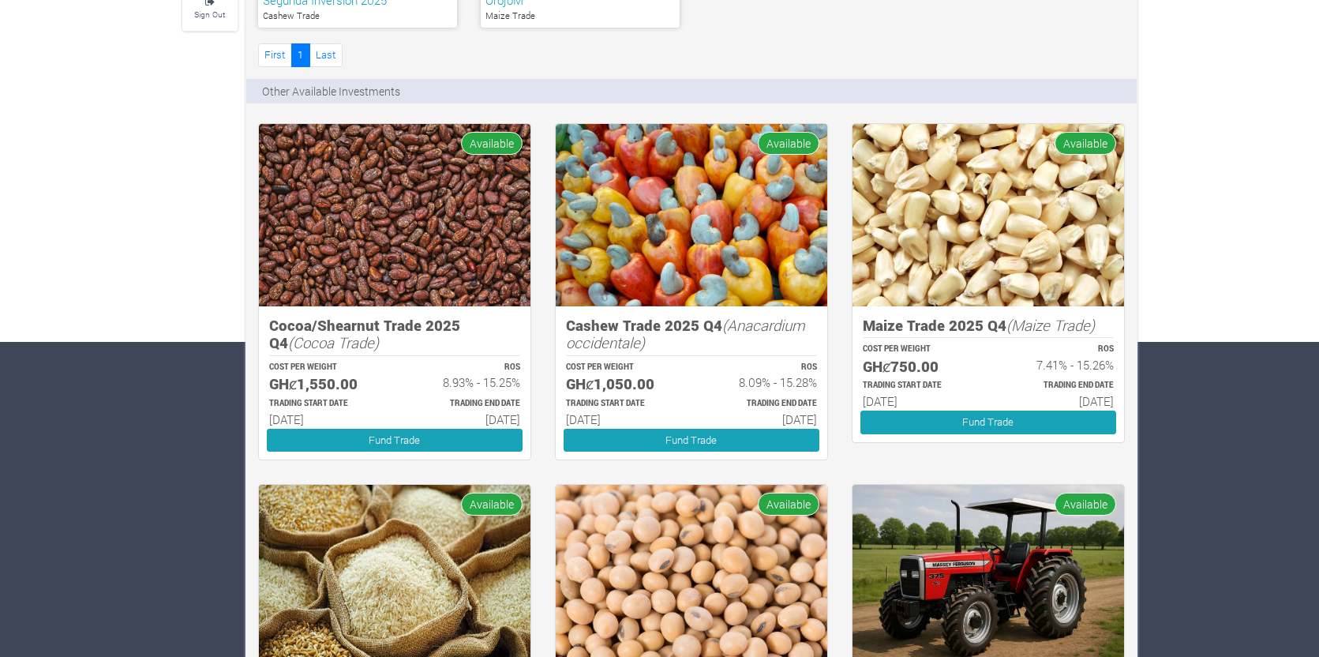
scroll to position [316, 0]
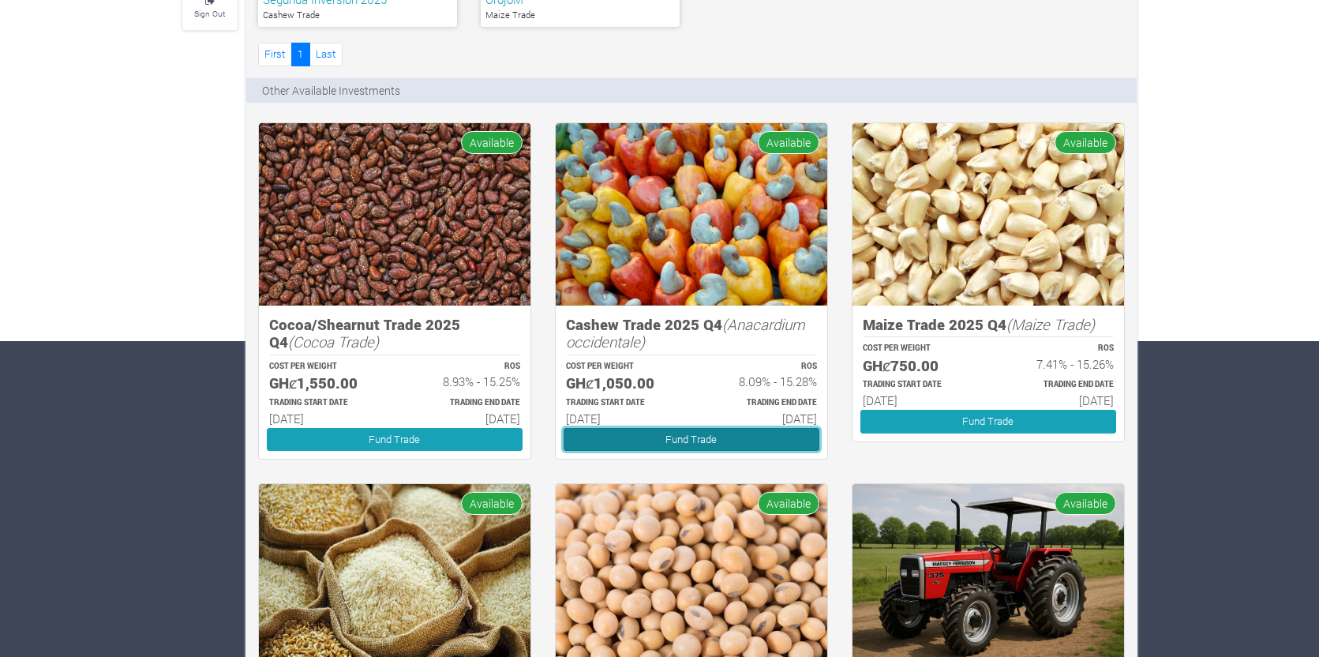
click at [685, 433] on link "Fund Trade" at bounding box center [692, 439] width 256 height 23
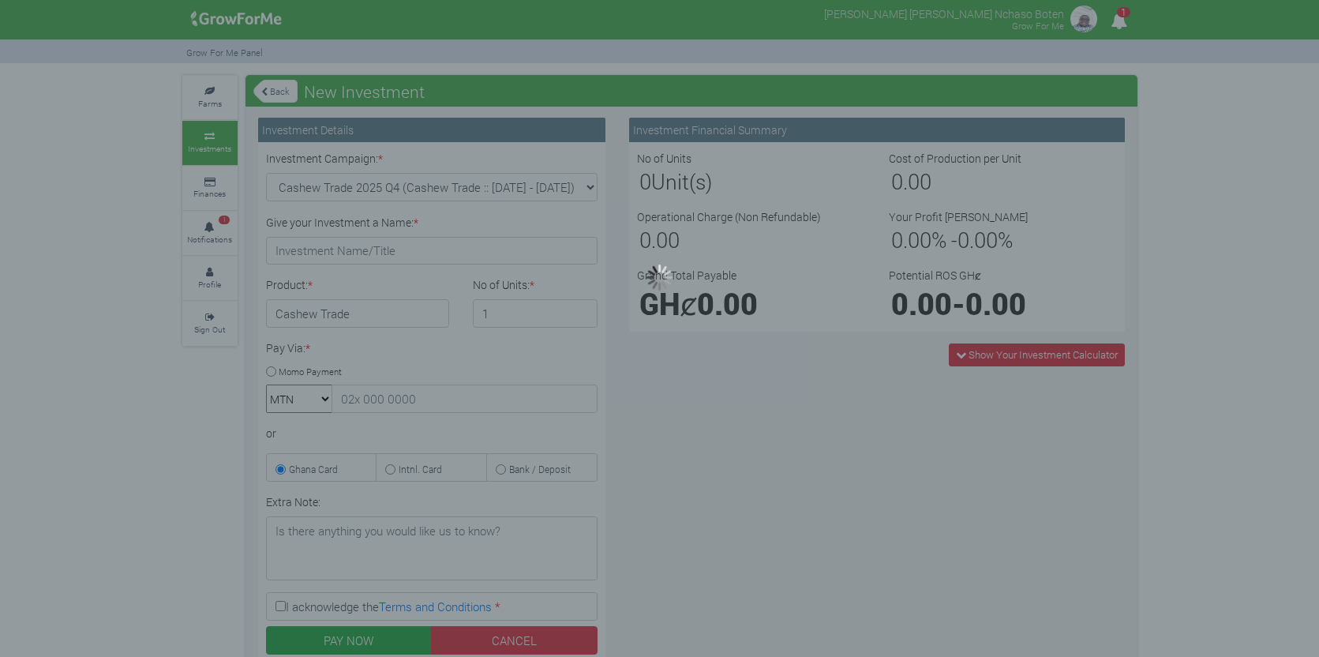
type input "1"
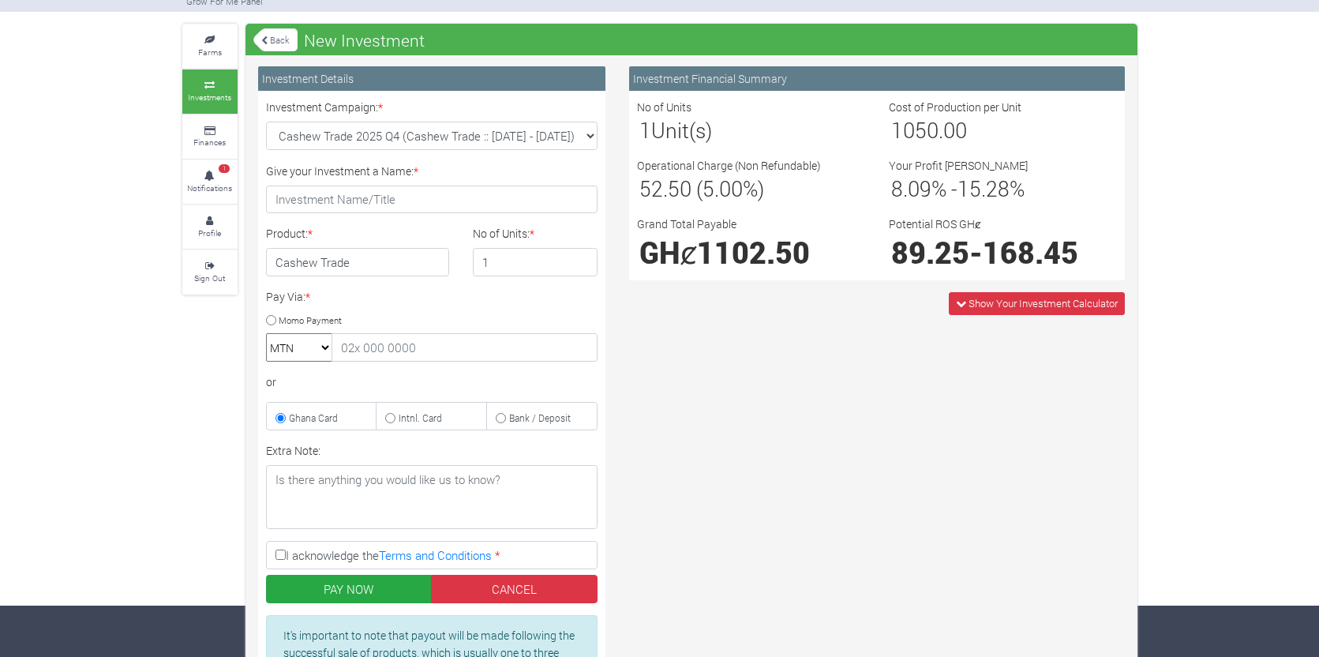
scroll to position [79, 0]
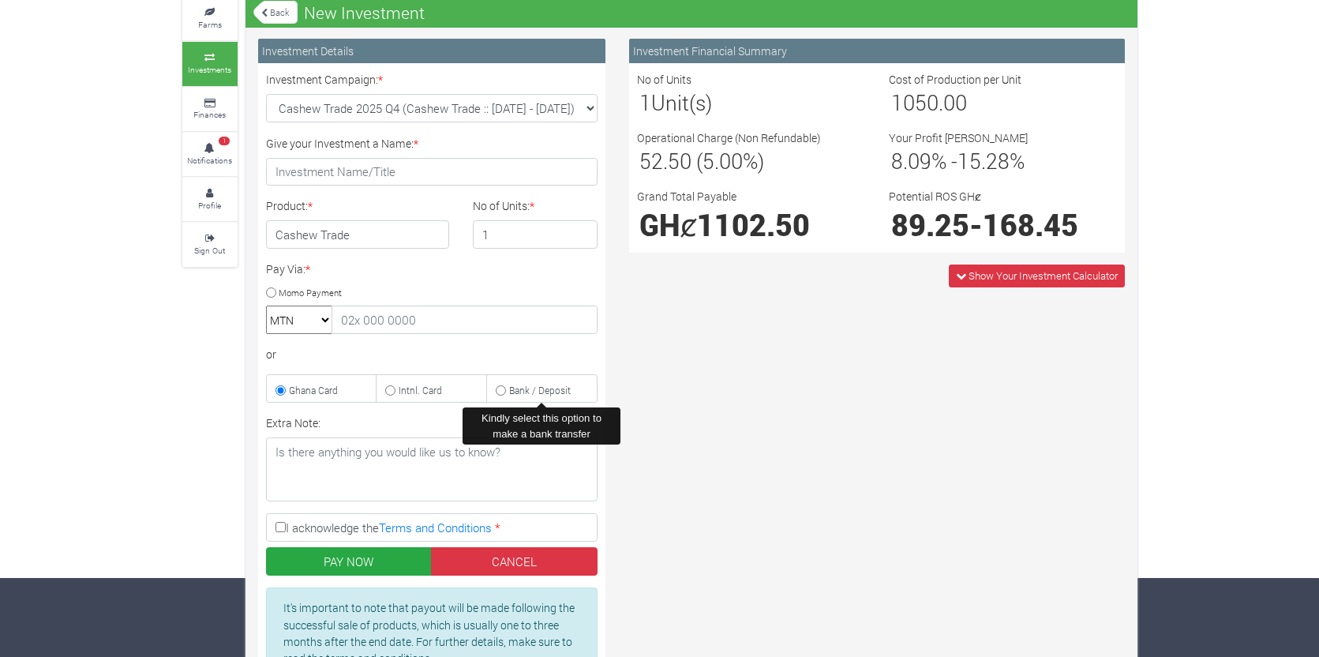
click at [503, 391] on input "Bank / Deposit" at bounding box center [501, 390] width 10 height 10
radio input "true"
click at [580, 231] on input "2" at bounding box center [535, 234] width 125 height 28
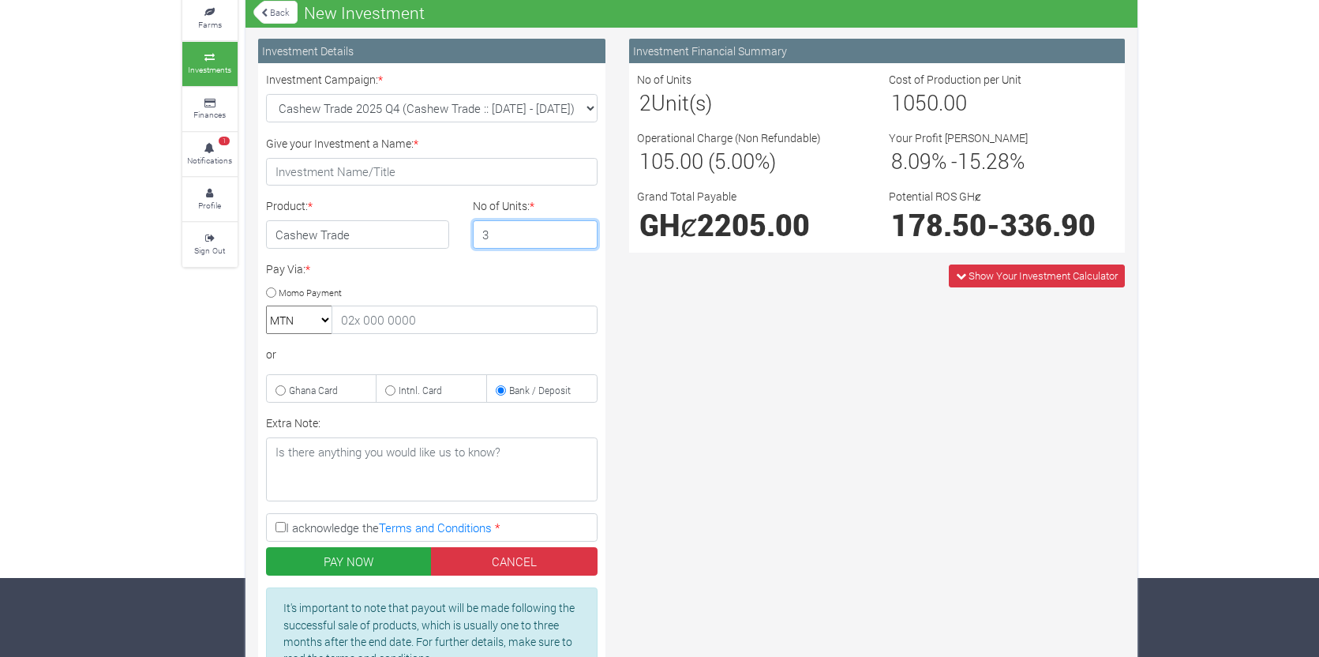
type input "3"
click at [580, 231] on input "3" at bounding box center [535, 234] width 125 height 28
click at [279, 529] on input "I acknowledge the Terms and Conditions *" at bounding box center [281, 527] width 10 height 10
checkbox input "true"
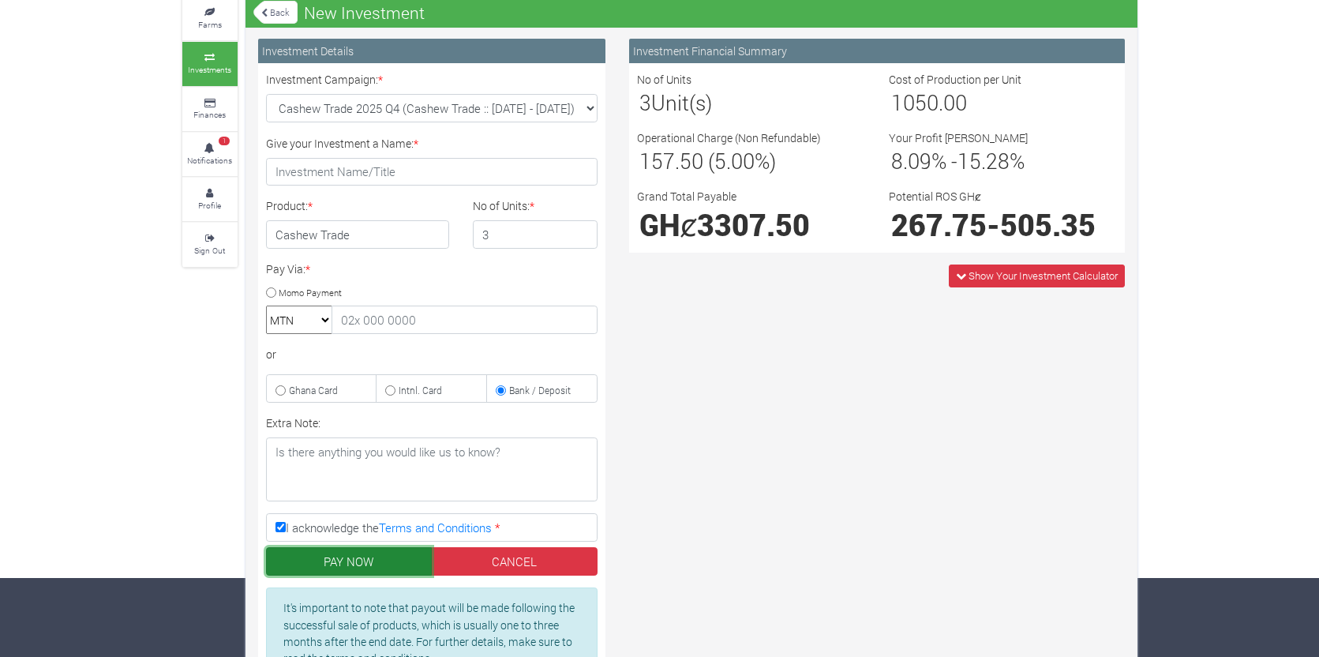
click at [334, 561] on button "PAY NOW" at bounding box center [349, 561] width 167 height 28
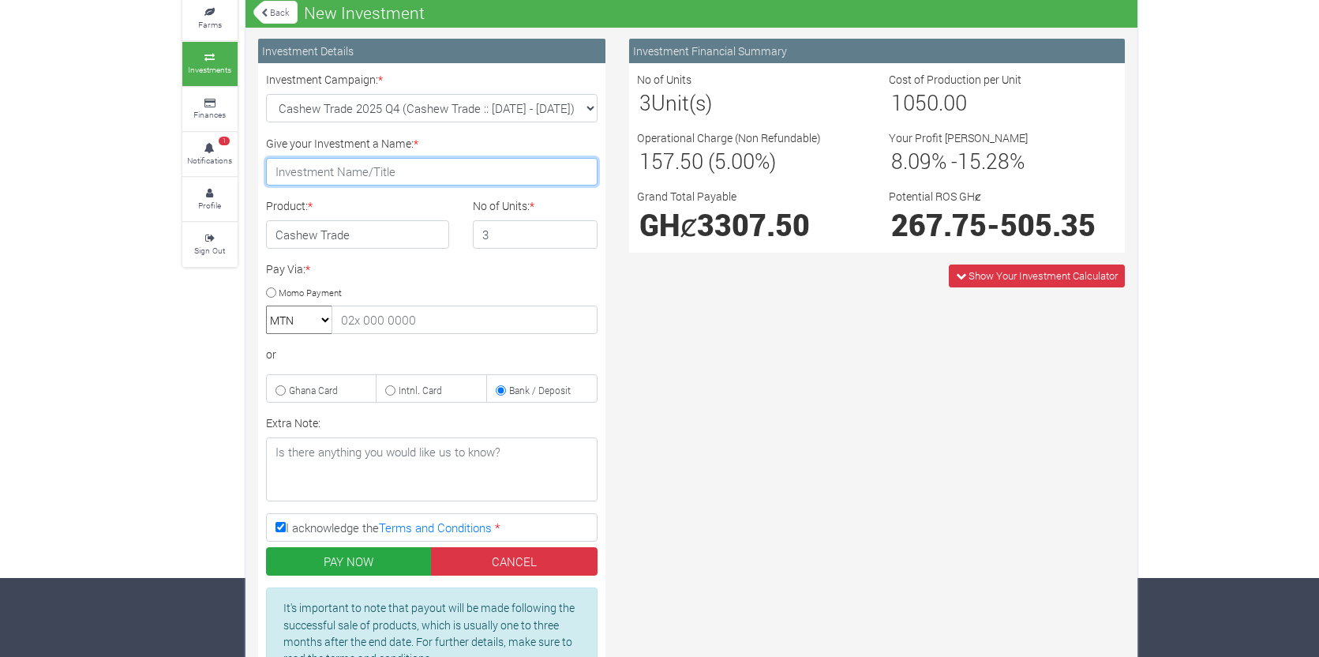
click at [320, 171] on input "Give your Investment a Name: *" at bounding box center [432, 172] width 332 height 28
type input "segundo 2025"
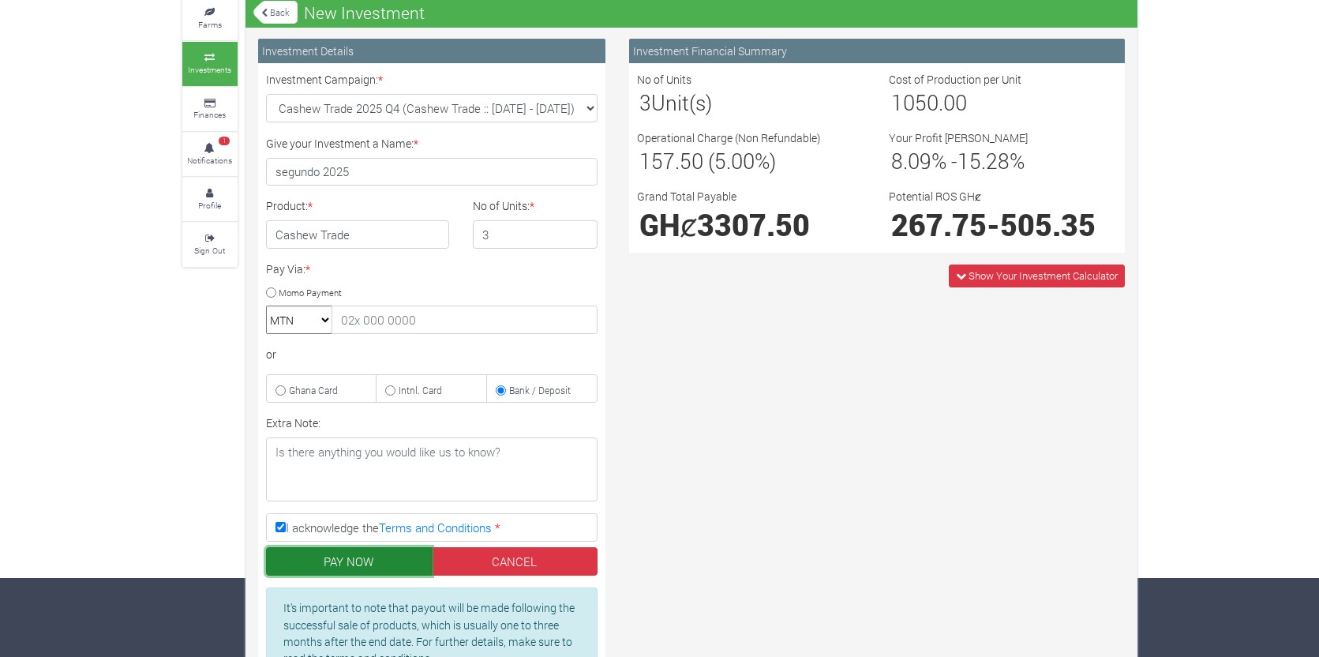
click at [359, 560] on button "PAY NOW" at bounding box center [349, 561] width 167 height 28
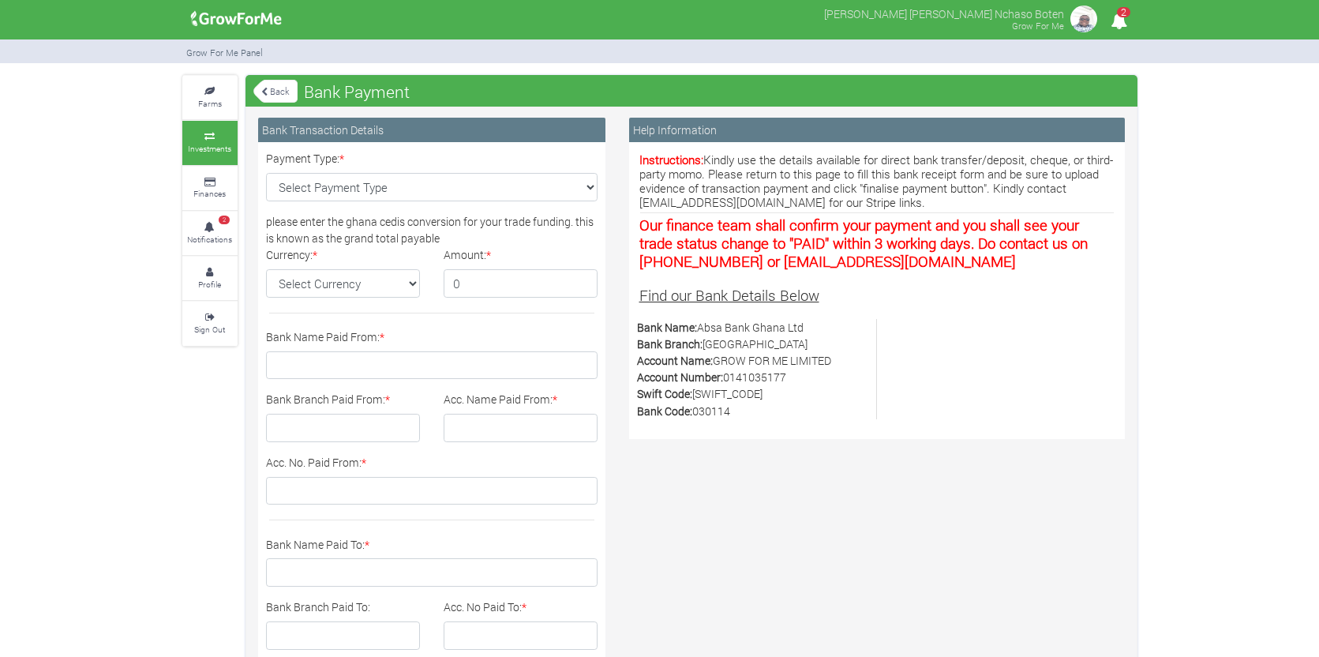
click at [240, 20] on img at bounding box center [237, 19] width 102 height 32
